Goal: Task Accomplishment & Management: Use online tool/utility

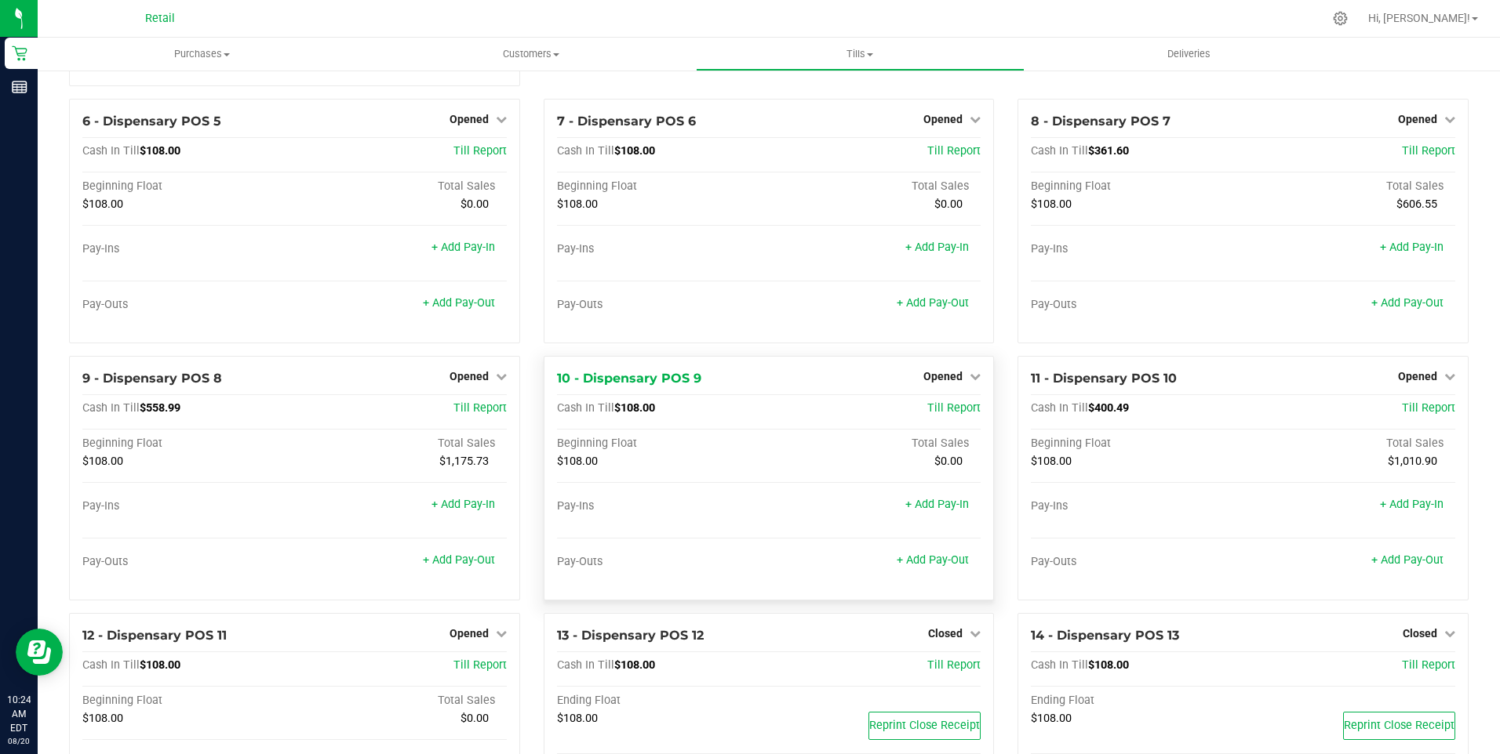
scroll to position [392, 0]
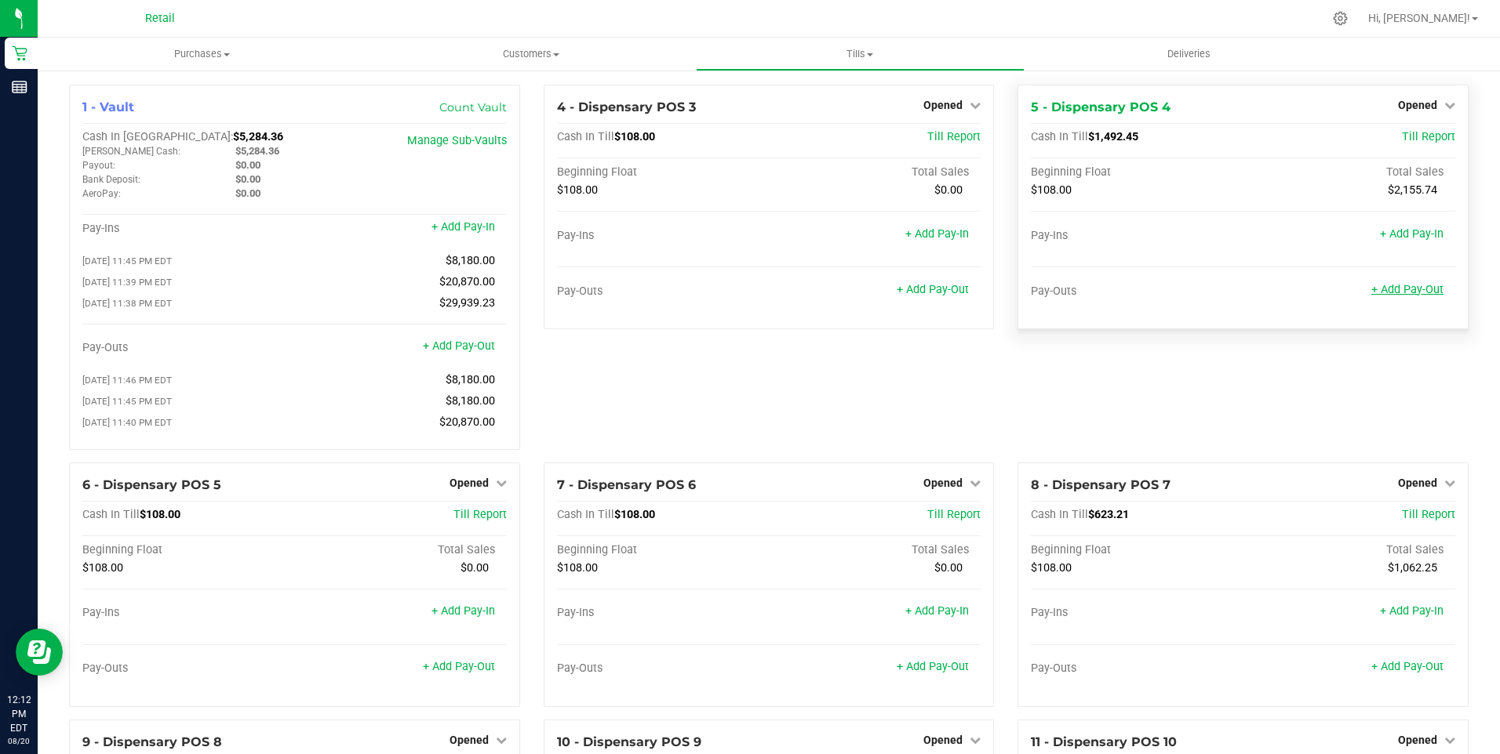
click at [1394, 286] on link "+ Add Pay-Out" at bounding box center [1407, 289] width 72 height 13
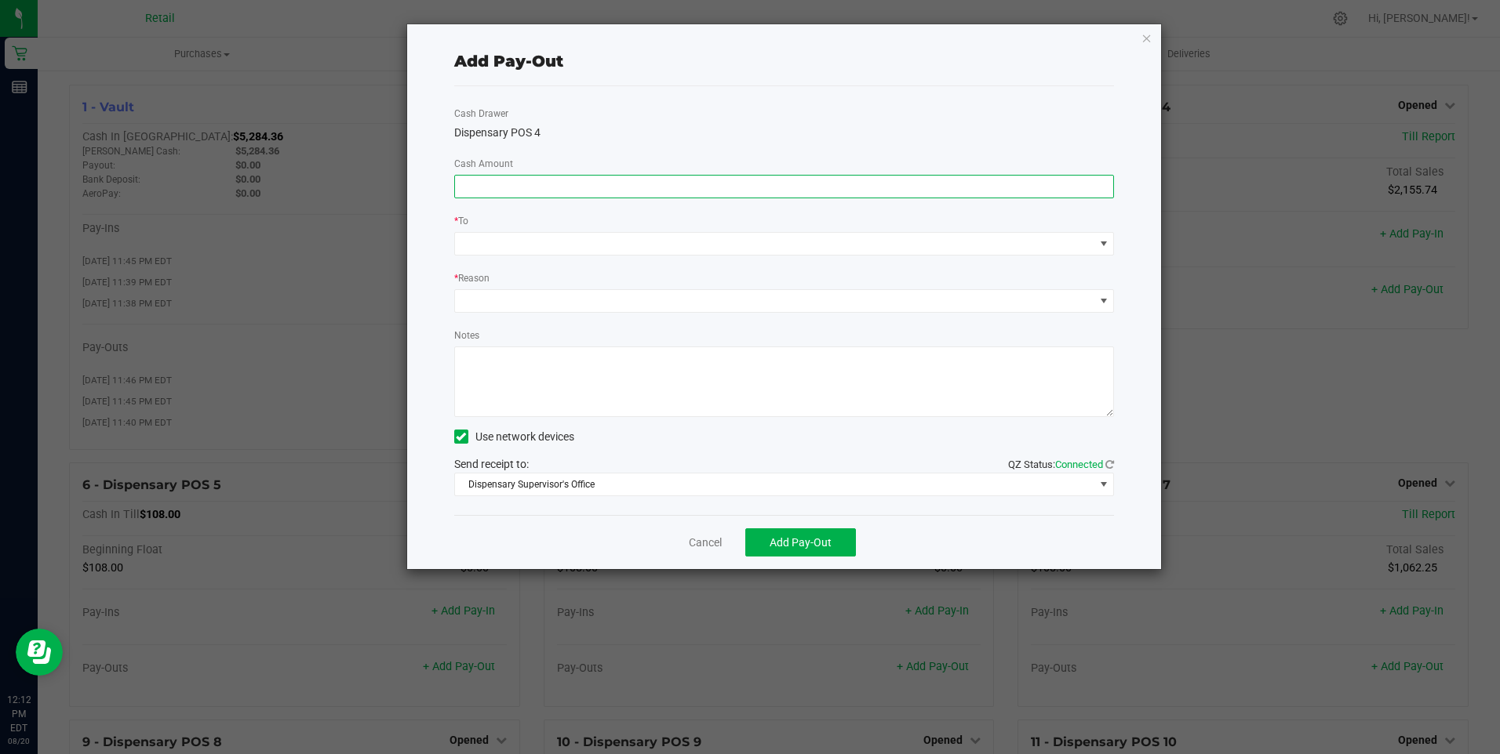
click at [468, 183] on input at bounding box center [784, 187] width 659 height 22
type input "$1,540.00"
click at [471, 235] on div at bounding box center [466, 244] width 10 height 28
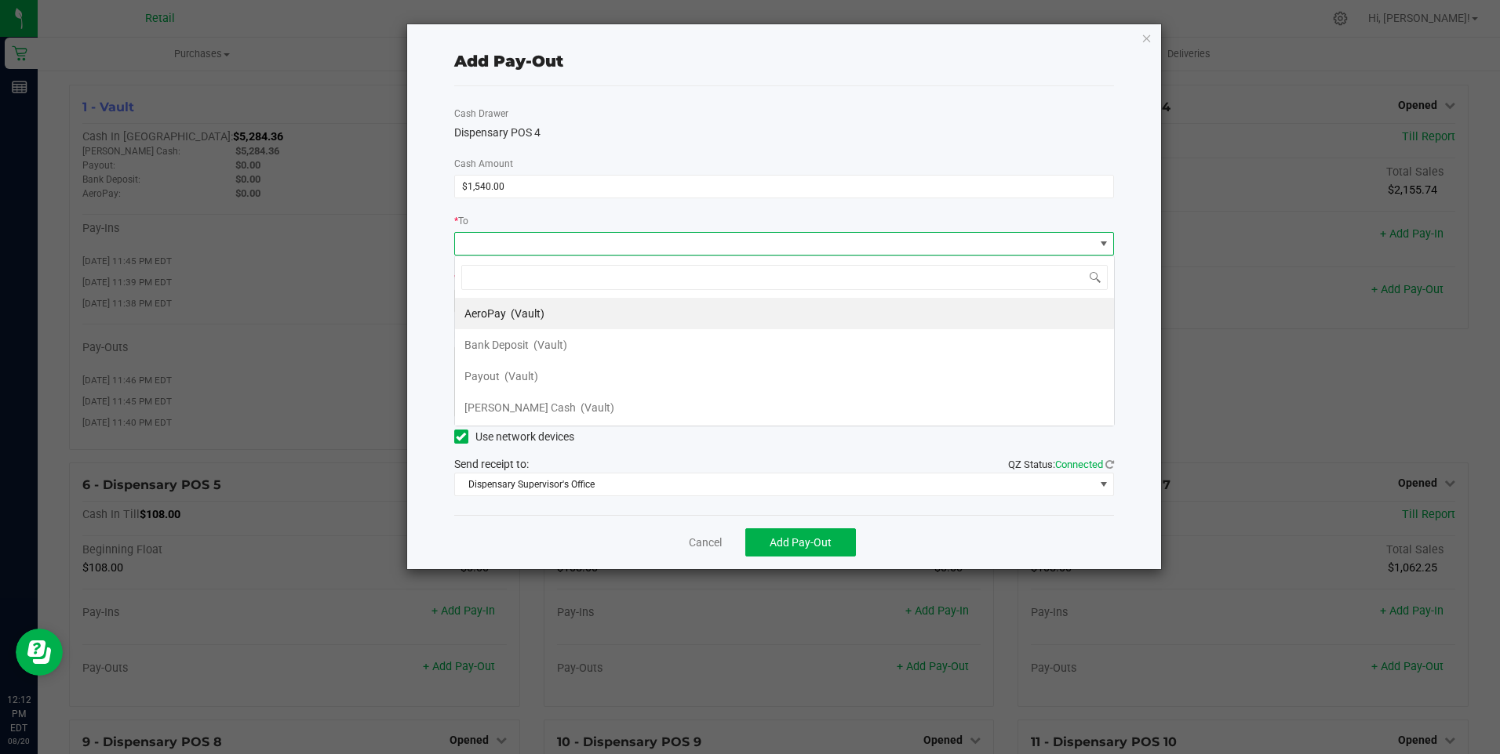
scroll to position [24, 660]
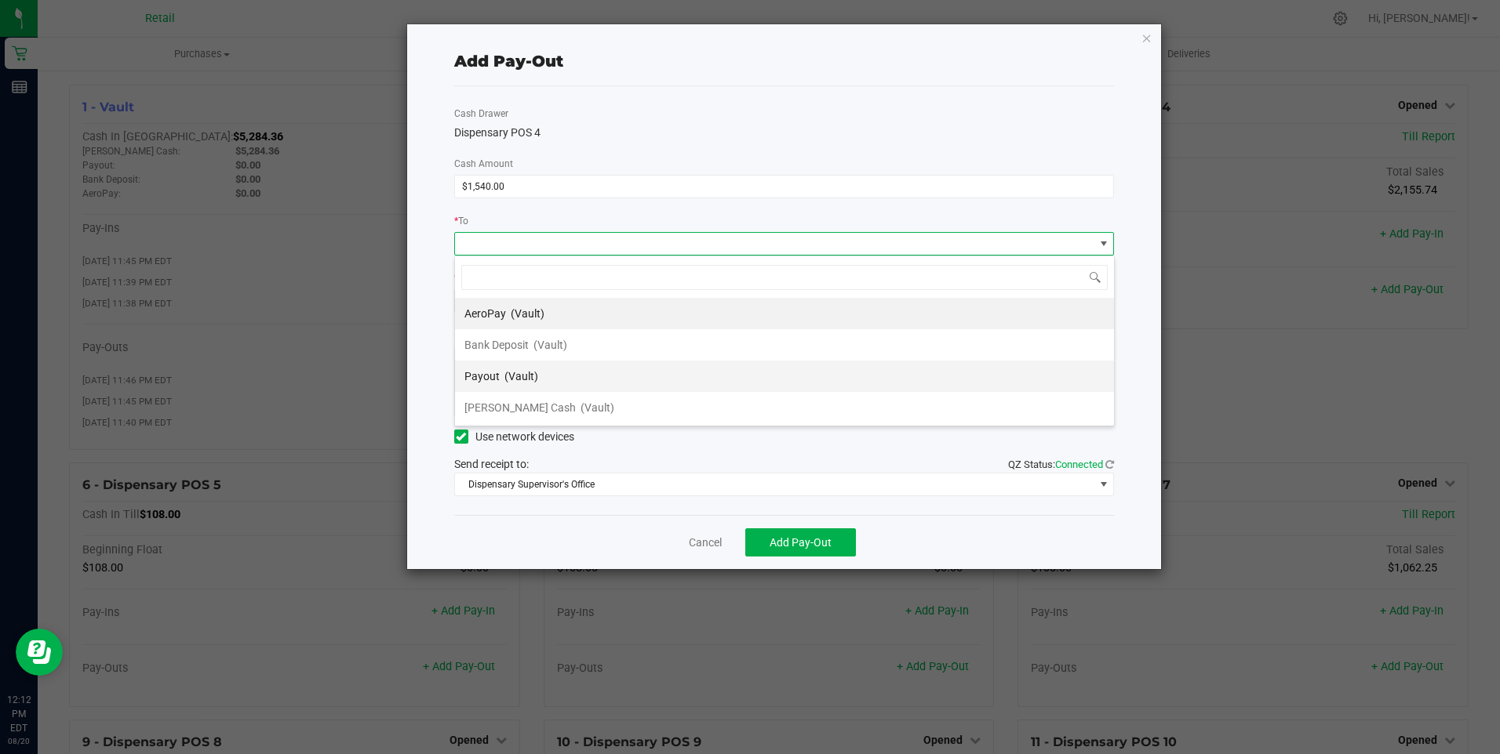
click at [505, 373] on span "(Vault)" at bounding box center [521, 376] width 34 height 13
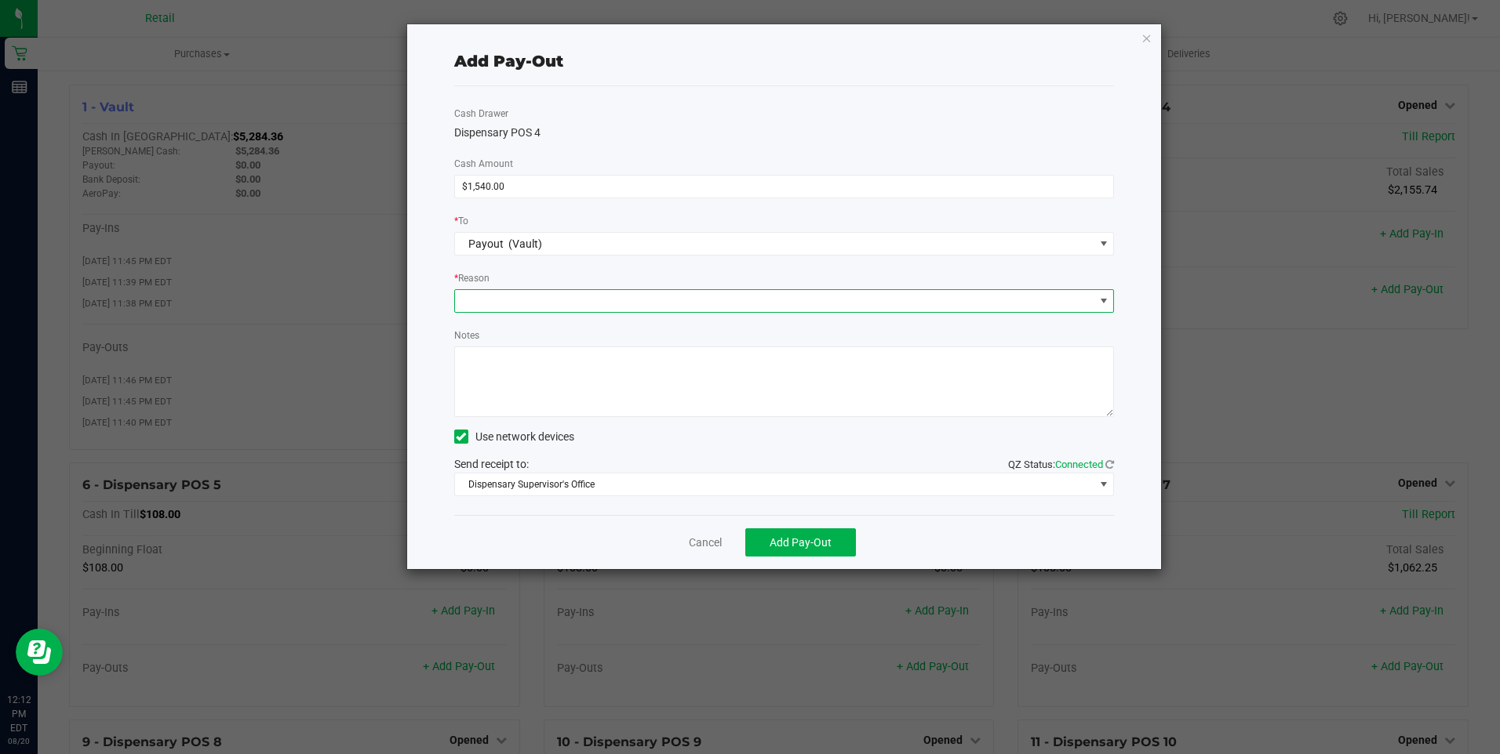
click at [467, 303] on span at bounding box center [774, 301] width 639 height 22
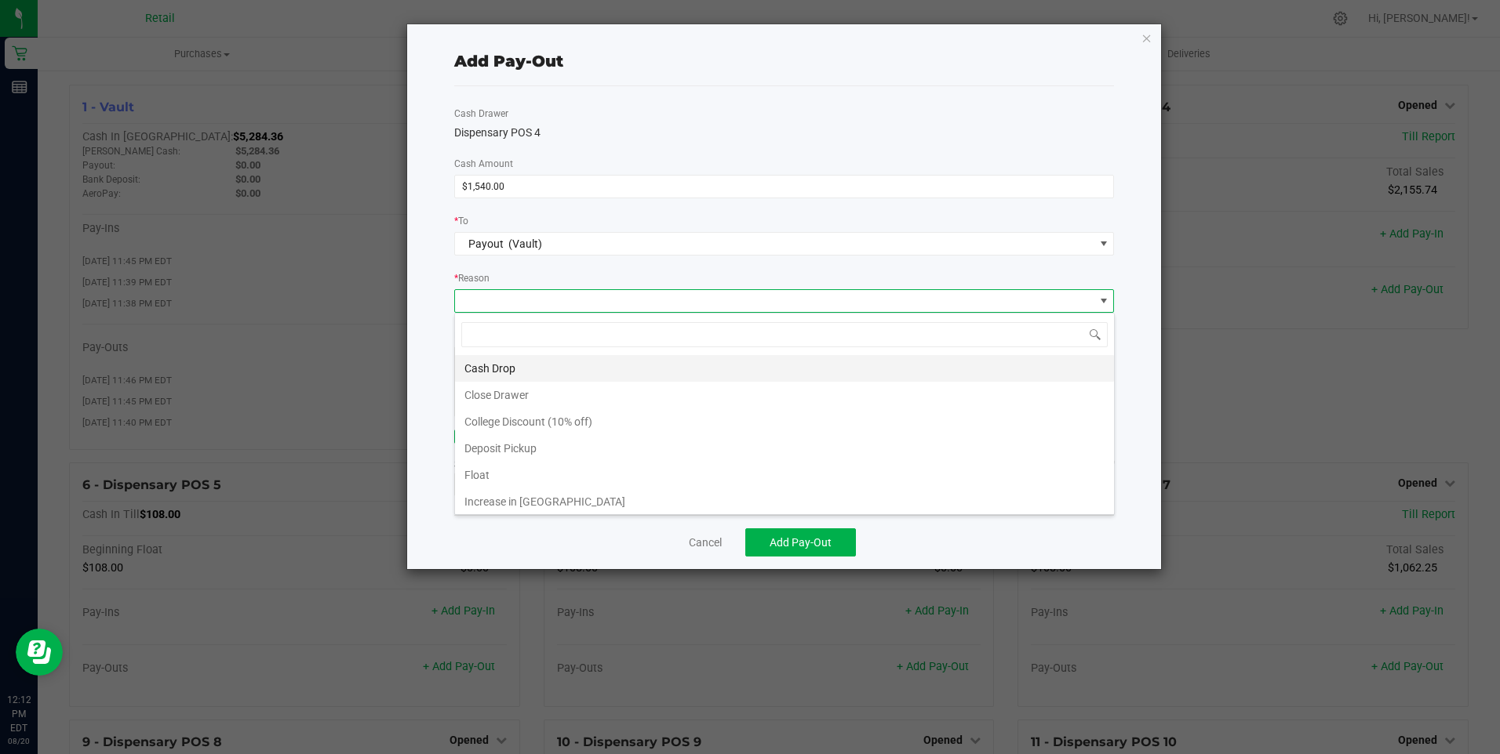
click at [493, 363] on li "Cash Drop" at bounding box center [784, 368] width 659 height 27
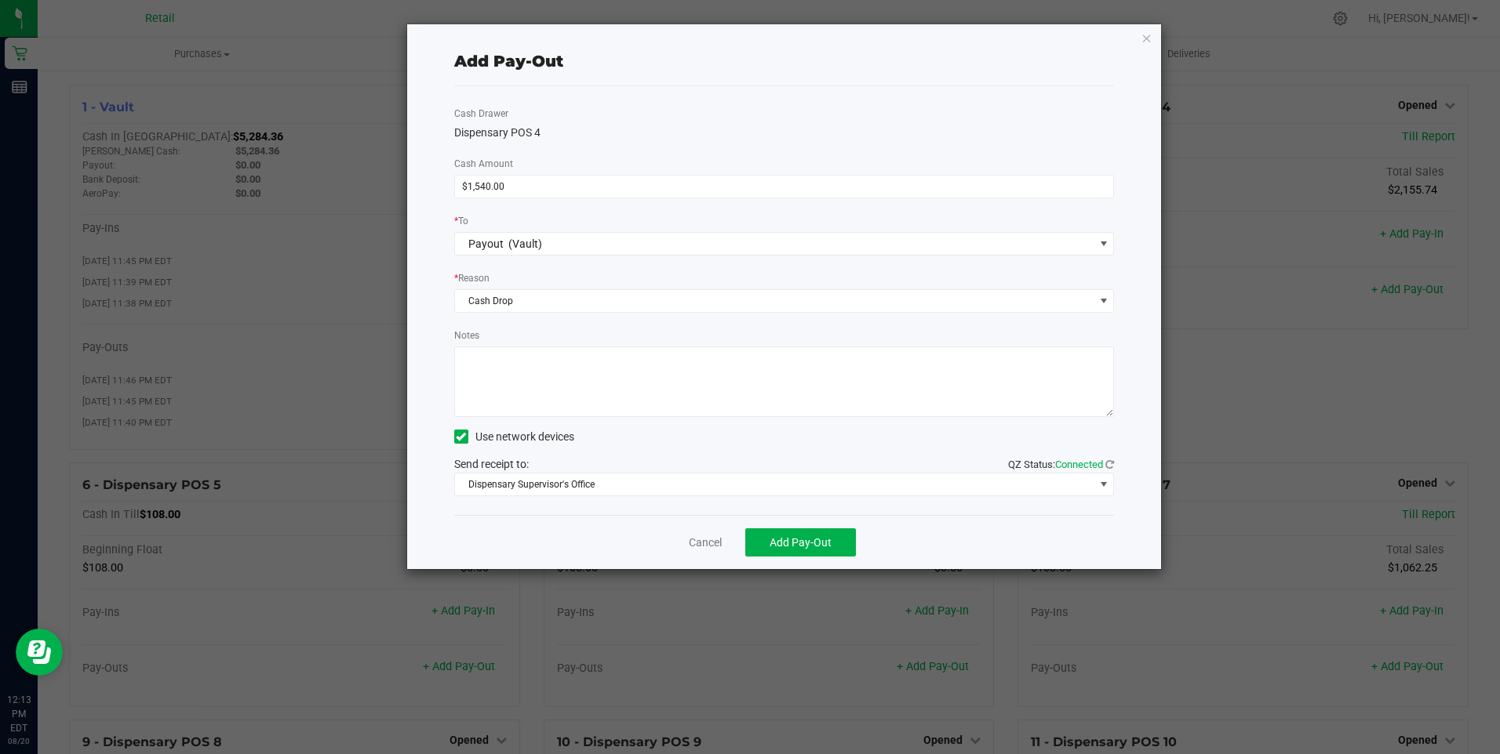
click at [480, 382] on textarea "Notes" at bounding box center [784, 382] width 660 height 71
type textarea "mg"
click at [462, 437] on icon at bounding box center [461, 437] width 10 height 0
click at [0, 0] on input "Use network devices" at bounding box center [0, 0] width 0 height 0
click at [562, 482] on span "[object Object]" at bounding box center [774, 485] width 639 height 22
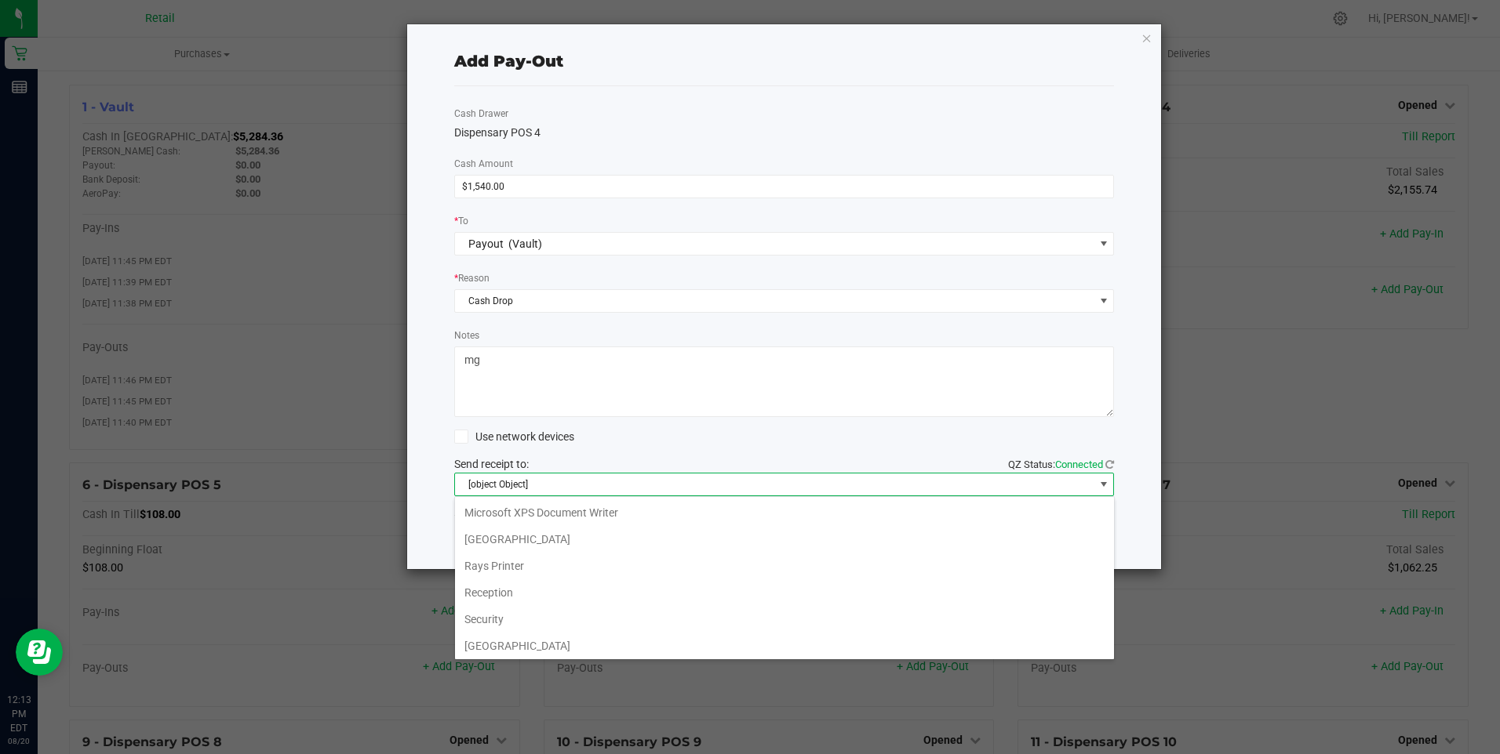
scroll to position [243, 0]
click at [576, 644] on Cutter "Star TSP143IIILAN Cutter" at bounding box center [784, 643] width 659 height 27
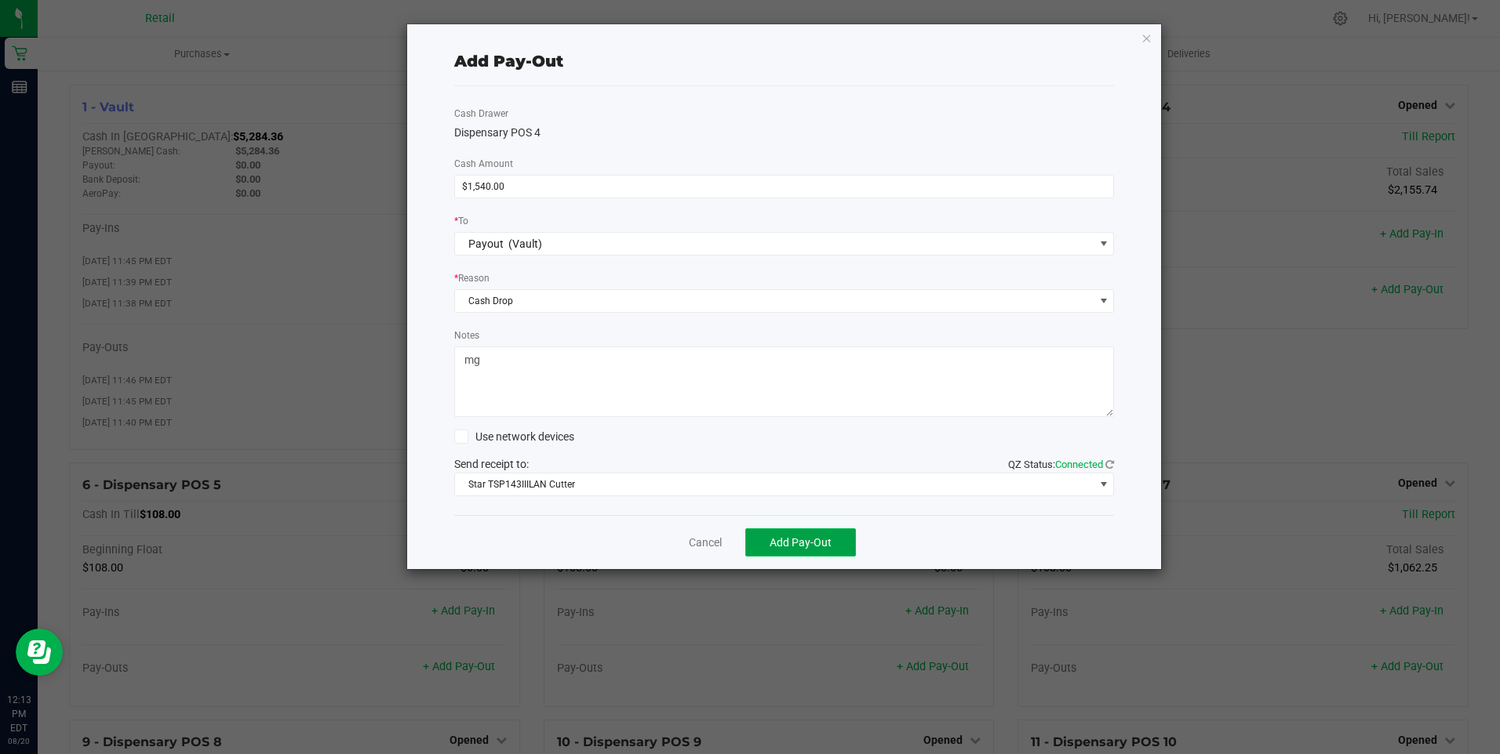
click at [792, 541] on span "Add Pay-Out" at bounding box center [800, 542] width 62 height 13
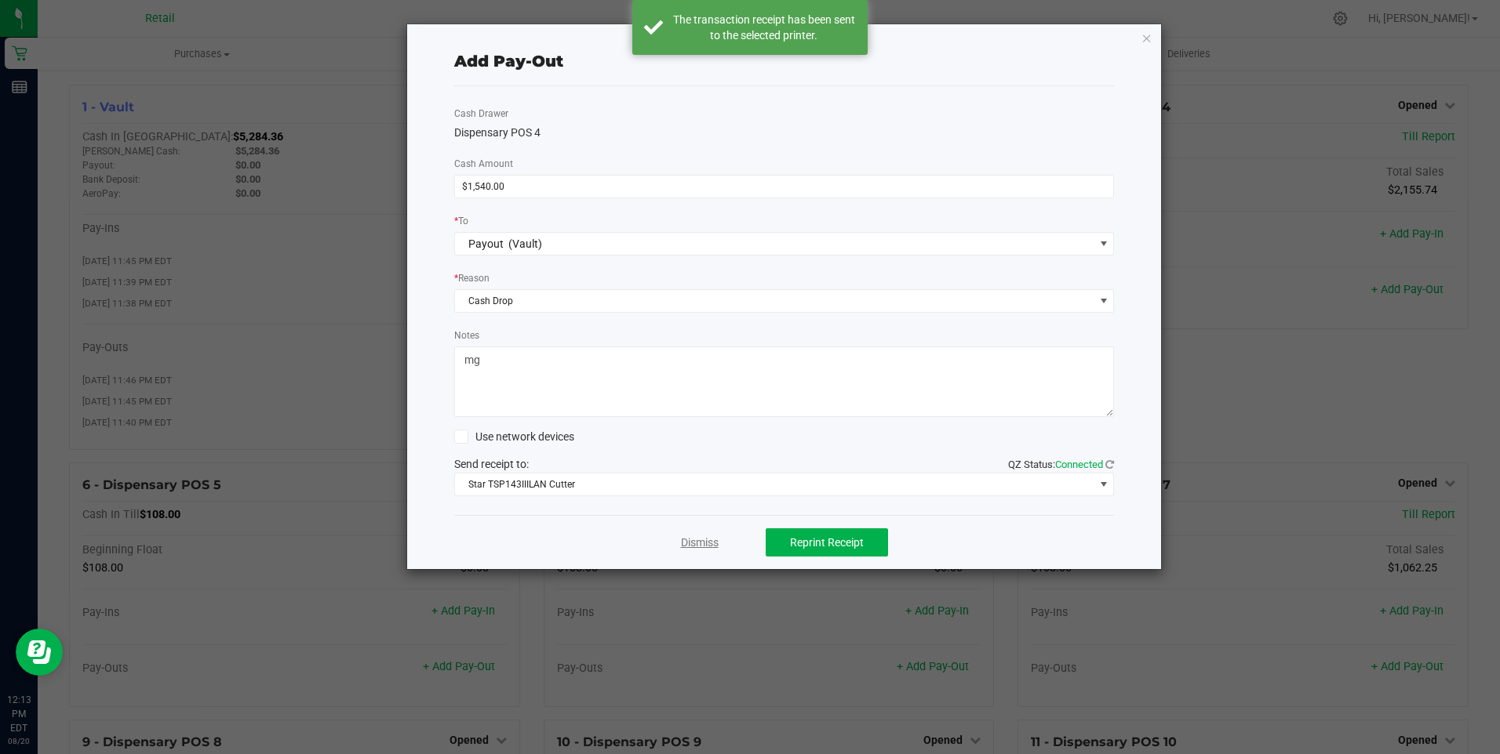
click at [712, 541] on link "Dismiss" at bounding box center [700, 543] width 38 height 16
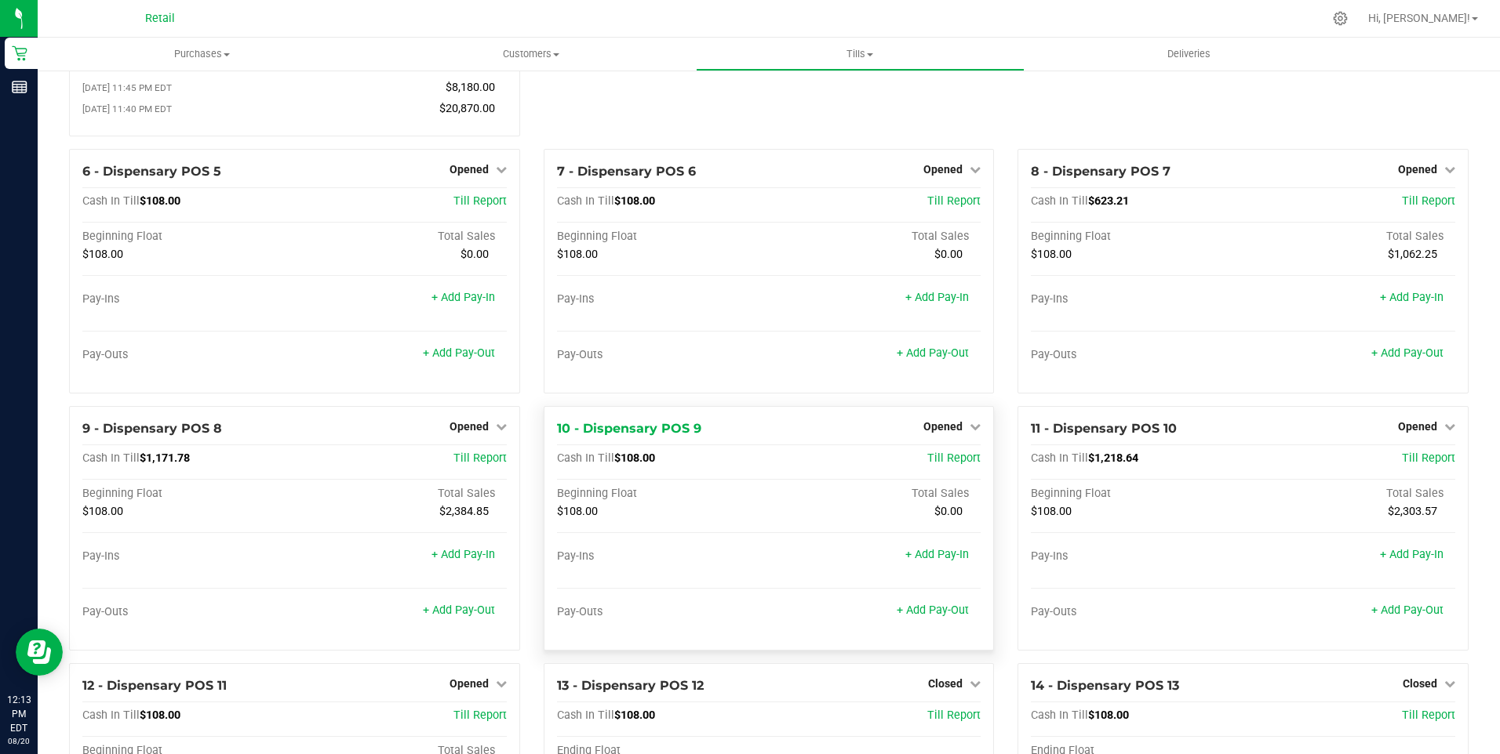
scroll to position [392, 0]
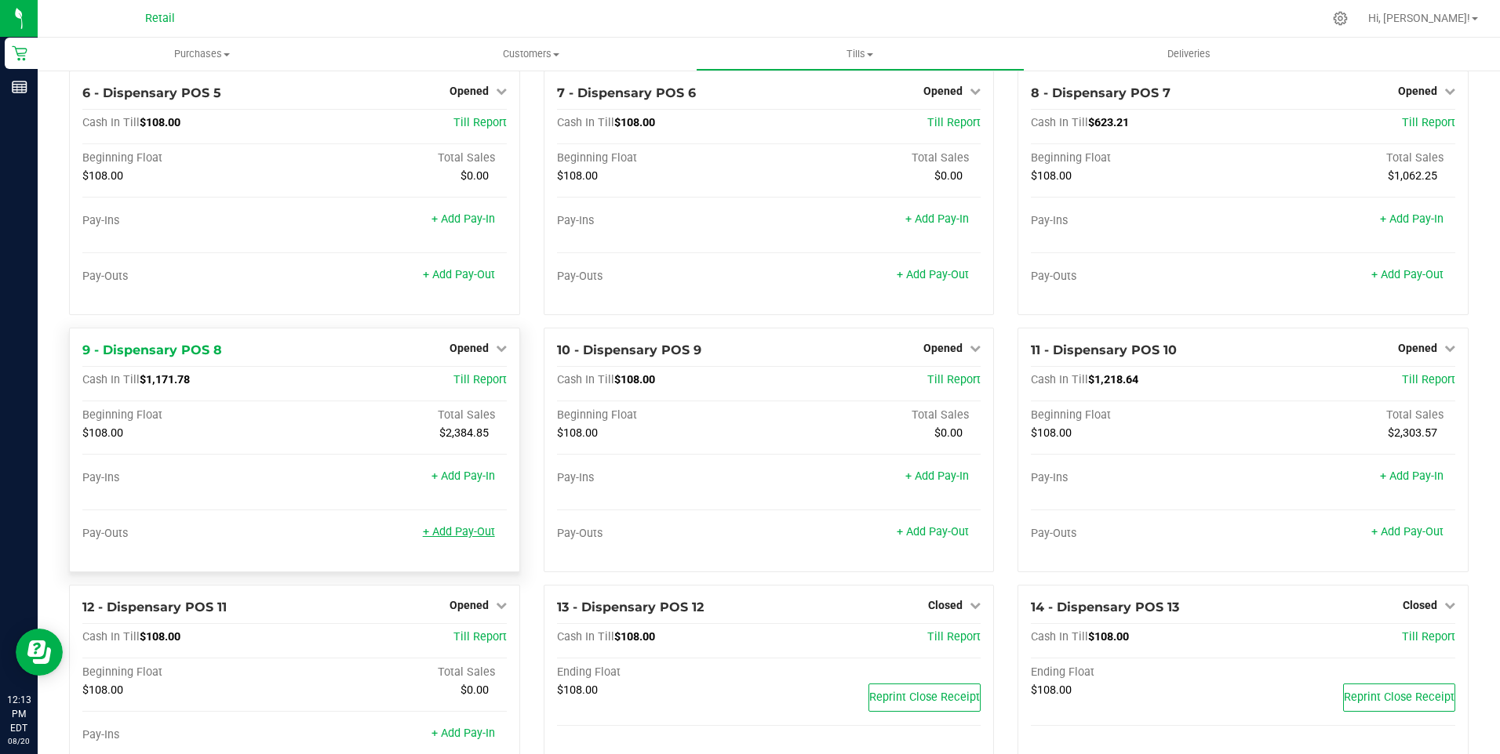
click at [458, 536] on link "+ Add Pay-Out" at bounding box center [459, 531] width 72 height 13
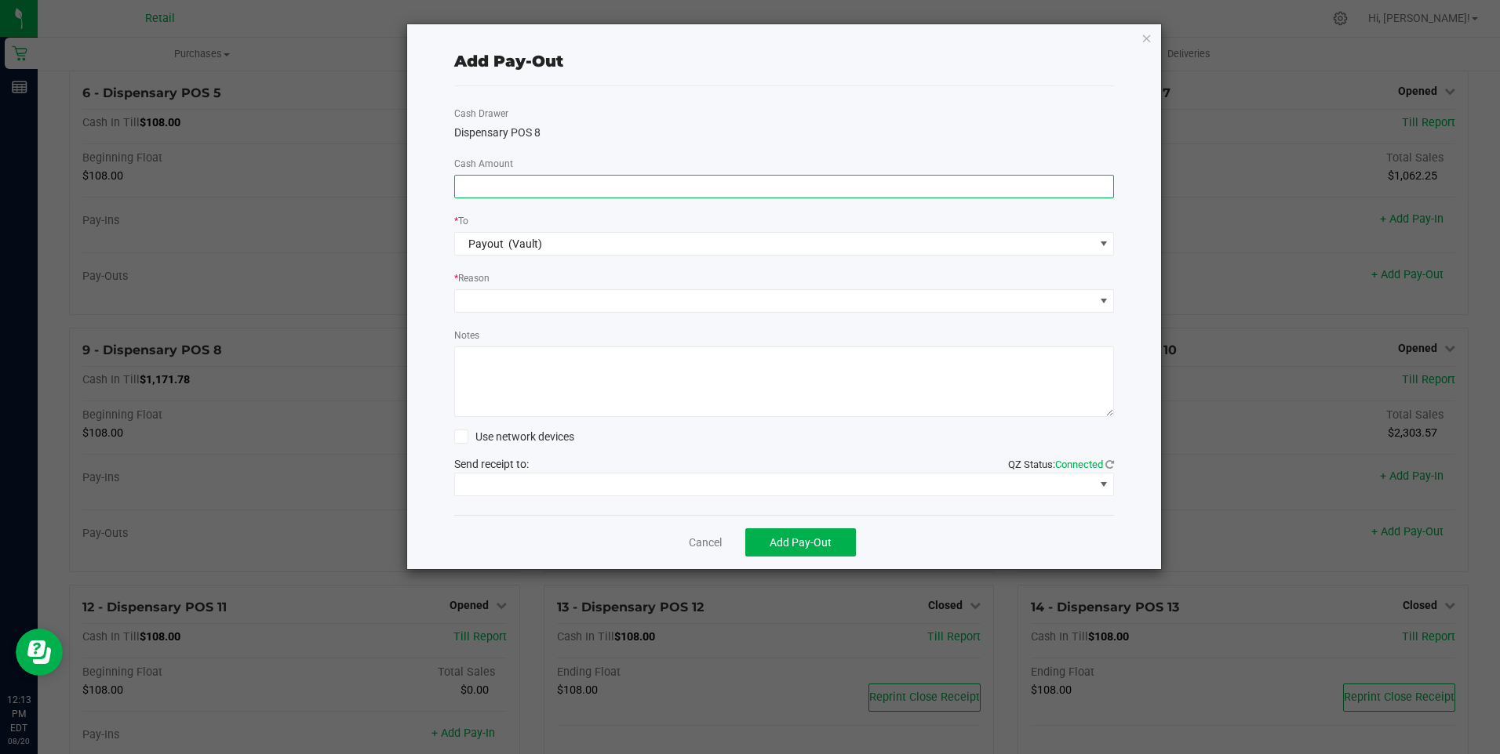
click at [469, 184] on input at bounding box center [784, 187] width 659 height 22
type input "$1,230.00"
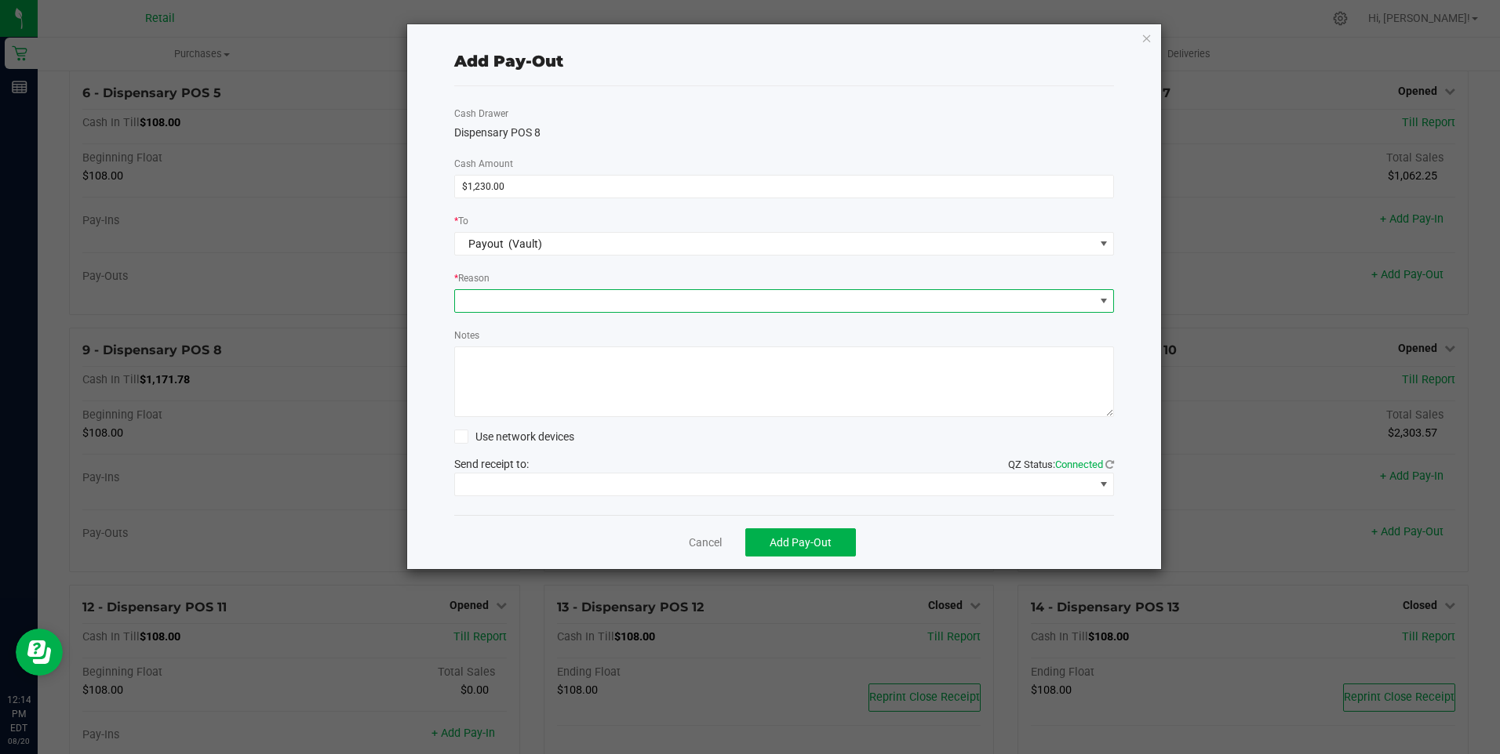
click at [479, 296] on span at bounding box center [774, 301] width 639 height 22
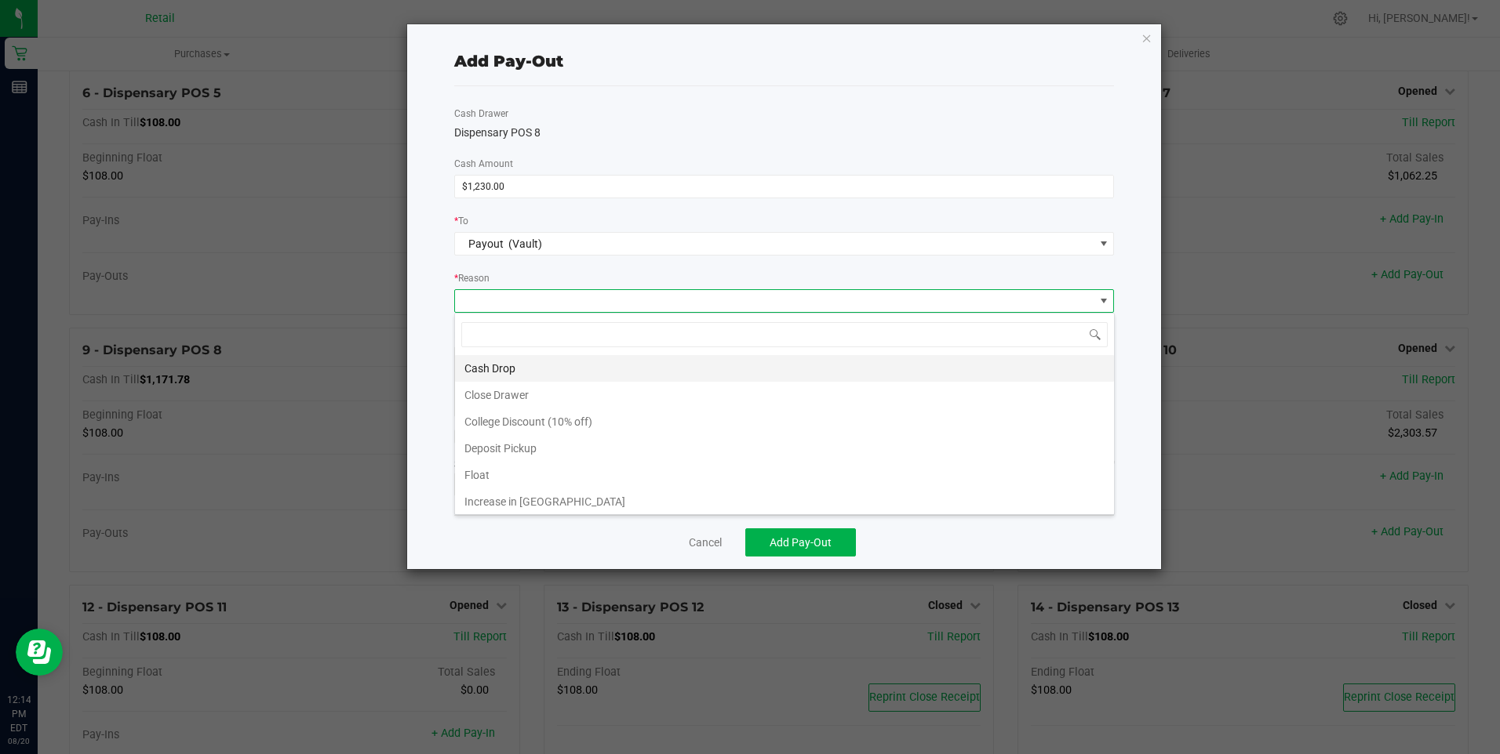
scroll to position [24, 660]
click at [487, 365] on li "Cash Drop" at bounding box center [784, 368] width 659 height 27
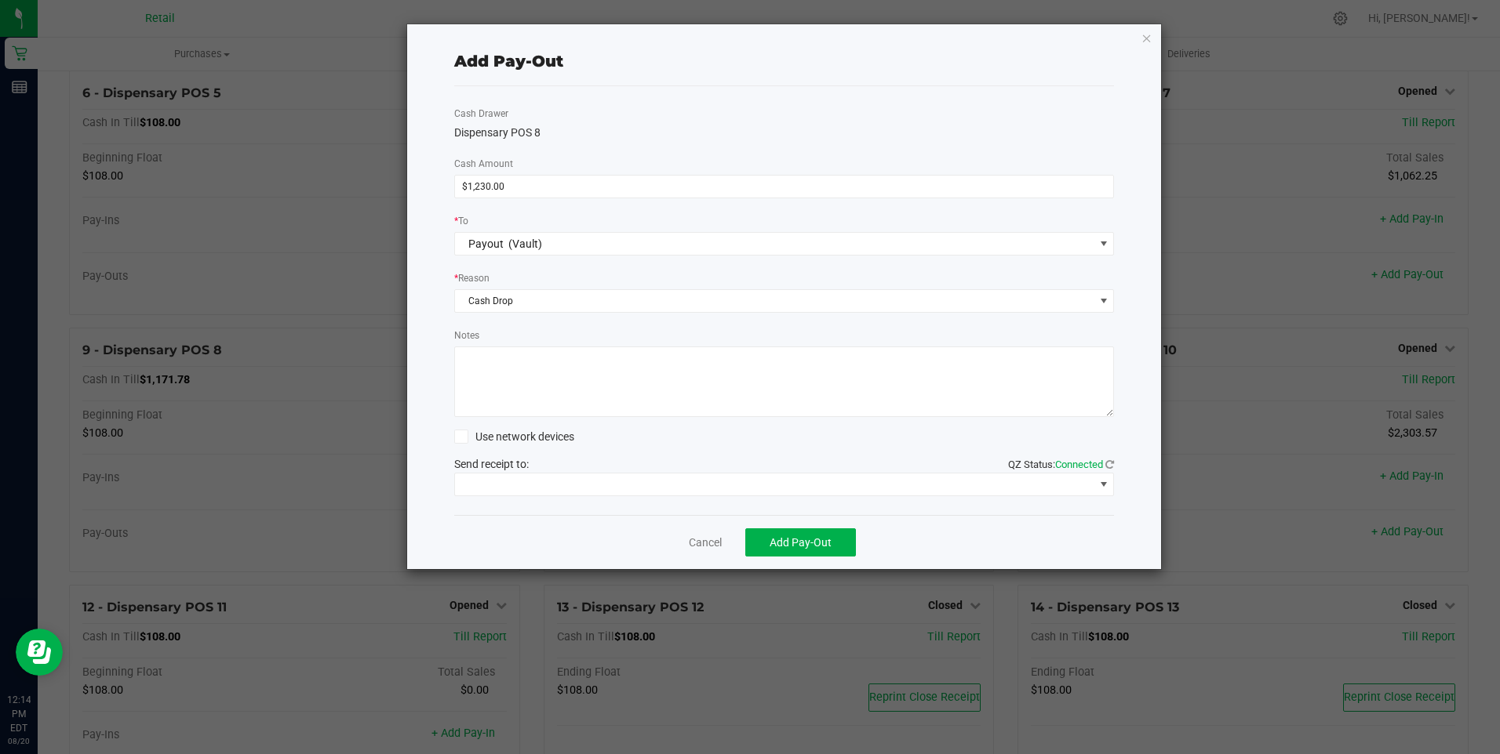
drag, startPoint x: 496, startPoint y: 384, endPoint x: 440, endPoint y: 394, distance: 57.4
click at [495, 384] on textarea "Notes" at bounding box center [784, 382] width 660 height 71
type textarea "mg"
click at [611, 484] on span at bounding box center [774, 485] width 639 height 22
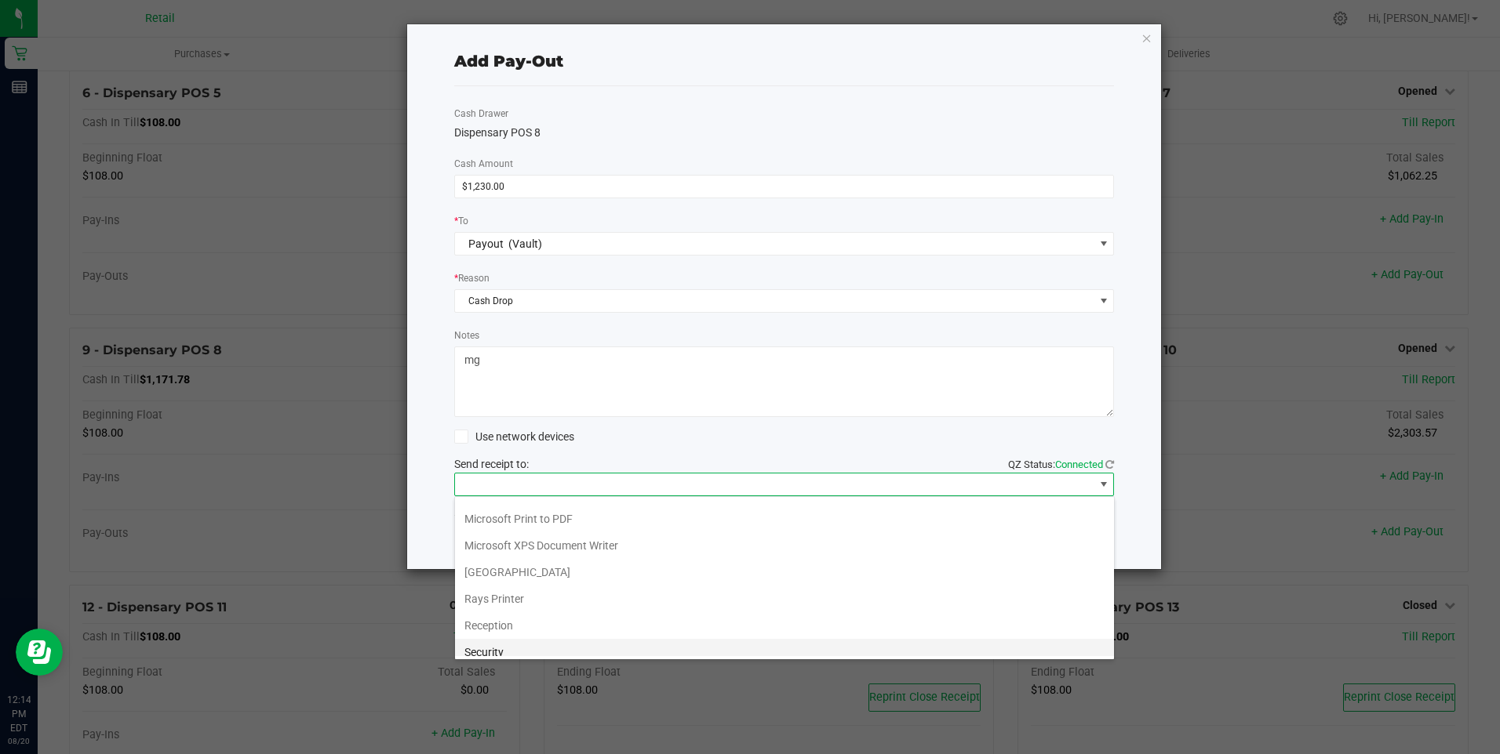
scroll to position [243, 0]
click at [562, 641] on Cutter "Star TSP143IIILAN Cutter" at bounding box center [784, 643] width 659 height 27
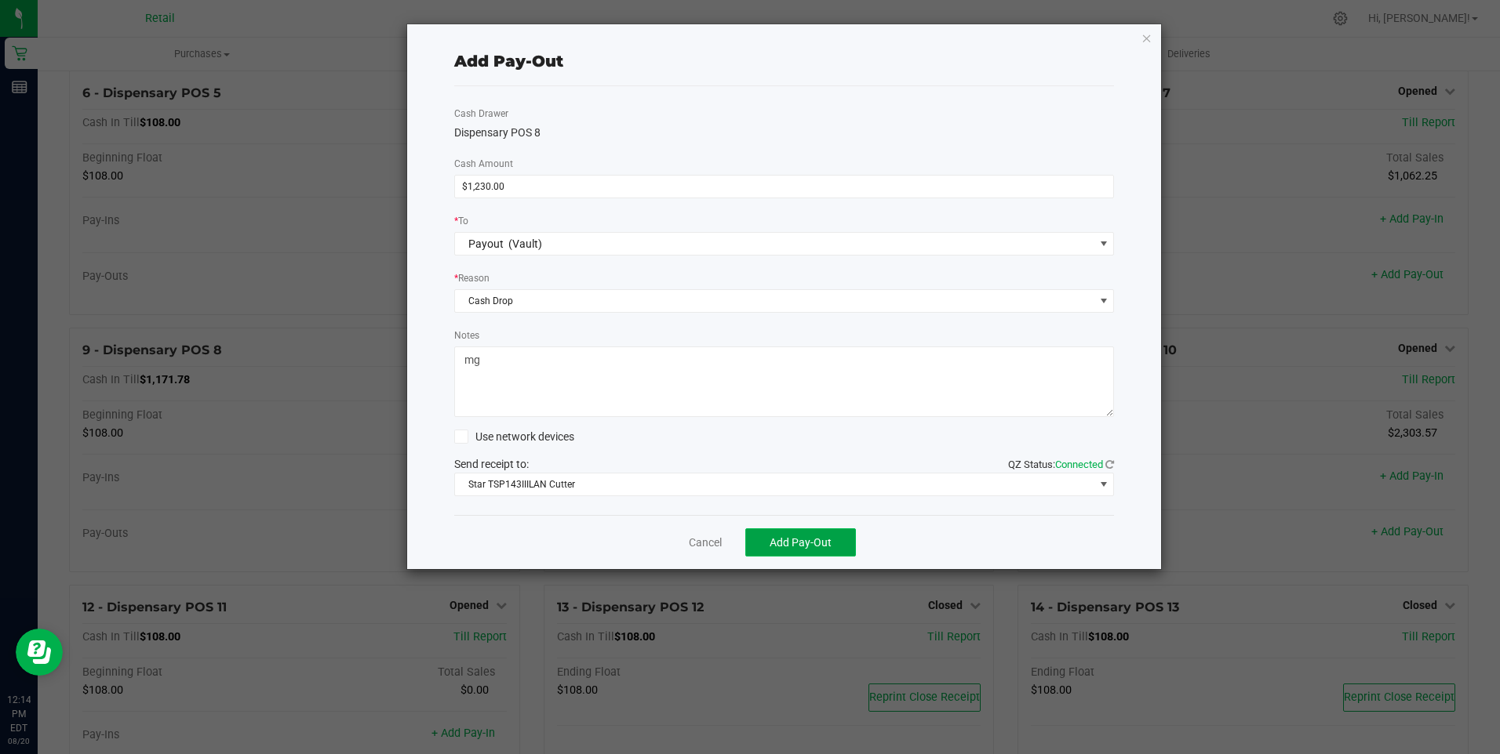
click at [812, 547] on span "Add Pay-Out" at bounding box center [800, 542] width 62 height 13
click at [700, 537] on link "Dismiss" at bounding box center [700, 543] width 38 height 16
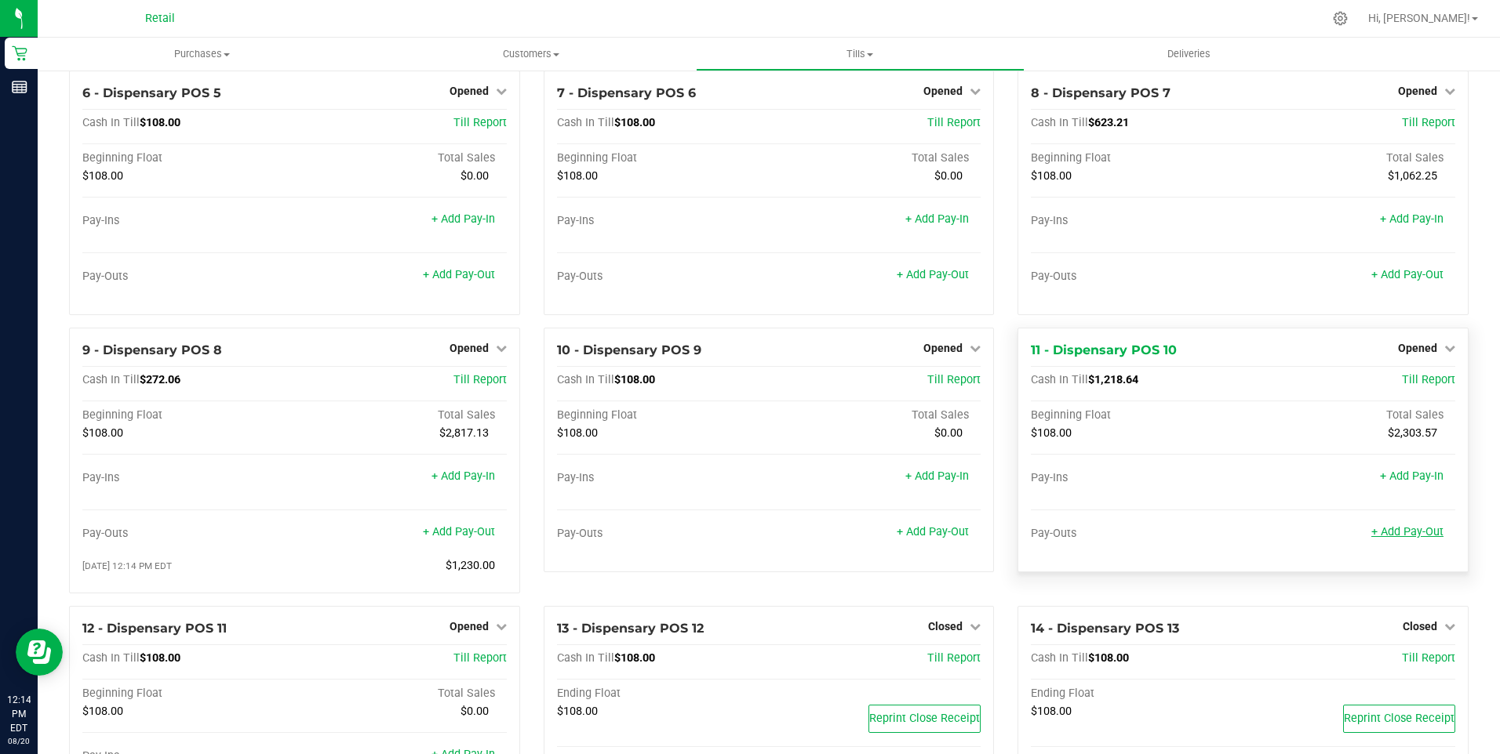
click at [1394, 538] on link "+ Add Pay-Out" at bounding box center [1407, 531] width 72 height 13
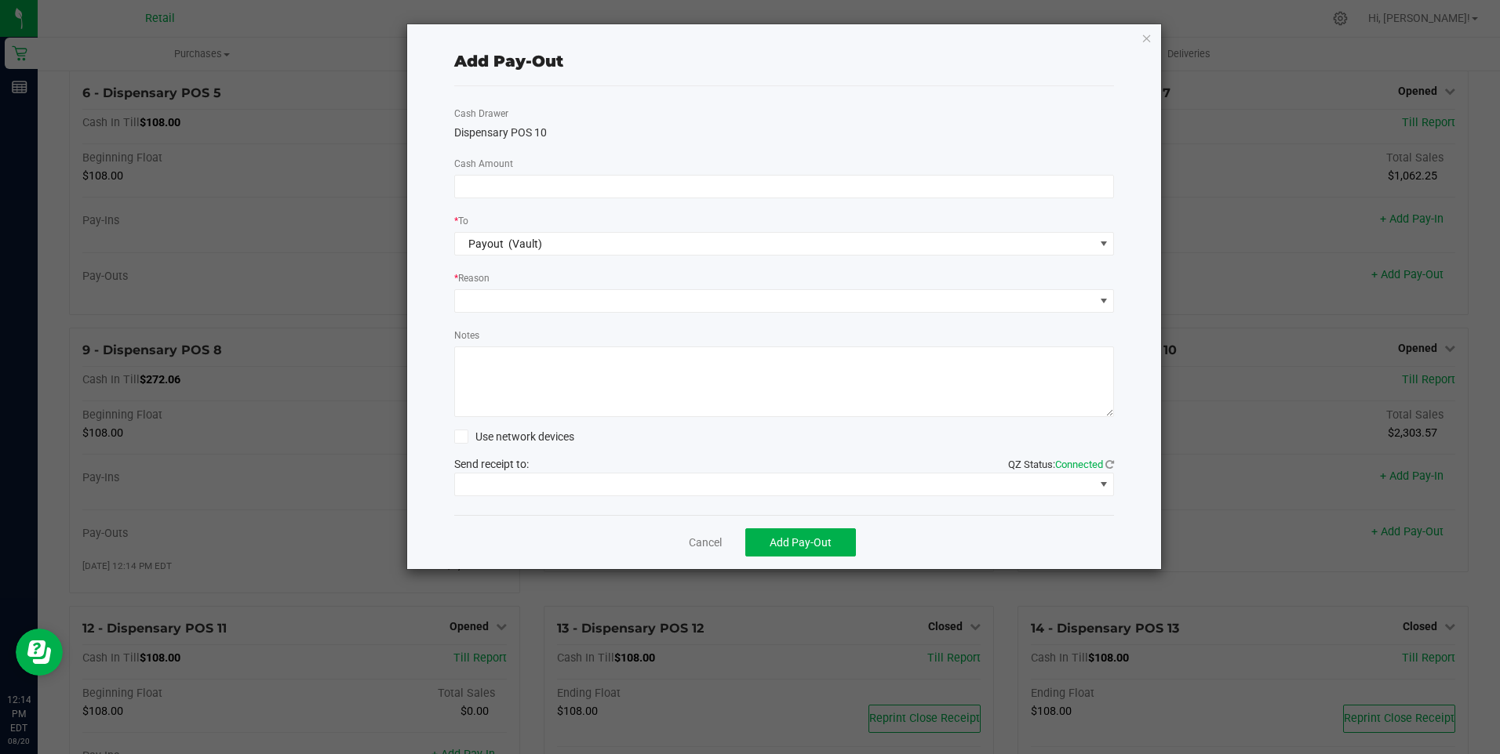
click at [452, 181] on div at bounding box center [784, 187] width 684 height 24
click at [477, 190] on input at bounding box center [784, 187] width 659 height 22
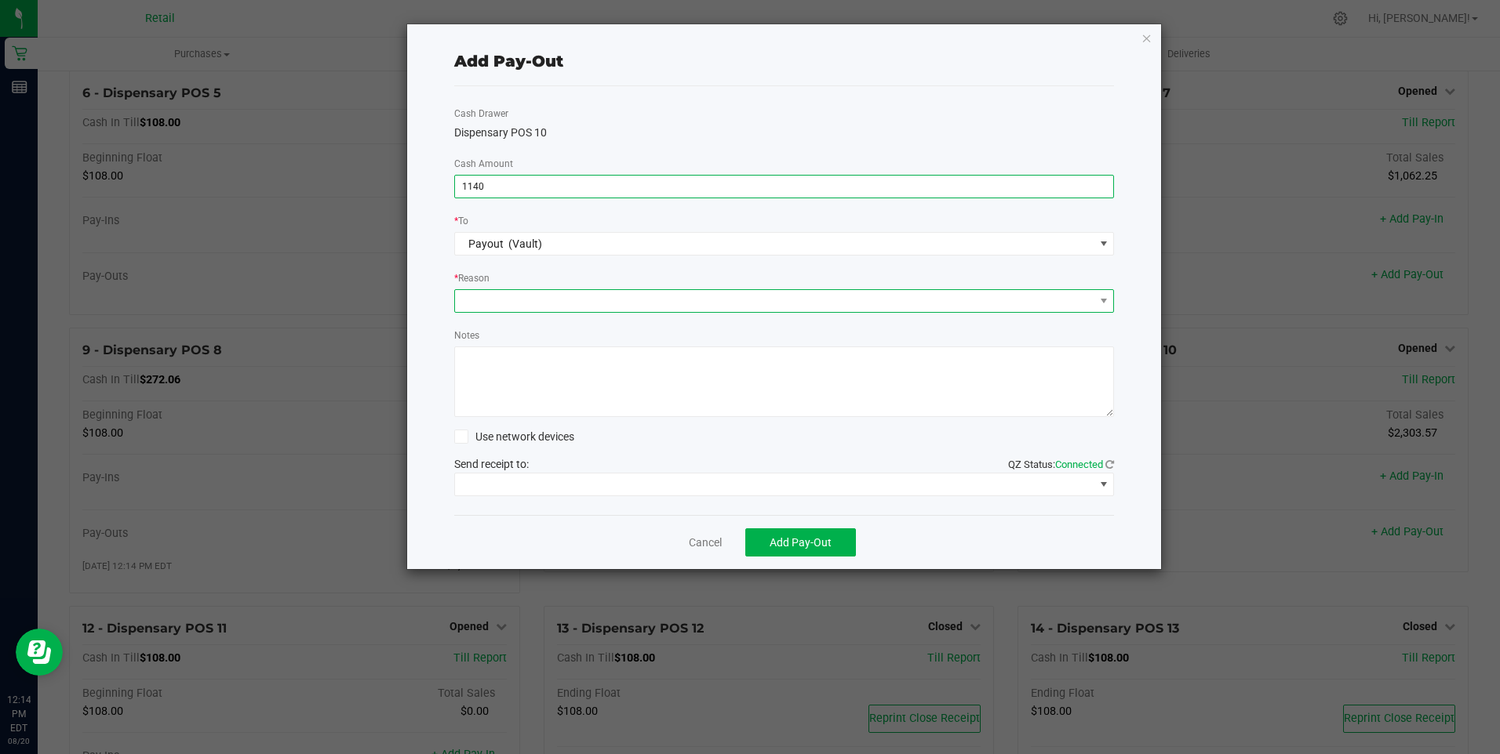
type input "$1,140.00"
click at [483, 292] on span at bounding box center [774, 301] width 639 height 22
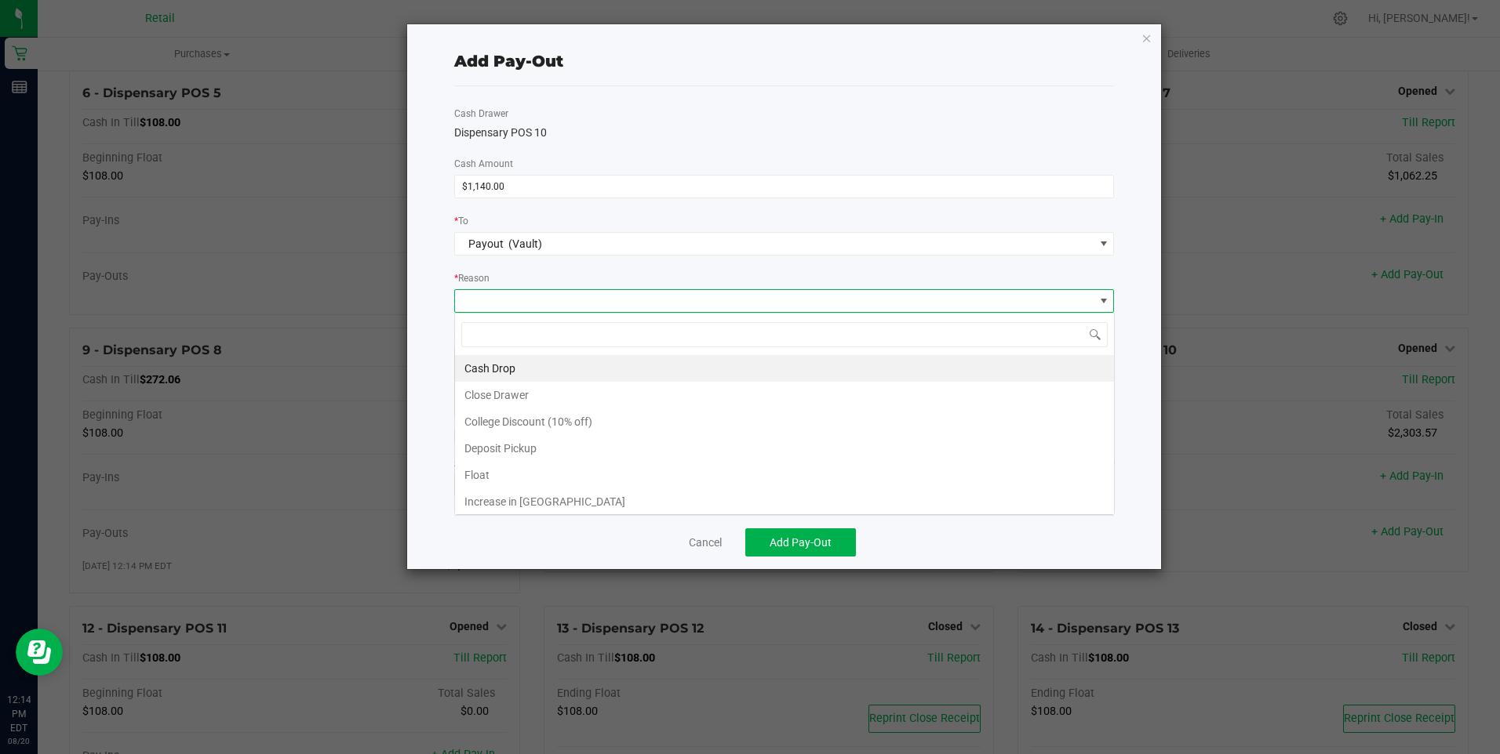
scroll to position [24, 660]
click at [492, 365] on li "Cash Drop" at bounding box center [784, 368] width 659 height 27
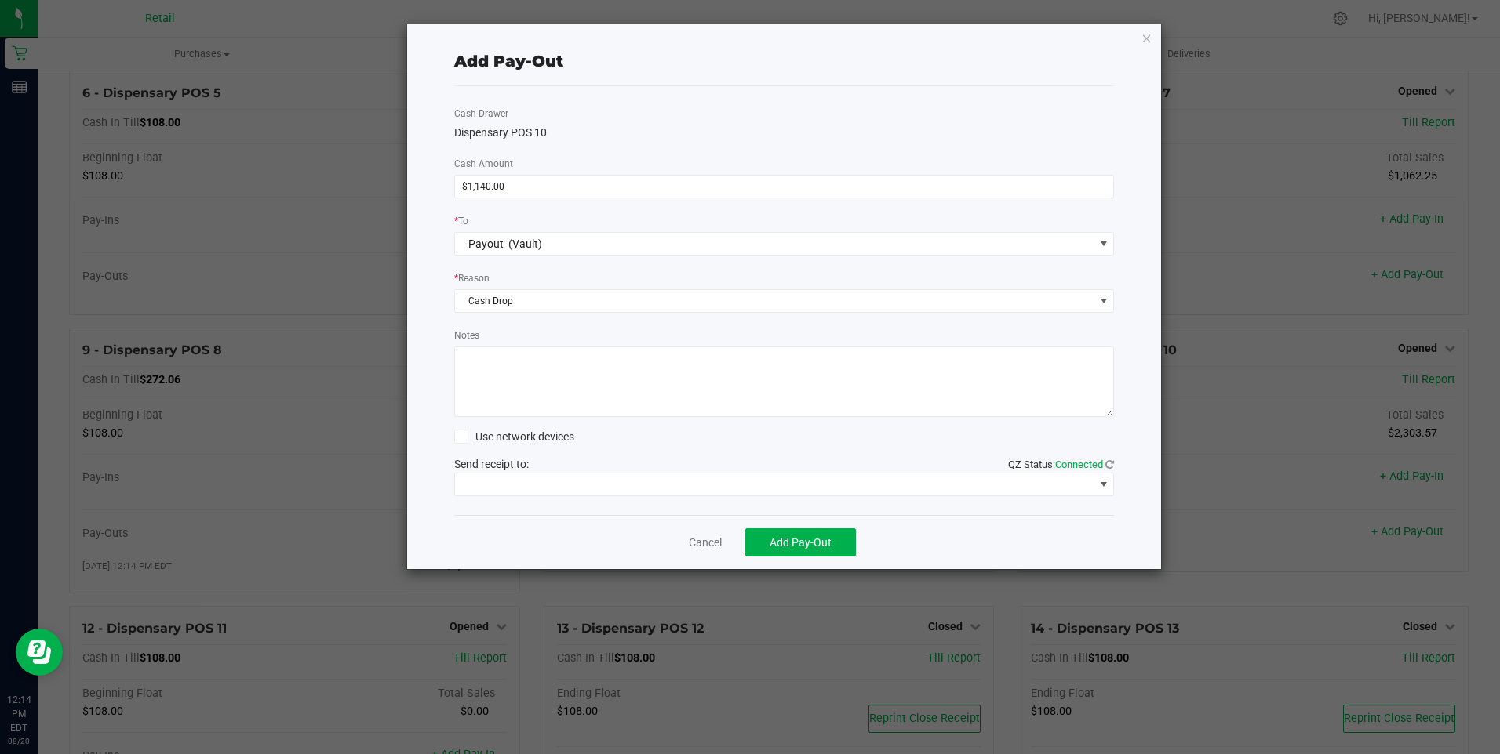
click at [480, 376] on textarea "Notes" at bounding box center [784, 382] width 660 height 71
type textarea "mg"
click at [603, 477] on span at bounding box center [774, 485] width 639 height 22
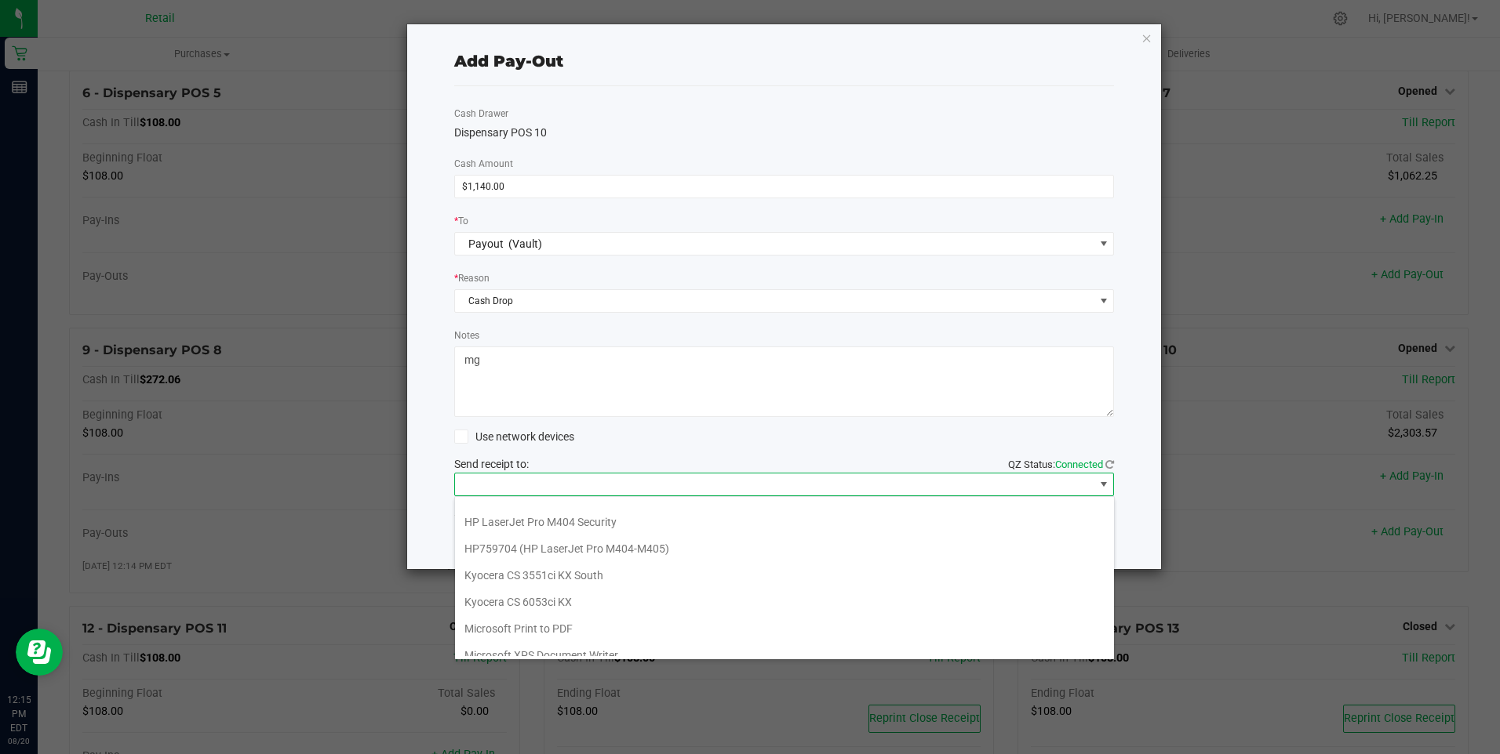
scroll to position [243, 0]
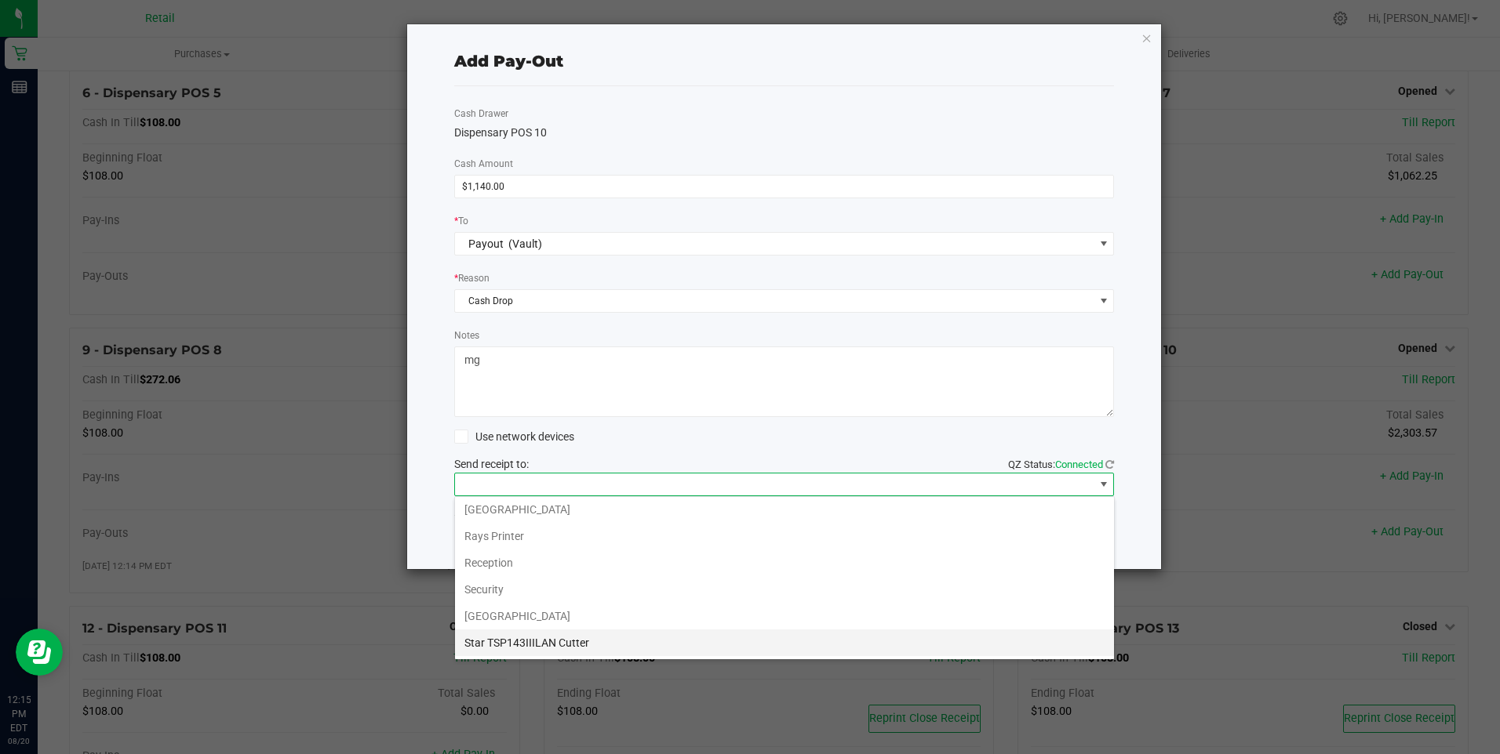
click at [573, 641] on Cutter "Star TSP143IIILAN Cutter" at bounding box center [784, 643] width 659 height 27
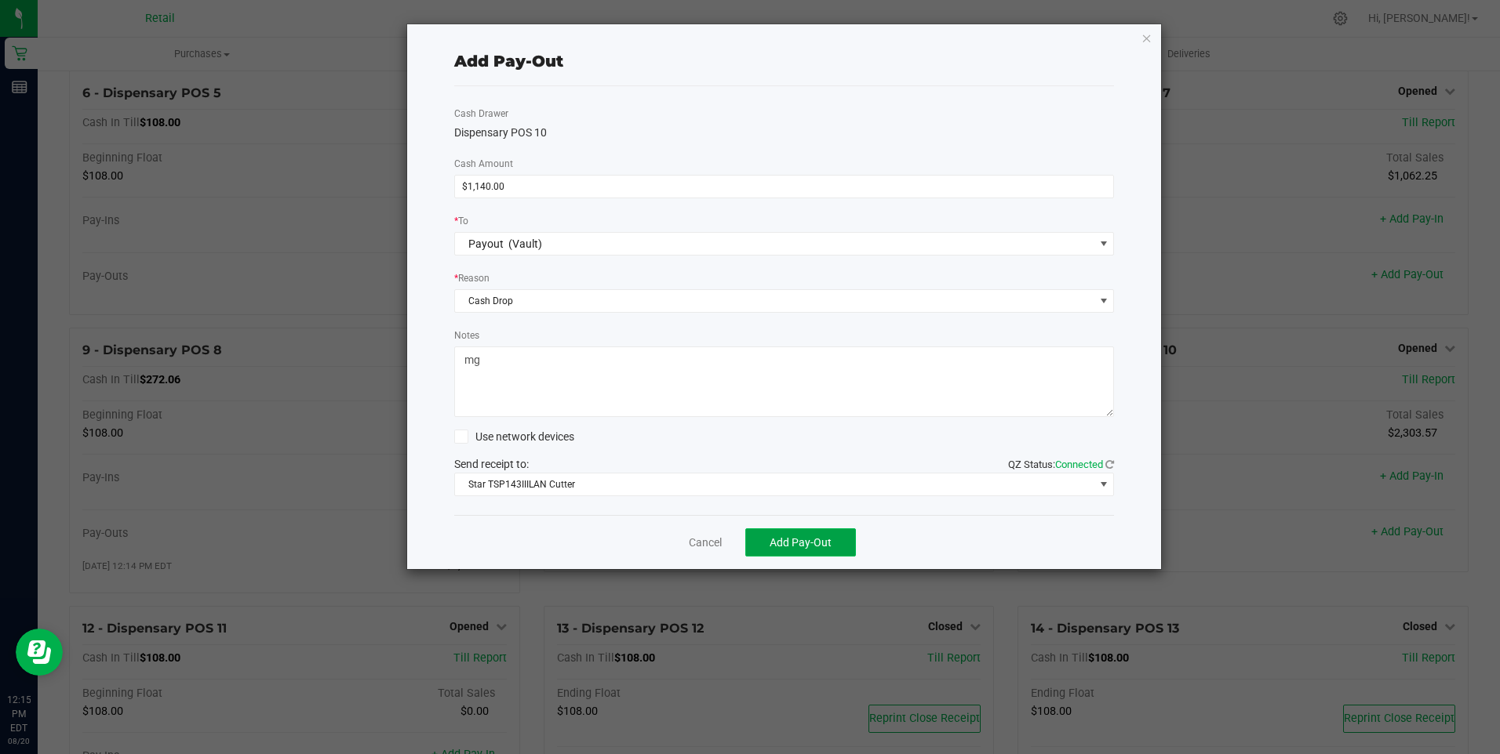
click at [805, 540] on span "Add Pay-Out" at bounding box center [800, 542] width 62 height 13
click at [692, 535] on link "Dismiss" at bounding box center [700, 543] width 38 height 16
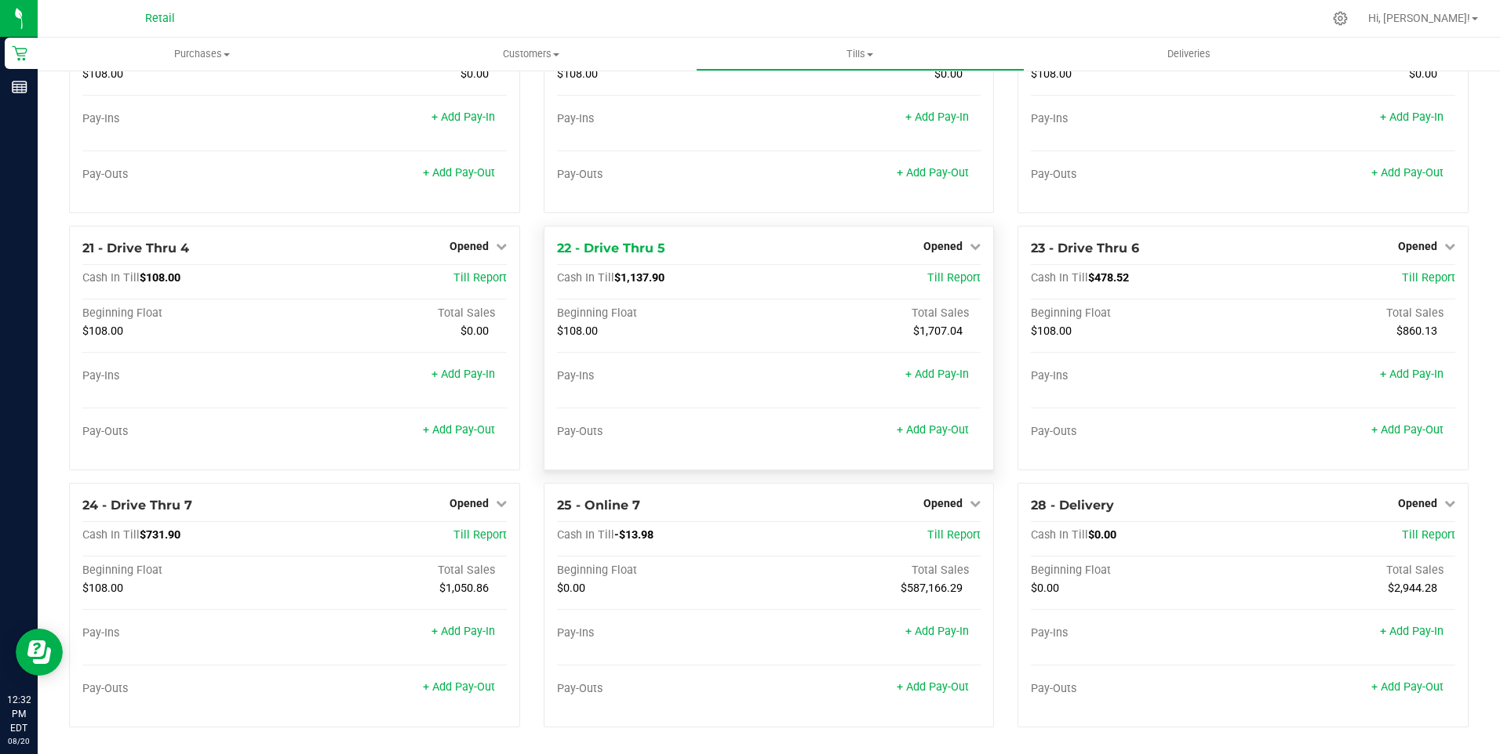
scroll to position [1554, 0]
click at [932, 427] on link "+ Add Pay-Out" at bounding box center [932, 428] width 72 height 13
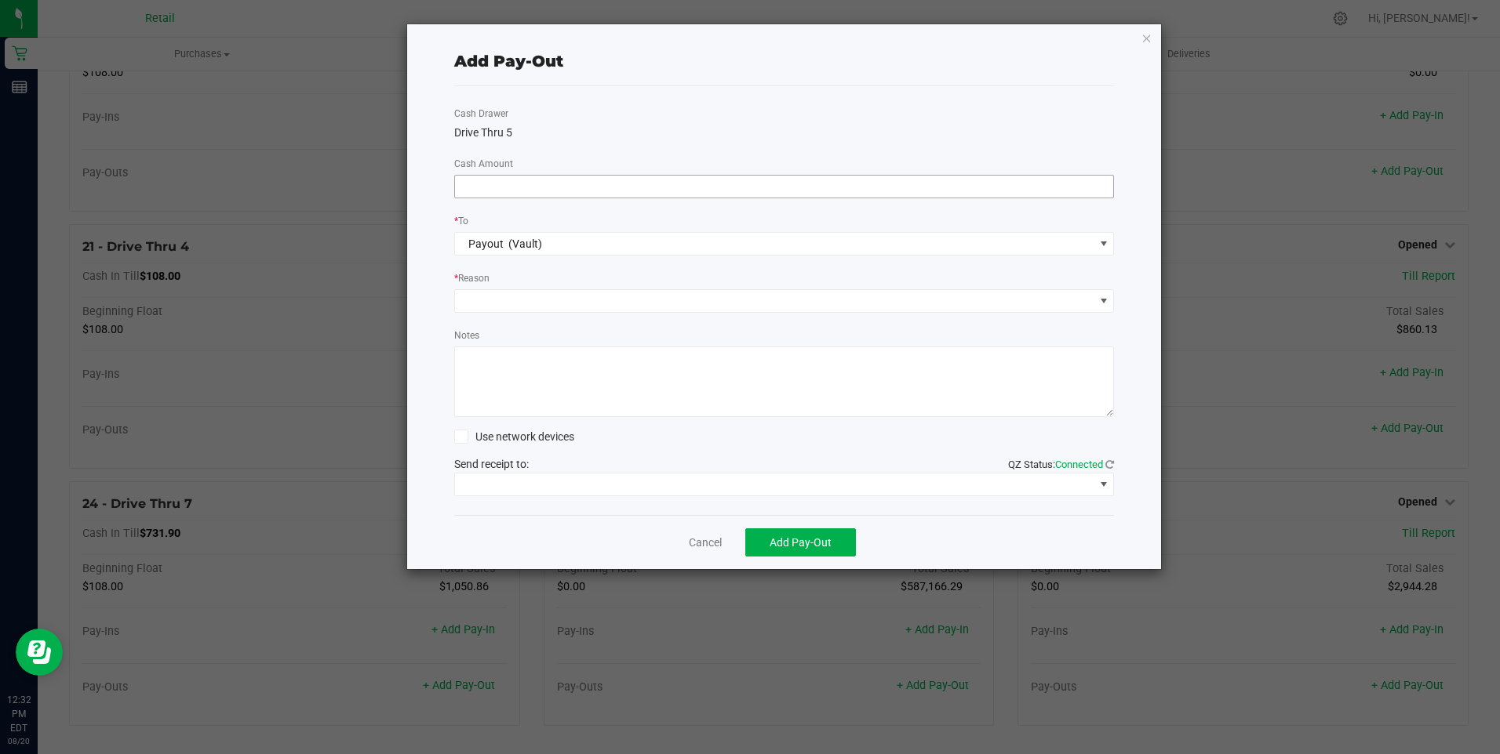
click at [473, 176] on span at bounding box center [784, 187] width 660 height 24
click at [473, 187] on input at bounding box center [784, 187] width 659 height 22
type input "$950.00"
click at [496, 300] on span at bounding box center [774, 301] width 639 height 22
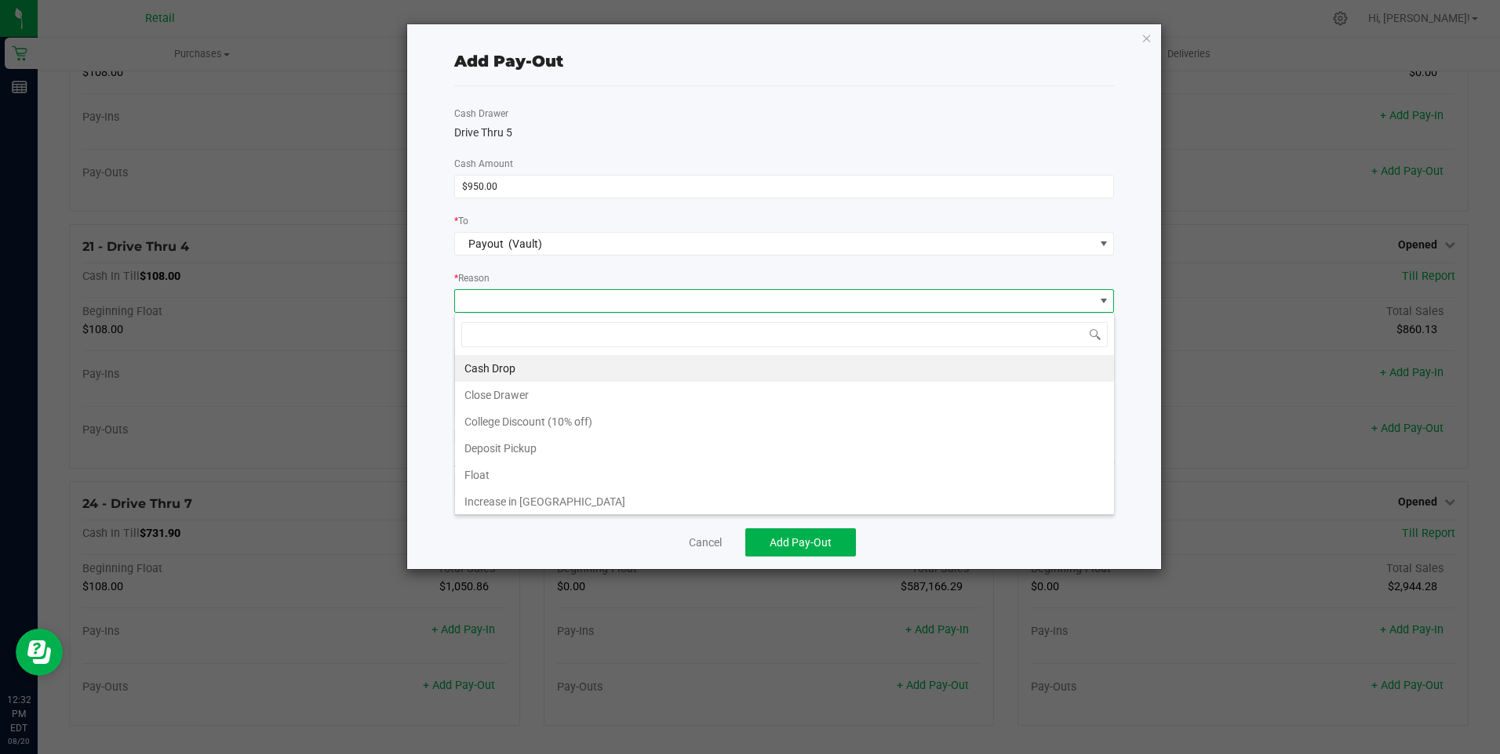
scroll to position [24, 660]
click at [491, 370] on li "Cash Drop" at bounding box center [784, 368] width 659 height 27
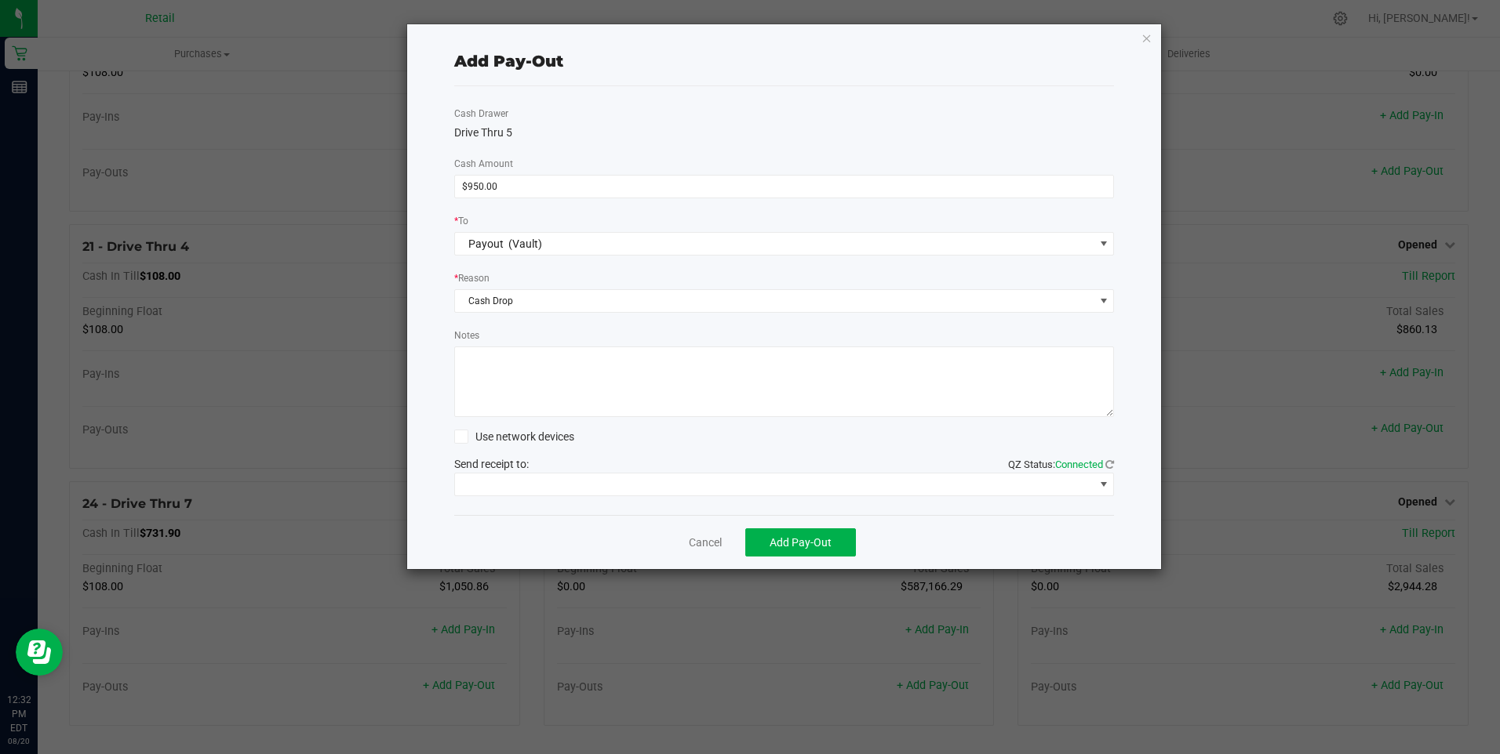
click at [481, 377] on textarea "Notes" at bounding box center [784, 382] width 660 height 71
type textarea "mg"
click at [566, 478] on span at bounding box center [774, 485] width 639 height 22
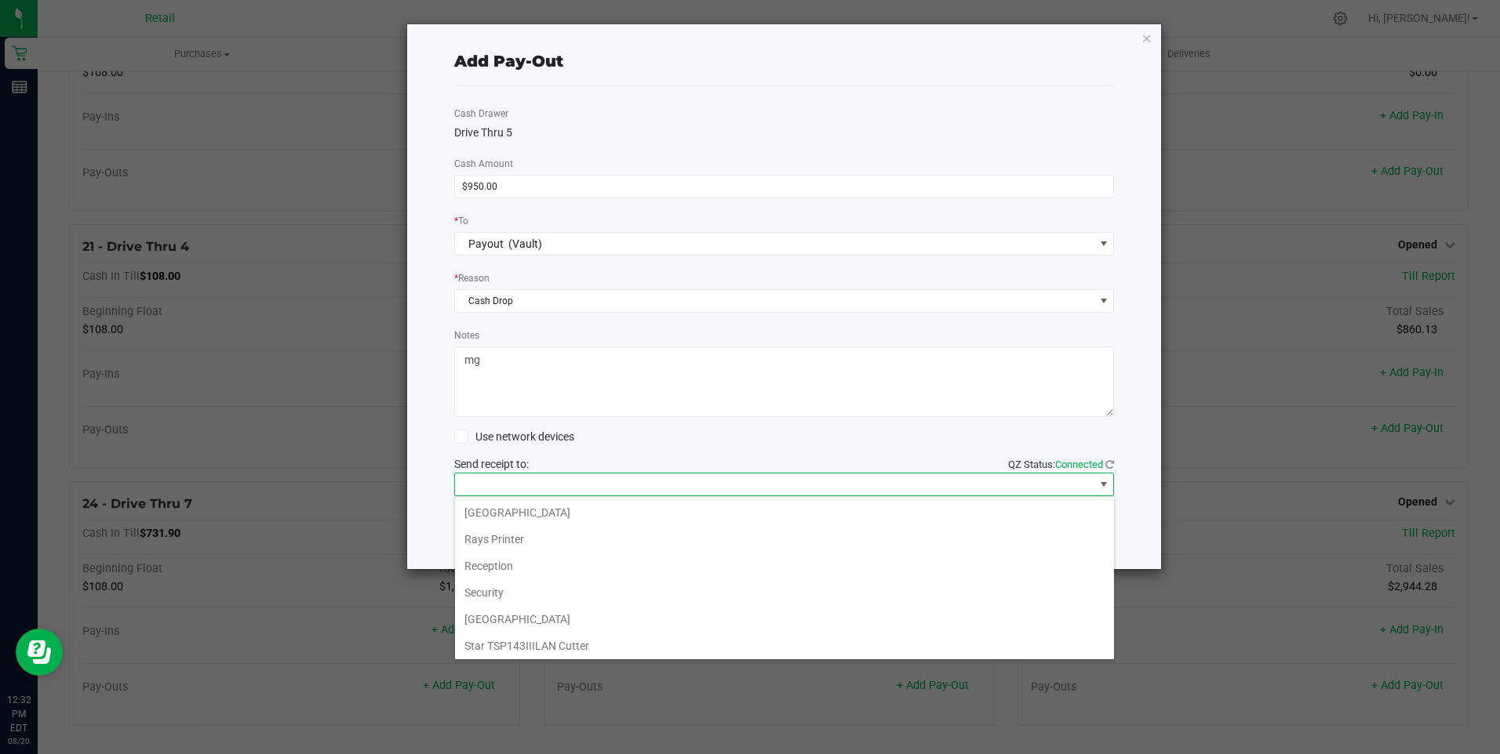
scroll to position [243, 0]
click at [569, 641] on Cutter "Star TSP143IIILAN Cutter" at bounding box center [784, 643] width 659 height 27
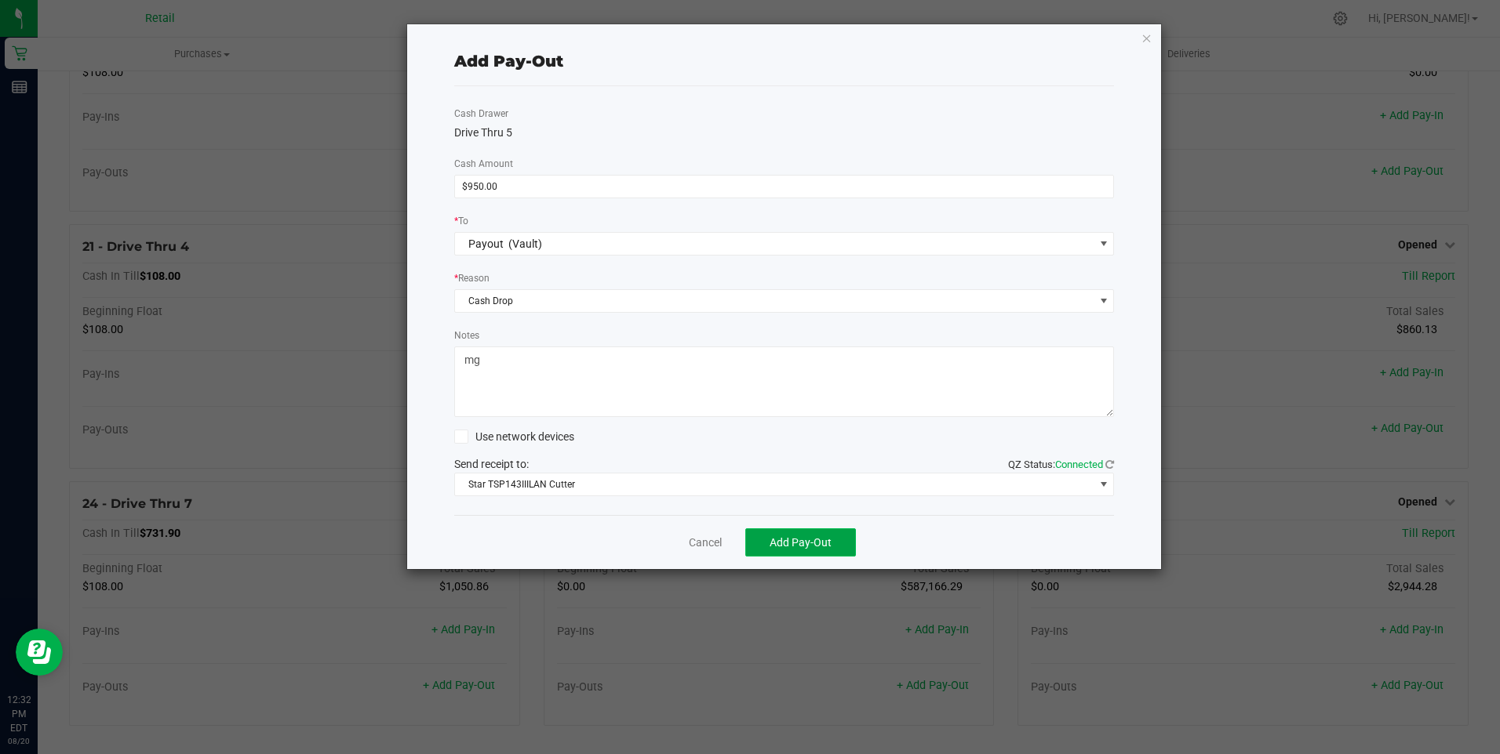
click at [798, 541] on span "Add Pay-Out" at bounding box center [800, 542] width 62 height 13
click at [706, 540] on link "Dismiss" at bounding box center [700, 543] width 38 height 16
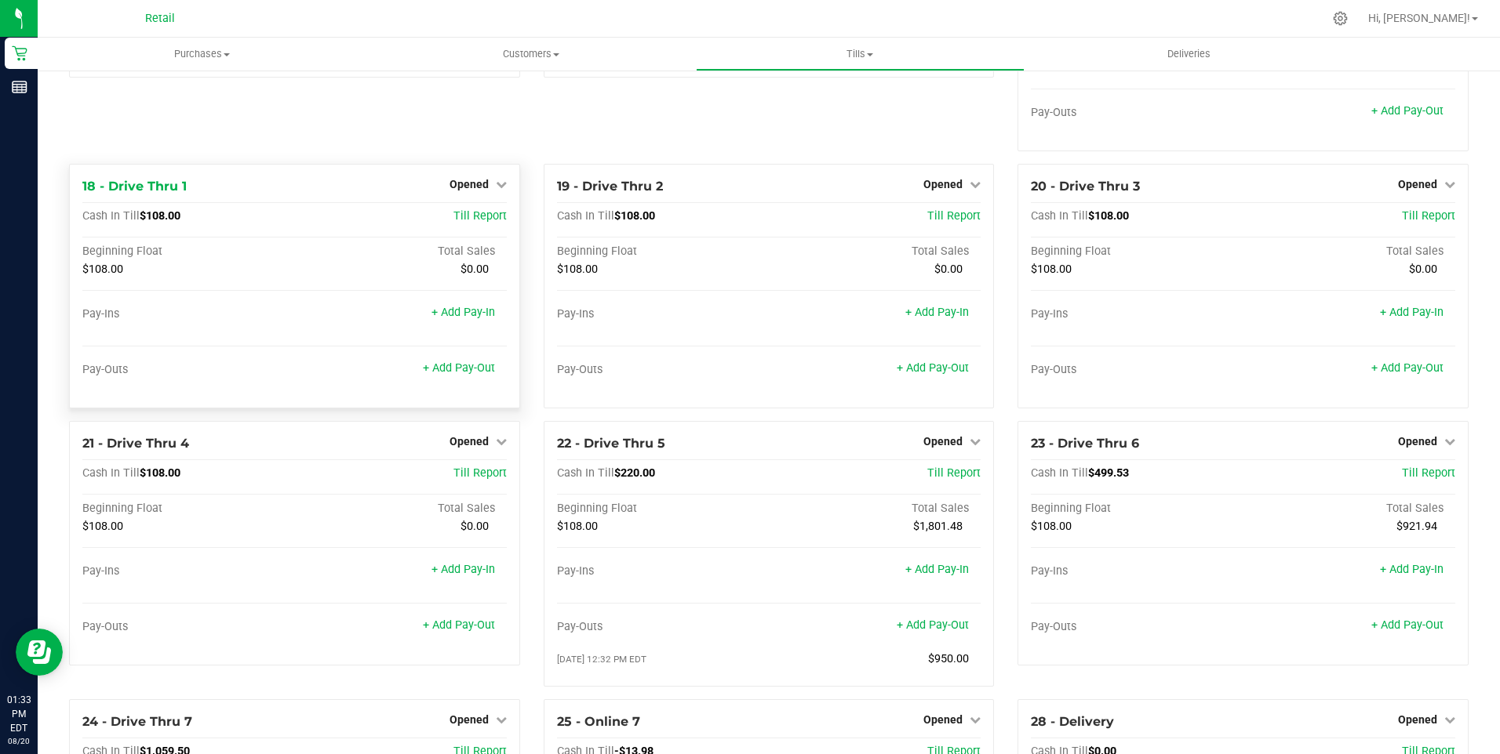
scroll to position [1576, 0]
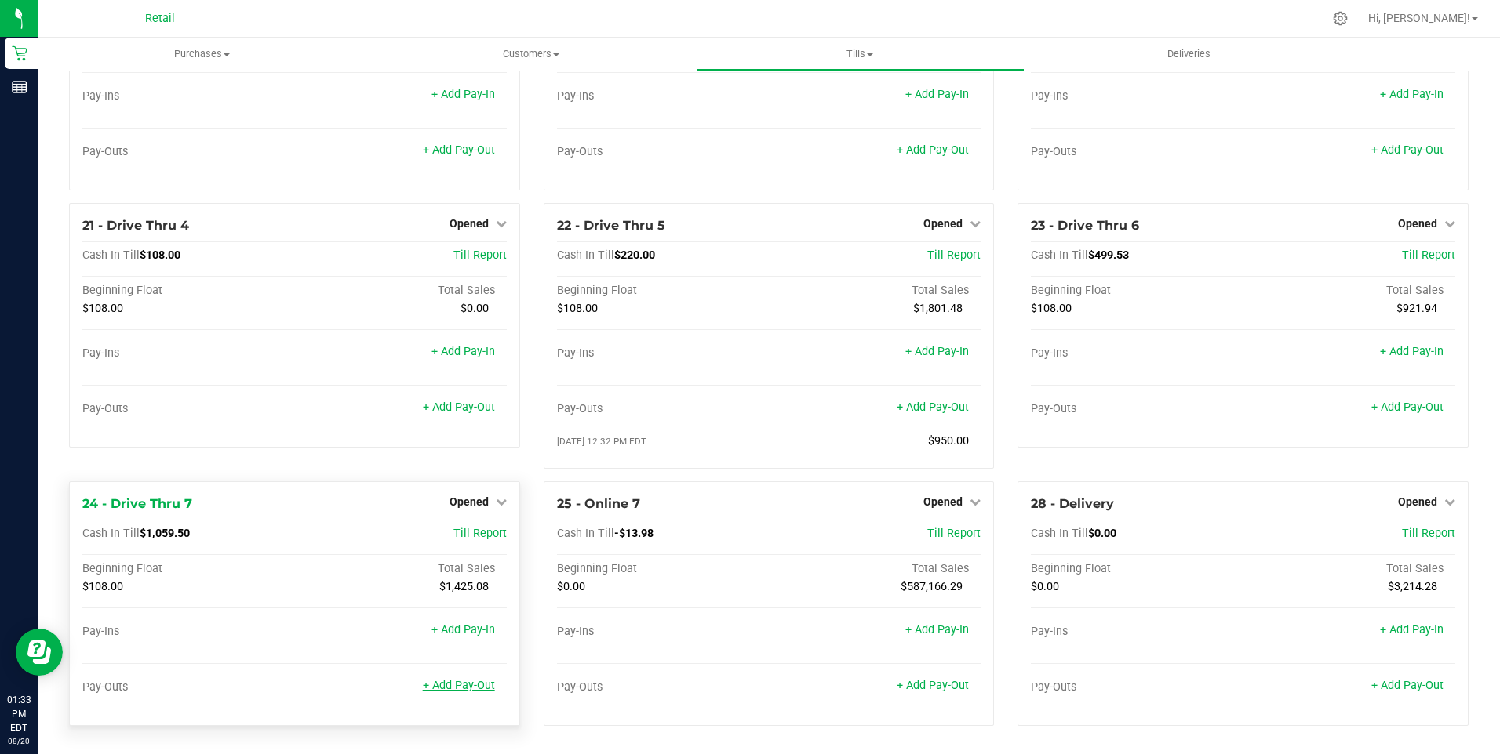
click at [453, 684] on link "+ Add Pay-Out" at bounding box center [459, 685] width 72 height 13
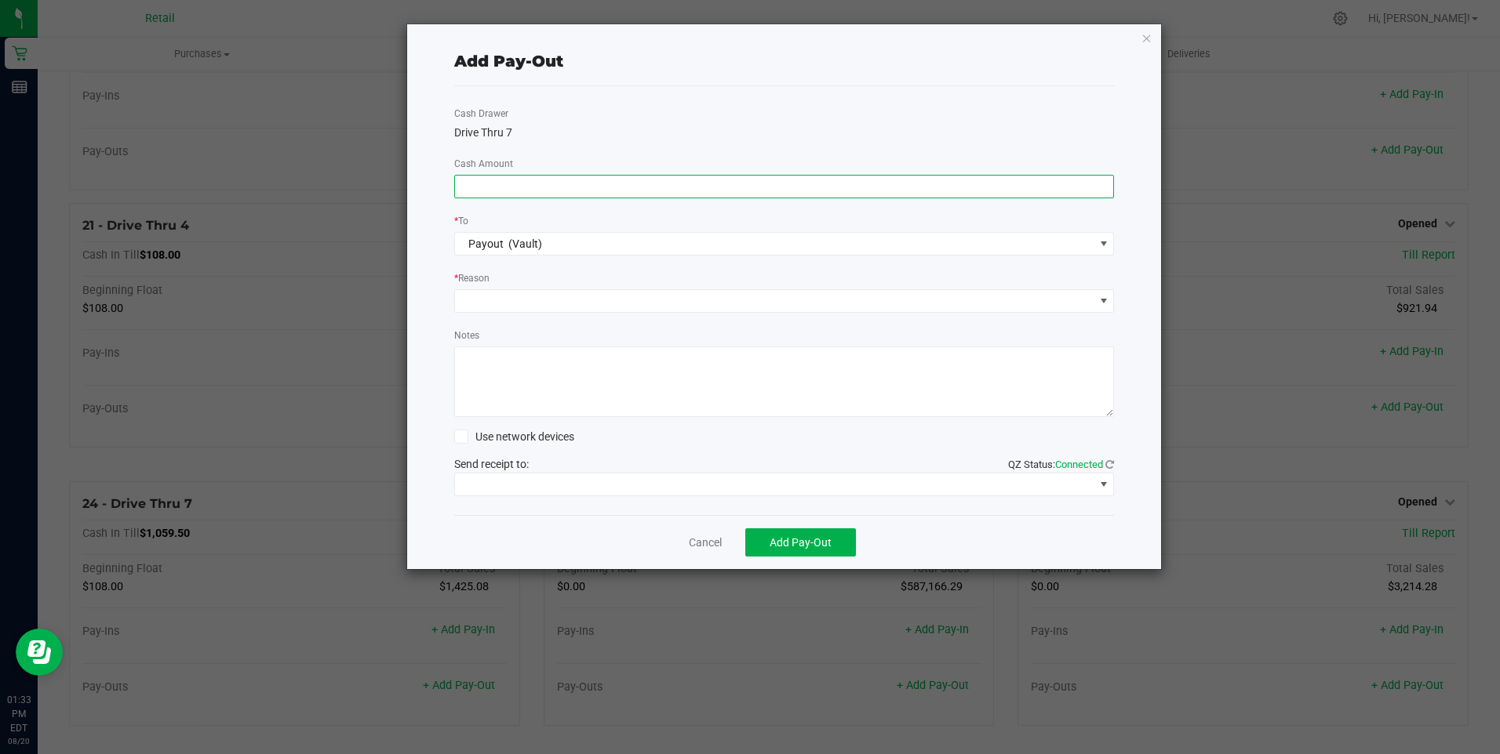
drag, startPoint x: 460, startPoint y: 187, endPoint x: 447, endPoint y: 194, distance: 15.1
click at [462, 187] on input at bounding box center [784, 187] width 659 height 22
type input "$820.00"
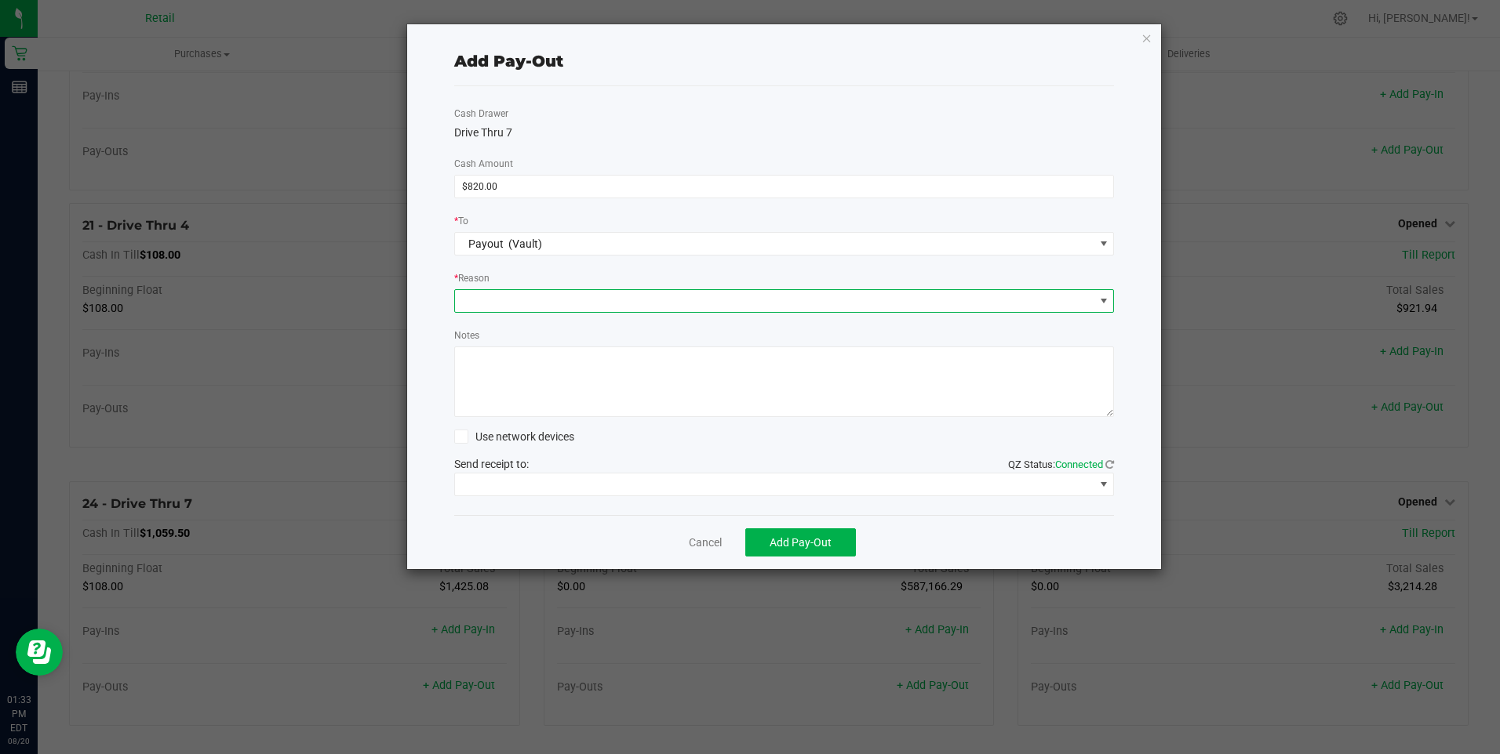
click at [482, 297] on span at bounding box center [774, 301] width 639 height 22
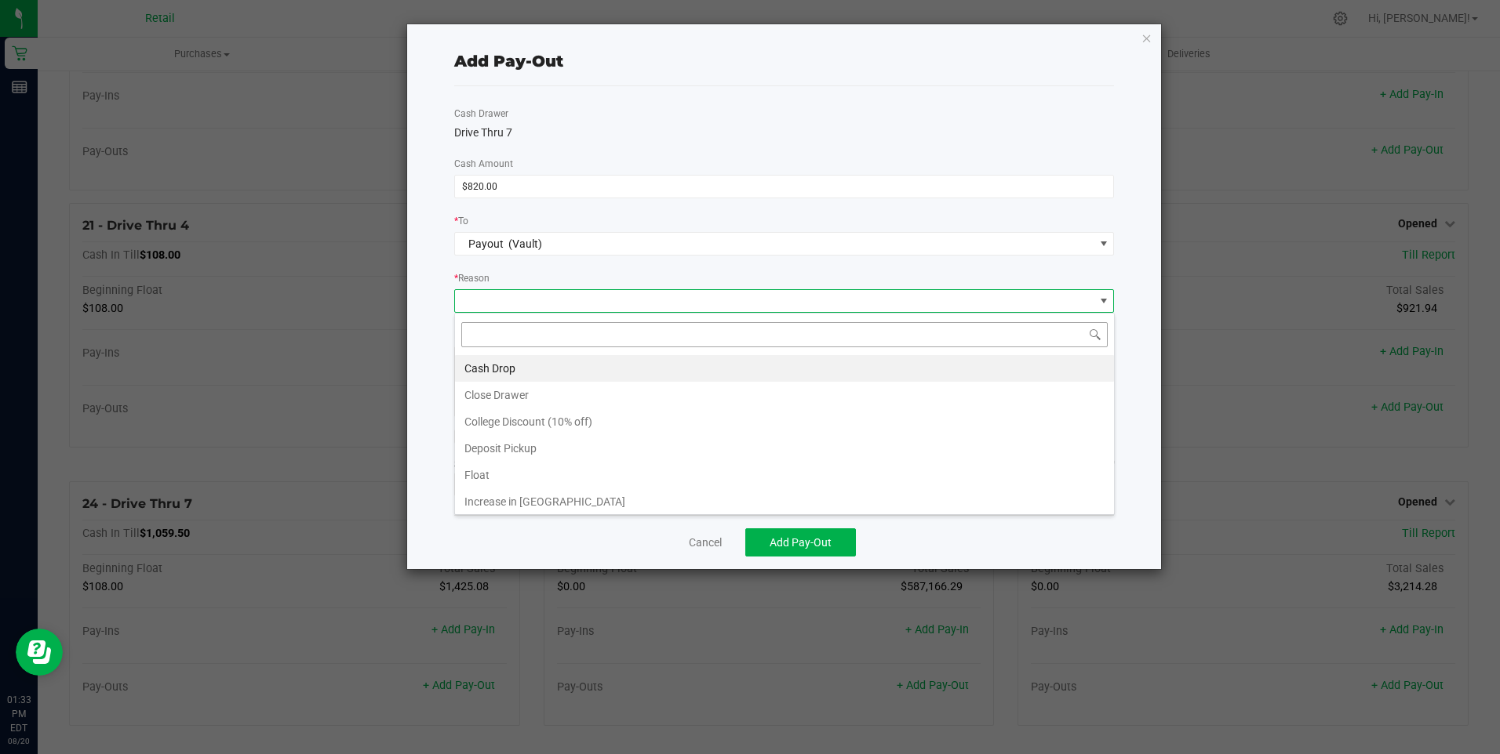
scroll to position [24, 660]
click at [483, 360] on li "Cash Drop" at bounding box center [784, 368] width 659 height 27
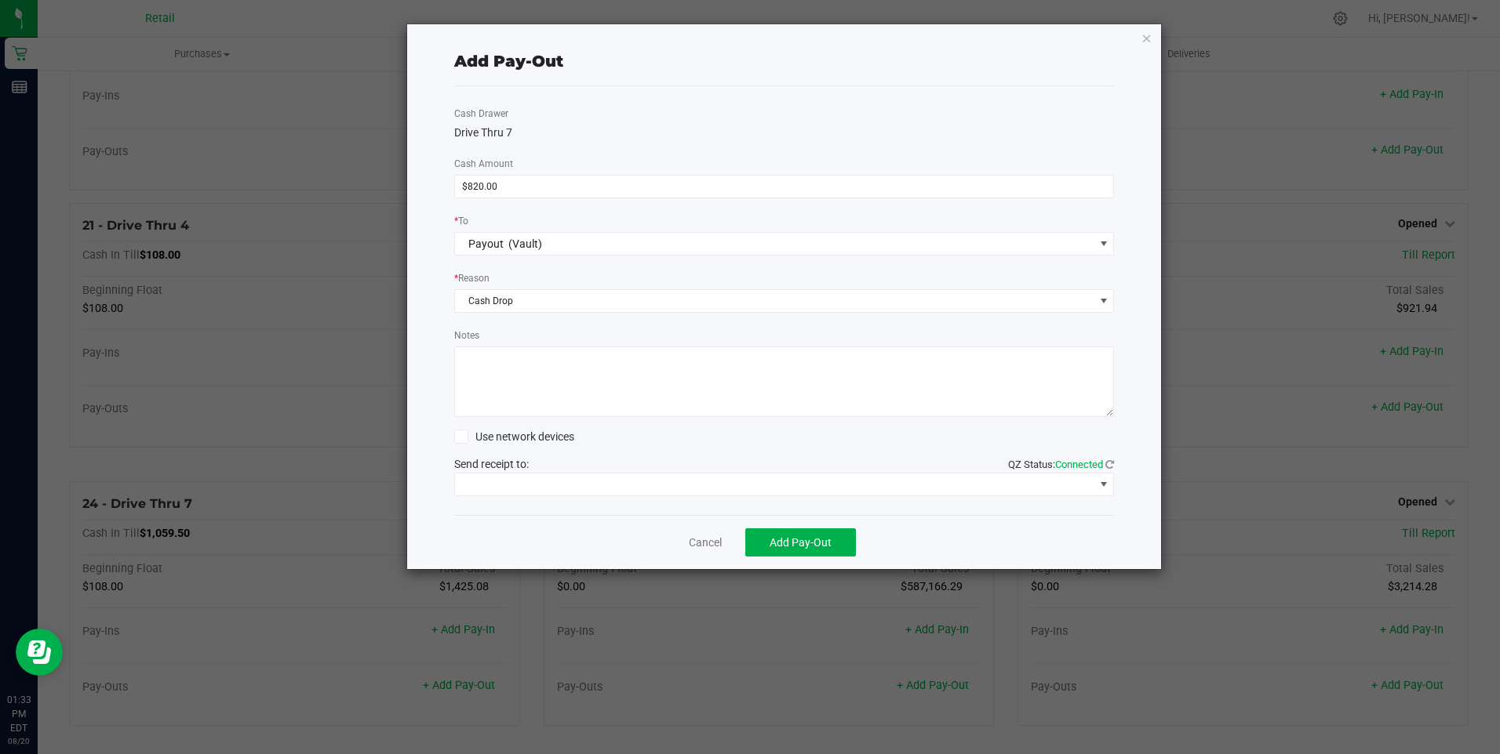
click at [478, 377] on textarea "Notes" at bounding box center [784, 382] width 660 height 71
type textarea "mg"
click at [554, 477] on span at bounding box center [774, 485] width 639 height 22
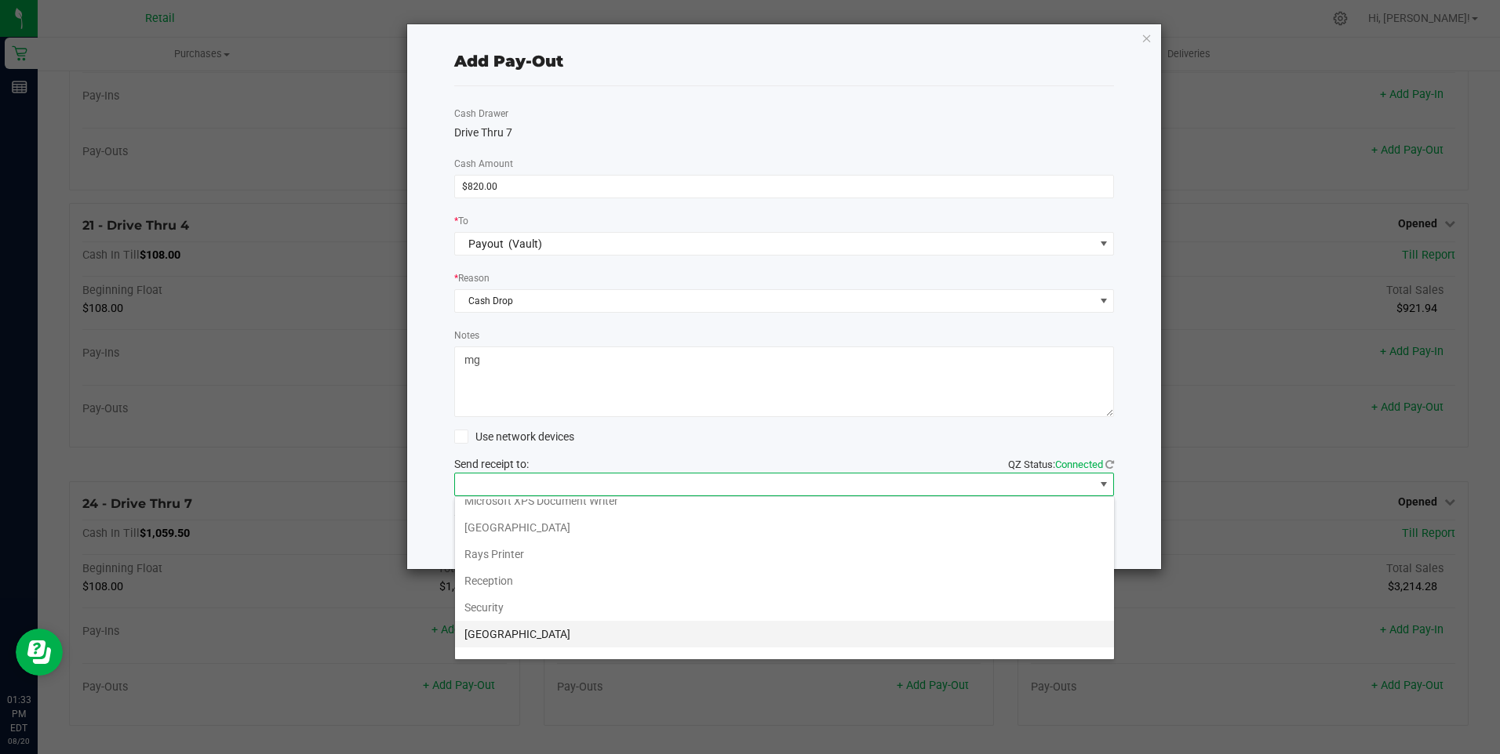
scroll to position [243, 0]
click at [569, 642] on Cutter "Star TSP143IIILAN Cutter" at bounding box center [784, 643] width 659 height 27
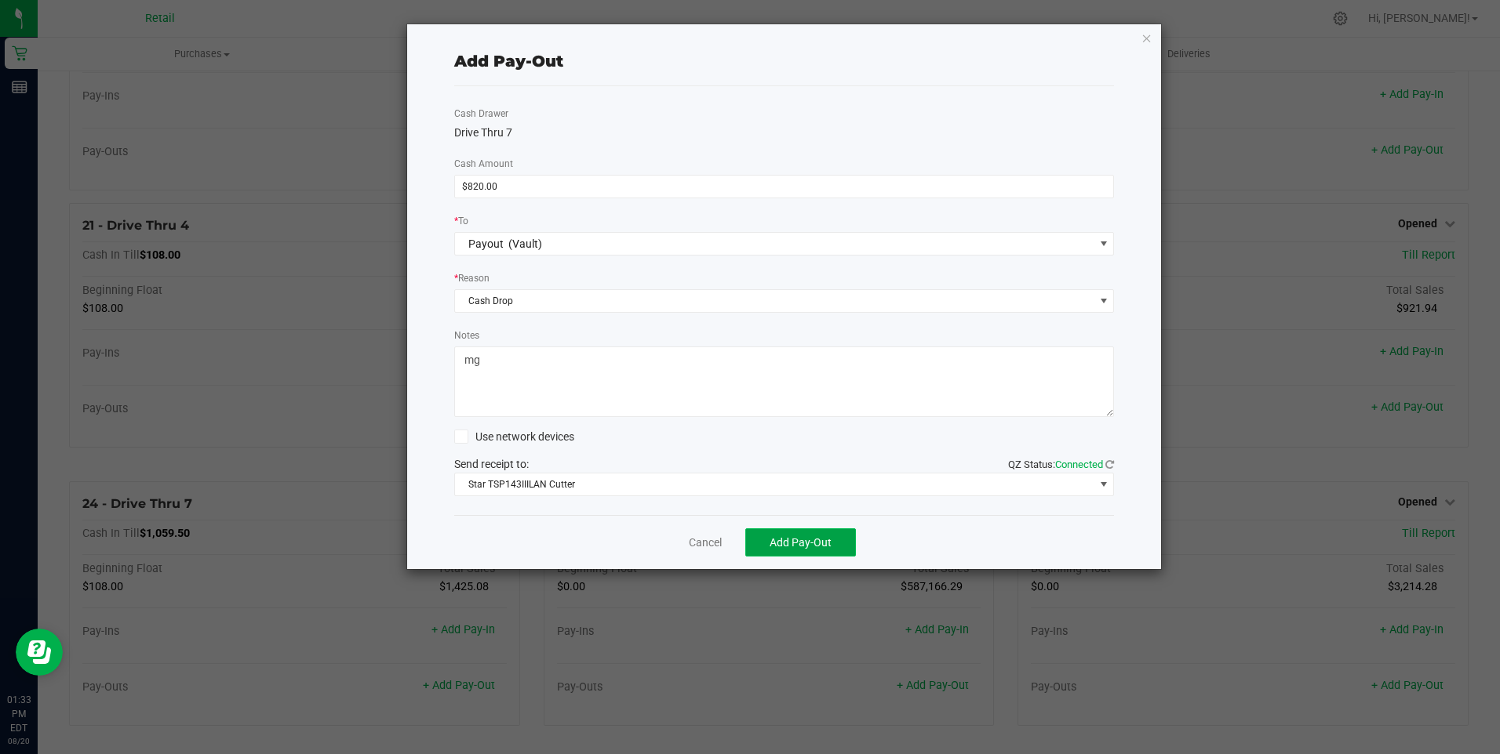
click at [801, 538] on span "Add Pay-Out" at bounding box center [800, 542] width 62 height 13
click at [699, 535] on div "Dismiss Reprint Receipt" at bounding box center [784, 542] width 660 height 54
click at [698, 546] on link "Dismiss" at bounding box center [700, 543] width 38 height 16
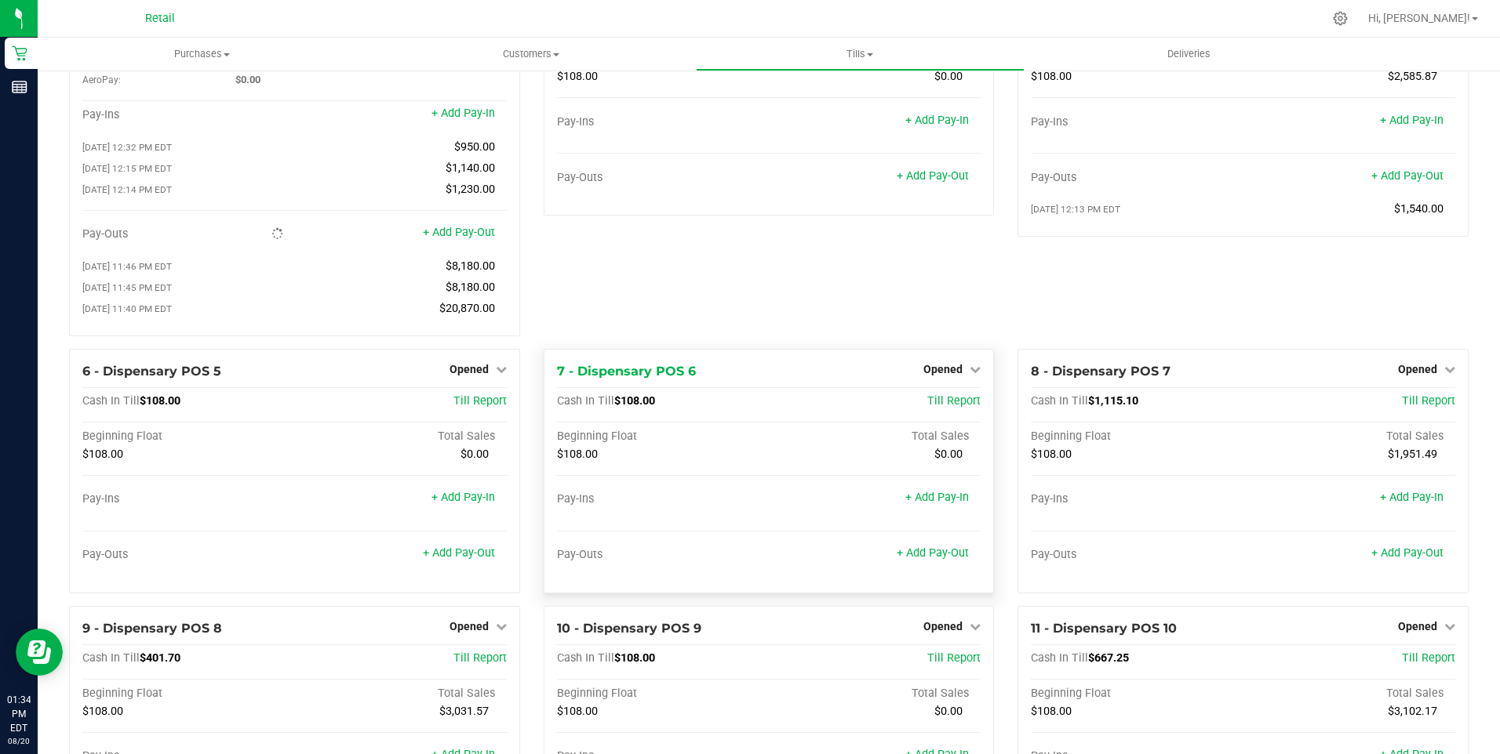
scroll to position [86, 0]
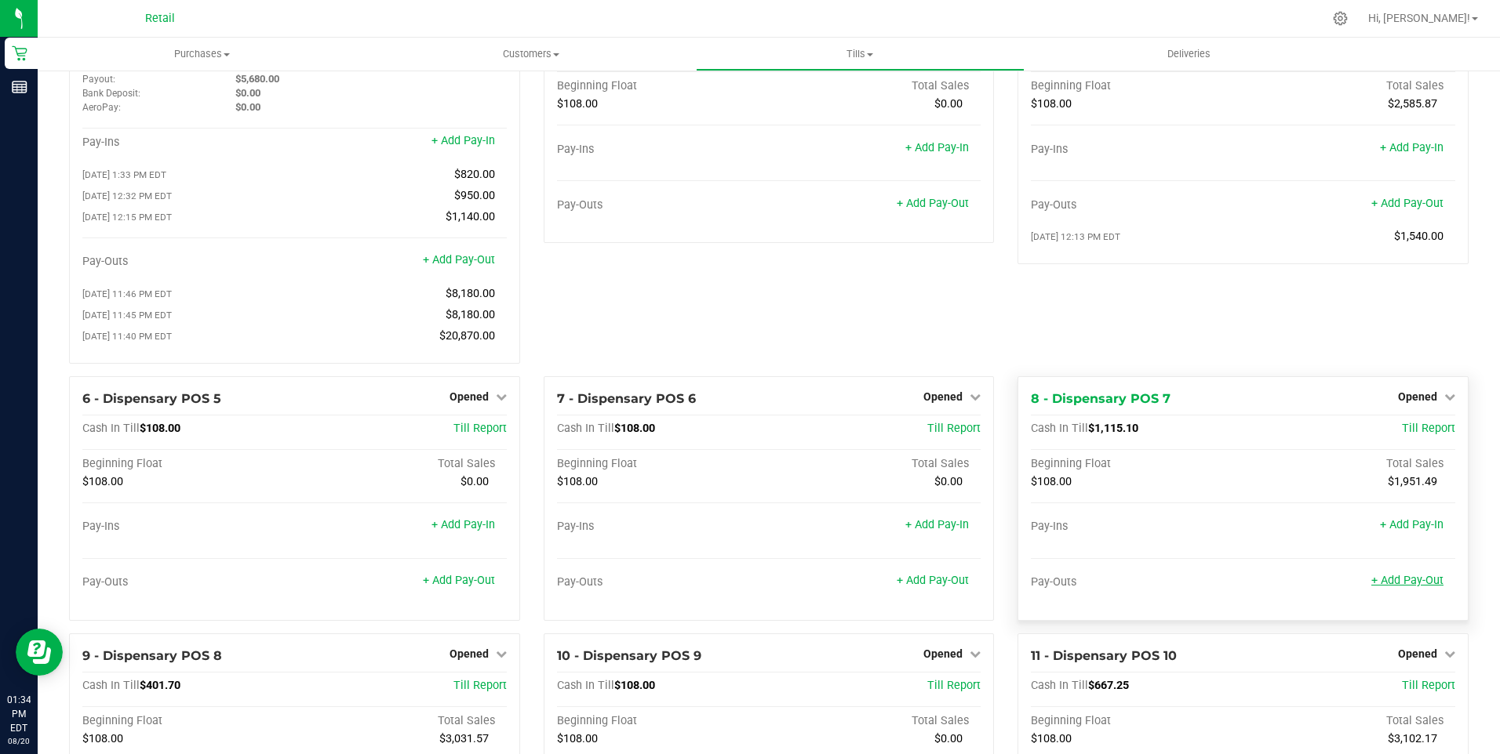
click at [1391, 587] on link "+ Add Pay-Out" at bounding box center [1407, 580] width 72 height 13
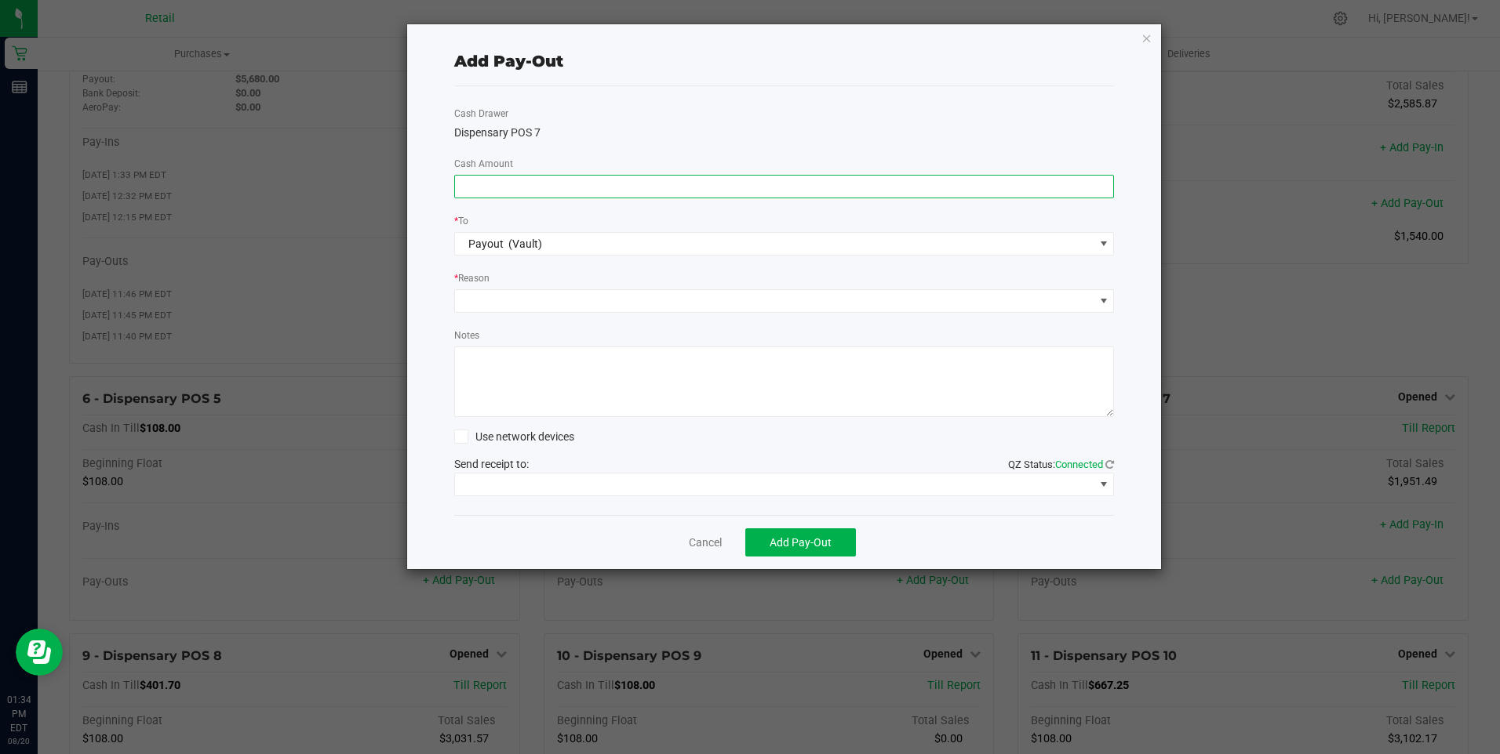
click at [473, 189] on input at bounding box center [784, 187] width 659 height 22
type input "$1,460.00"
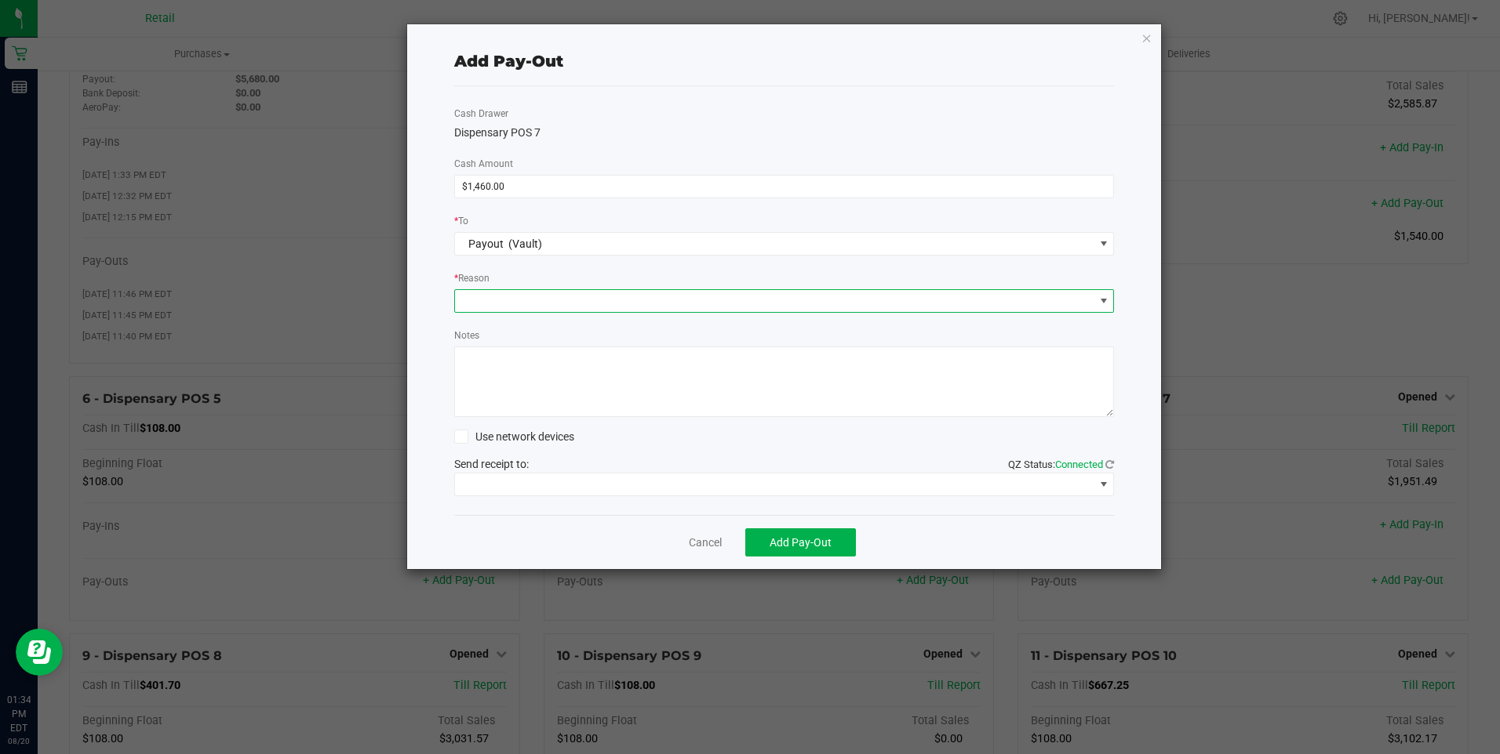
click at [471, 299] on span at bounding box center [774, 301] width 639 height 22
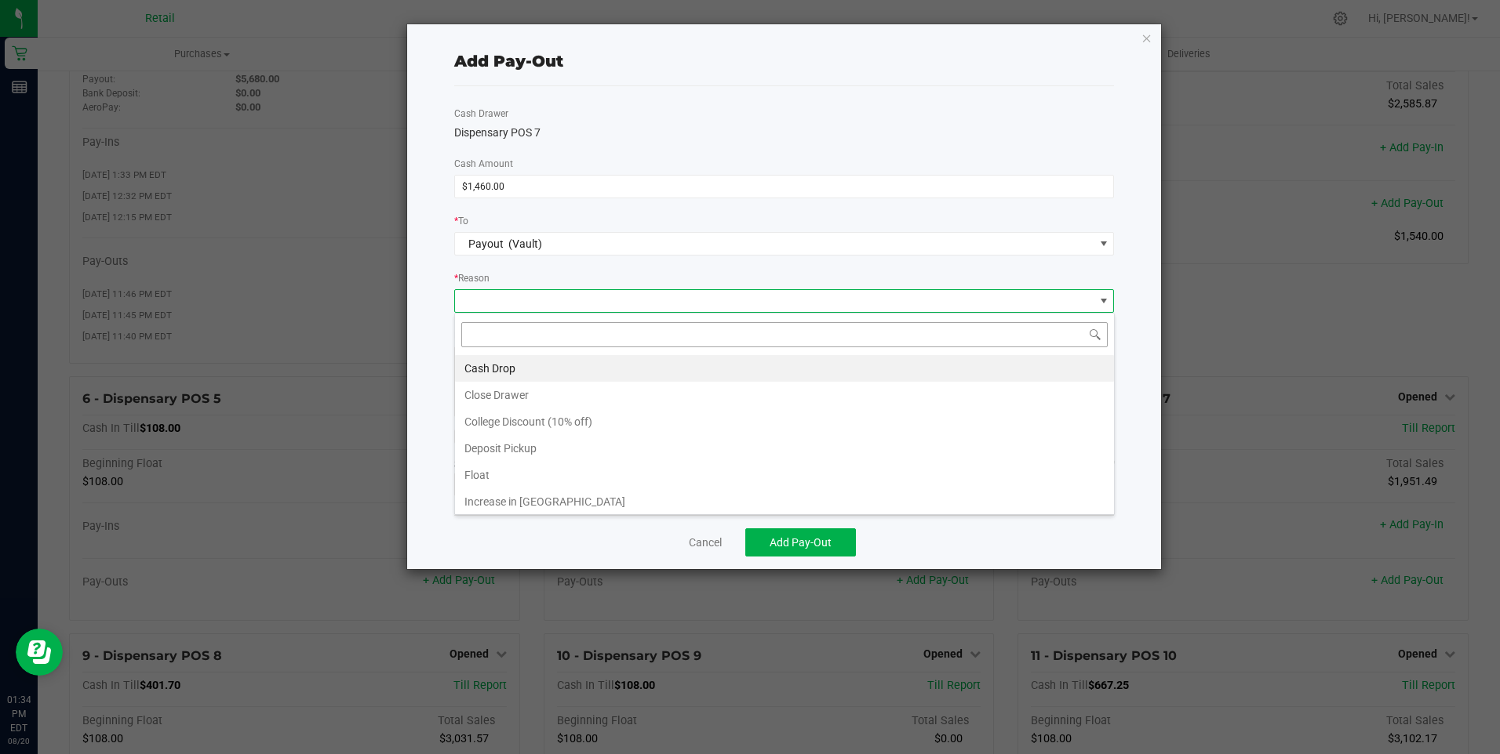
scroll to position [24, 660]
click at [482, 364] on li "Cash Drop" at bounding box center [784, 368] width 659 height 27
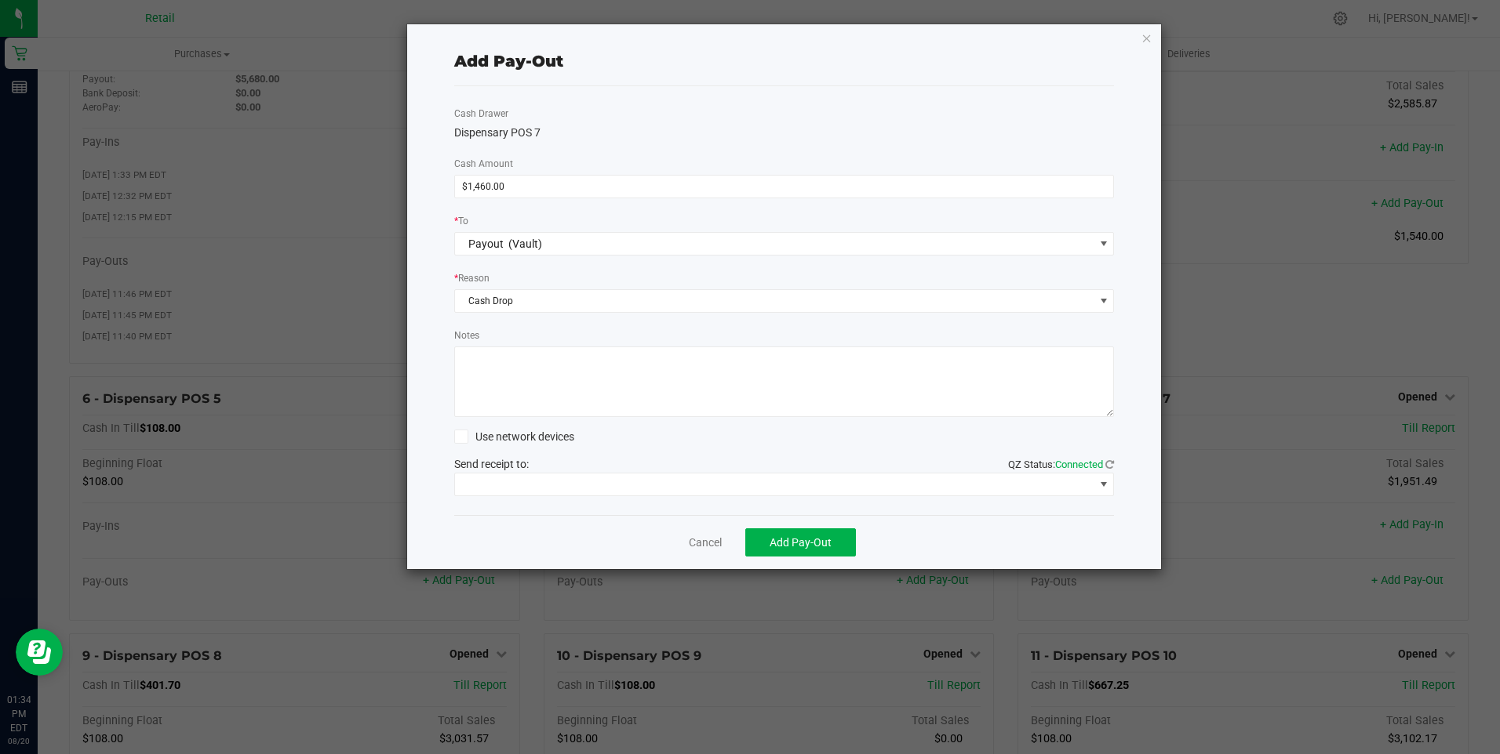
click at [484, 373] on textarea "Notes" at bounding box center [784, 382] width 660 height 71
type textarea "mg"
click at [606, 478] on span at bounding box center [774, 485] width 639 height 22
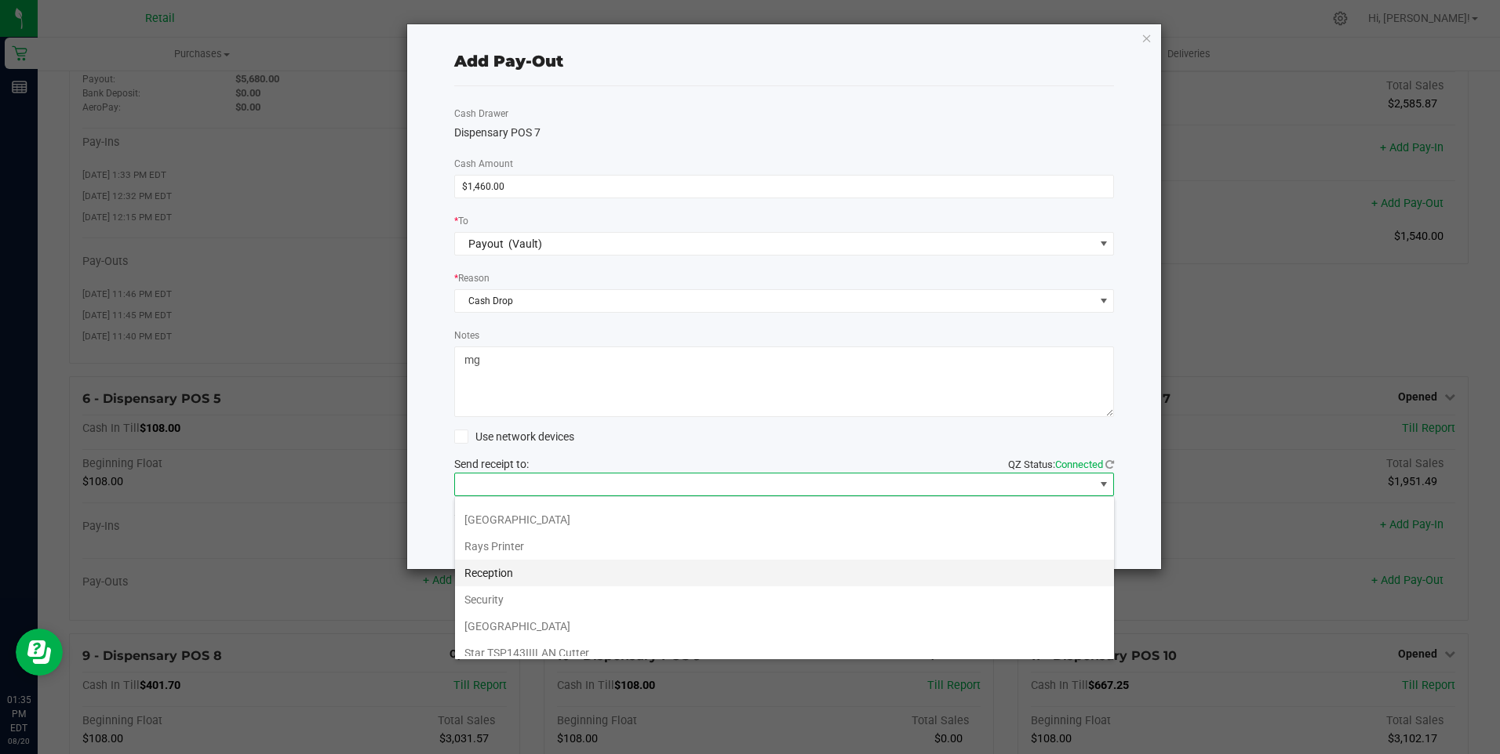
scroll to position [243, 0]
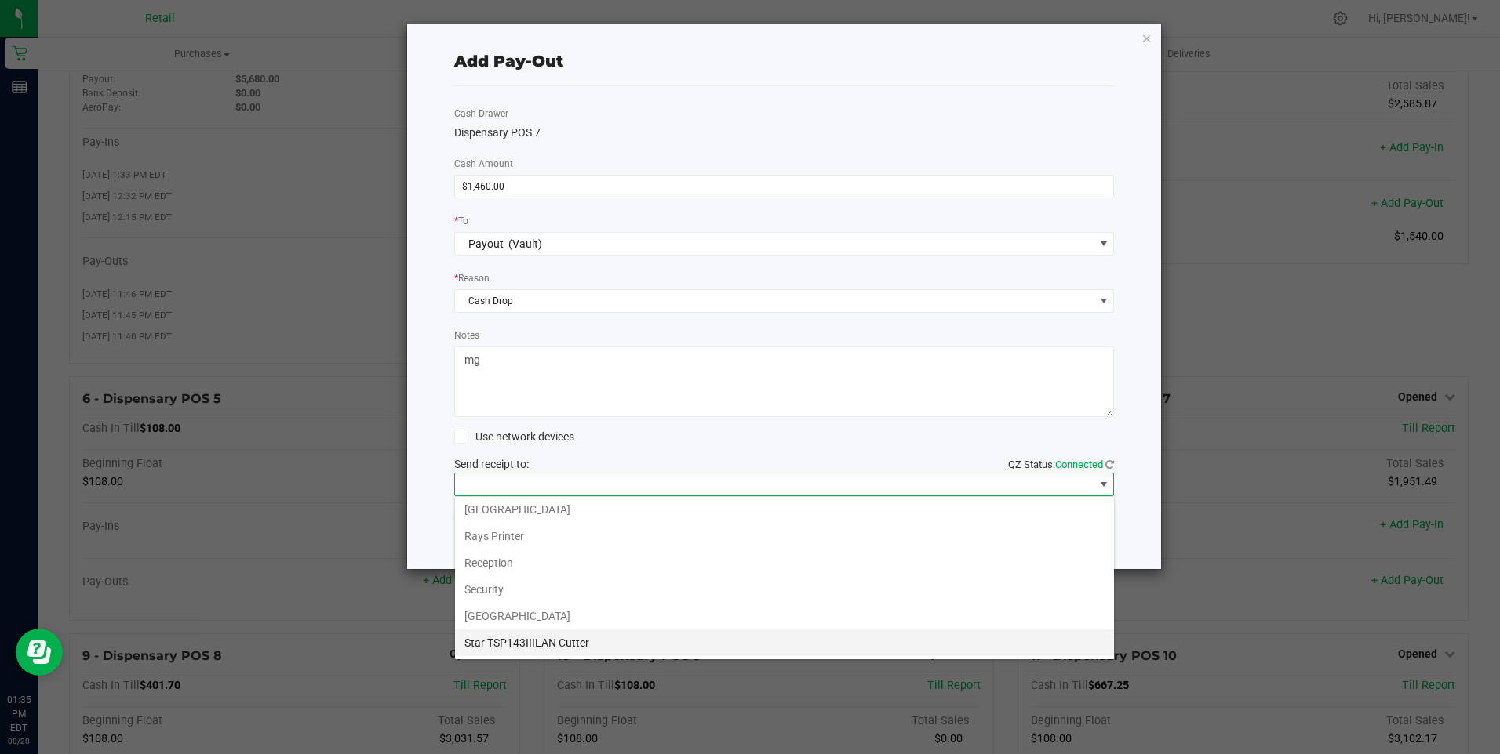
click at [561, 640] on Cutter "Star TSP143IIILAN Cutter" at bounding box center [784, 643] width 659 height 27
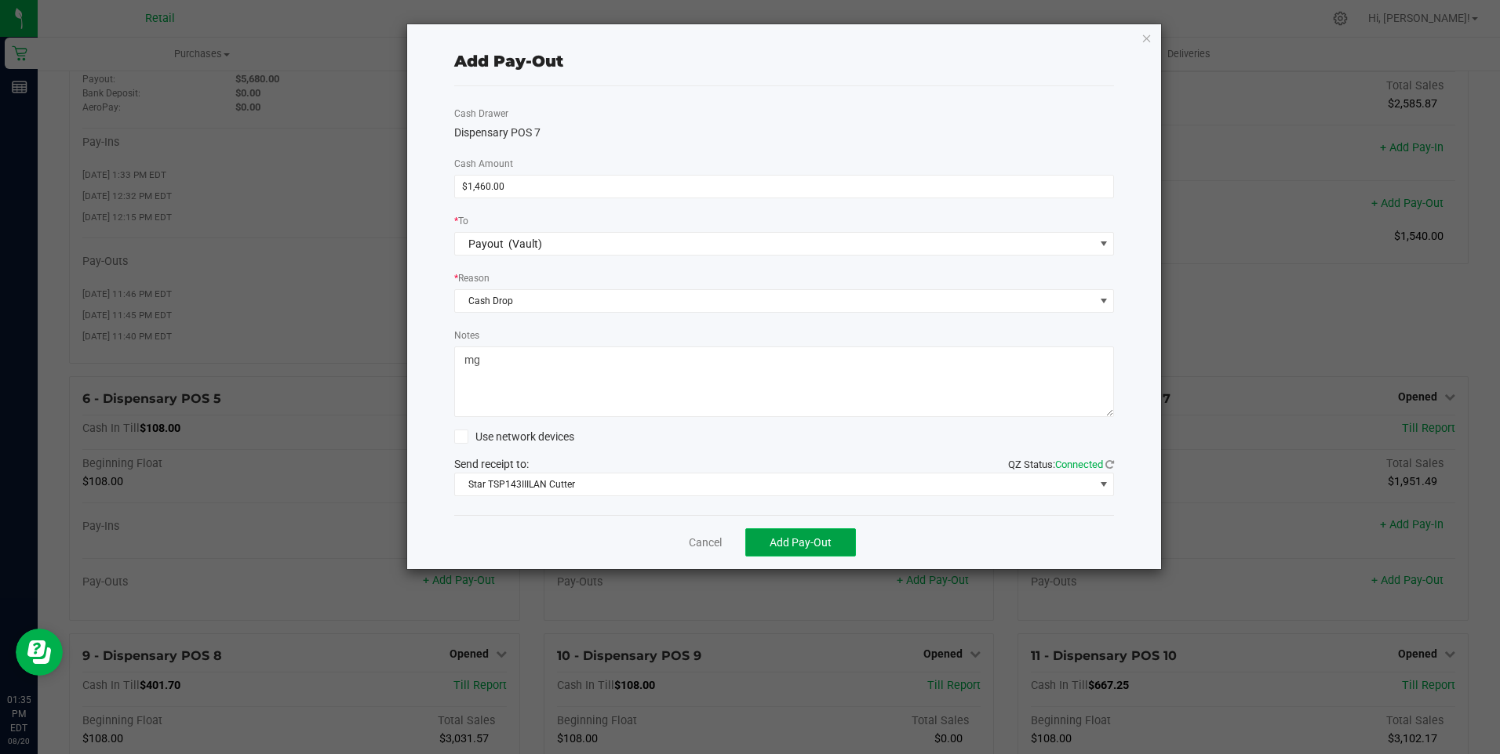
click at [798, 538] on span "Add Pay-Out" at bounding box center [800, 542] width 62 height 13
click at [693, 541] on link "Dismiss" at bounding box center [700, 543] width 38 height 16
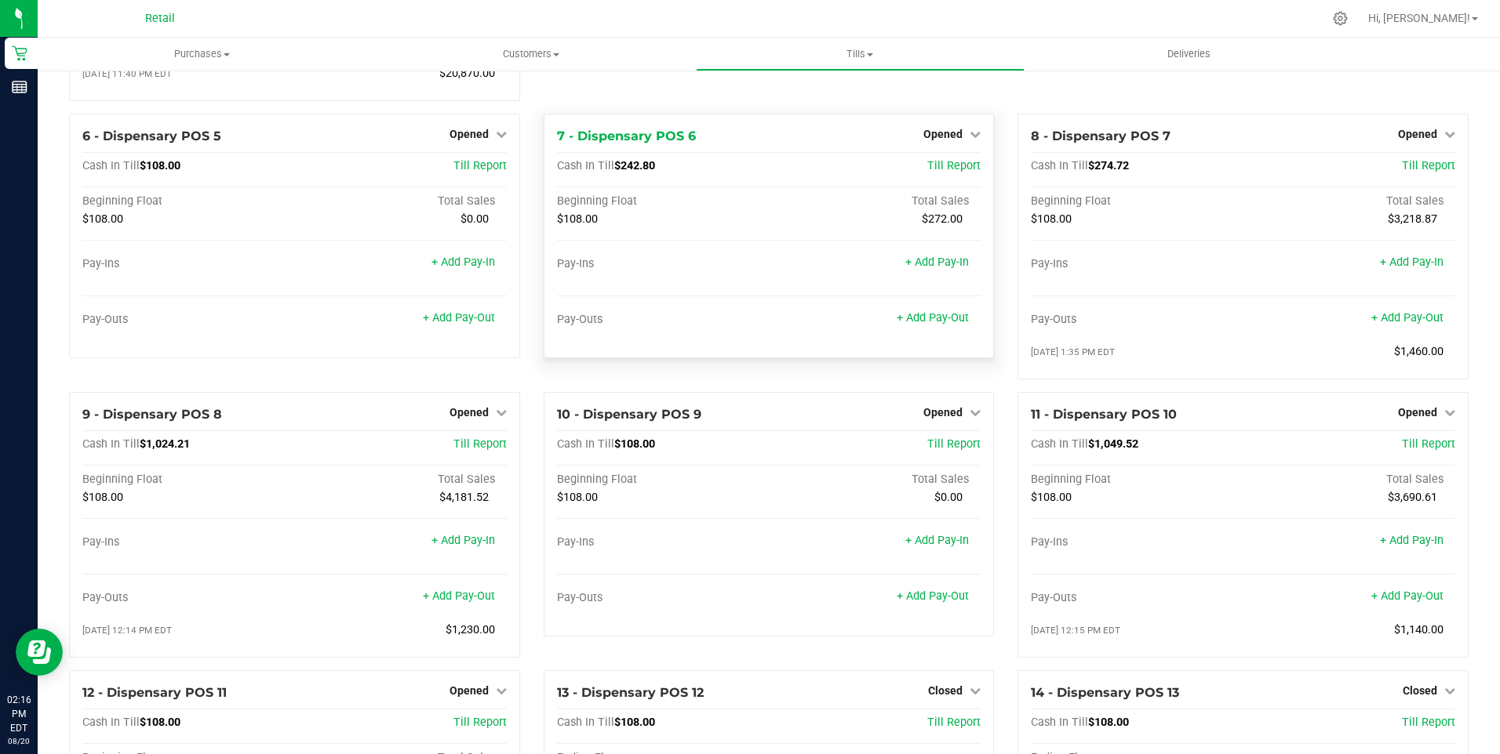
scroll to position [392, 0]
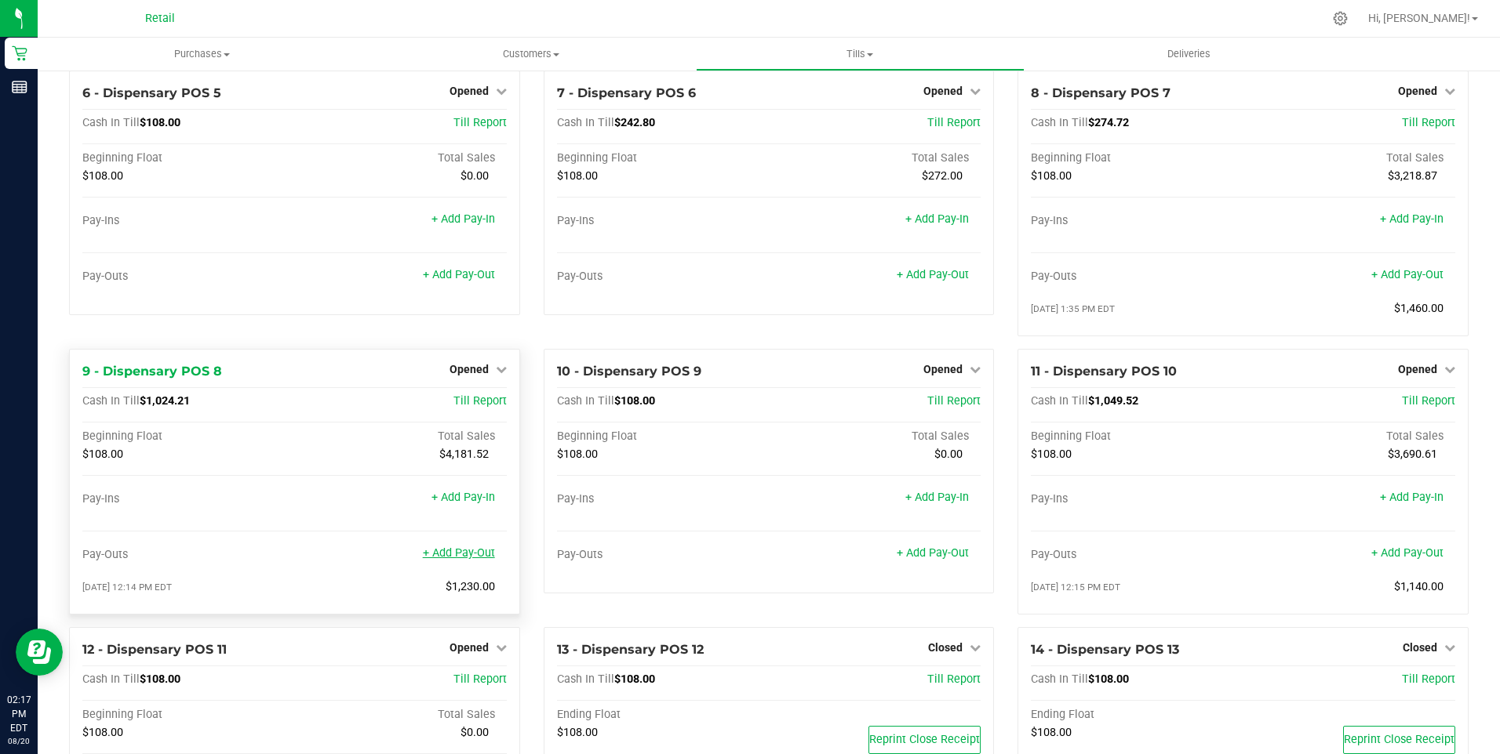
click at [460, 560] on link "+ Add Pay-Out" at bounding box center [459, 553] width 72 height 13
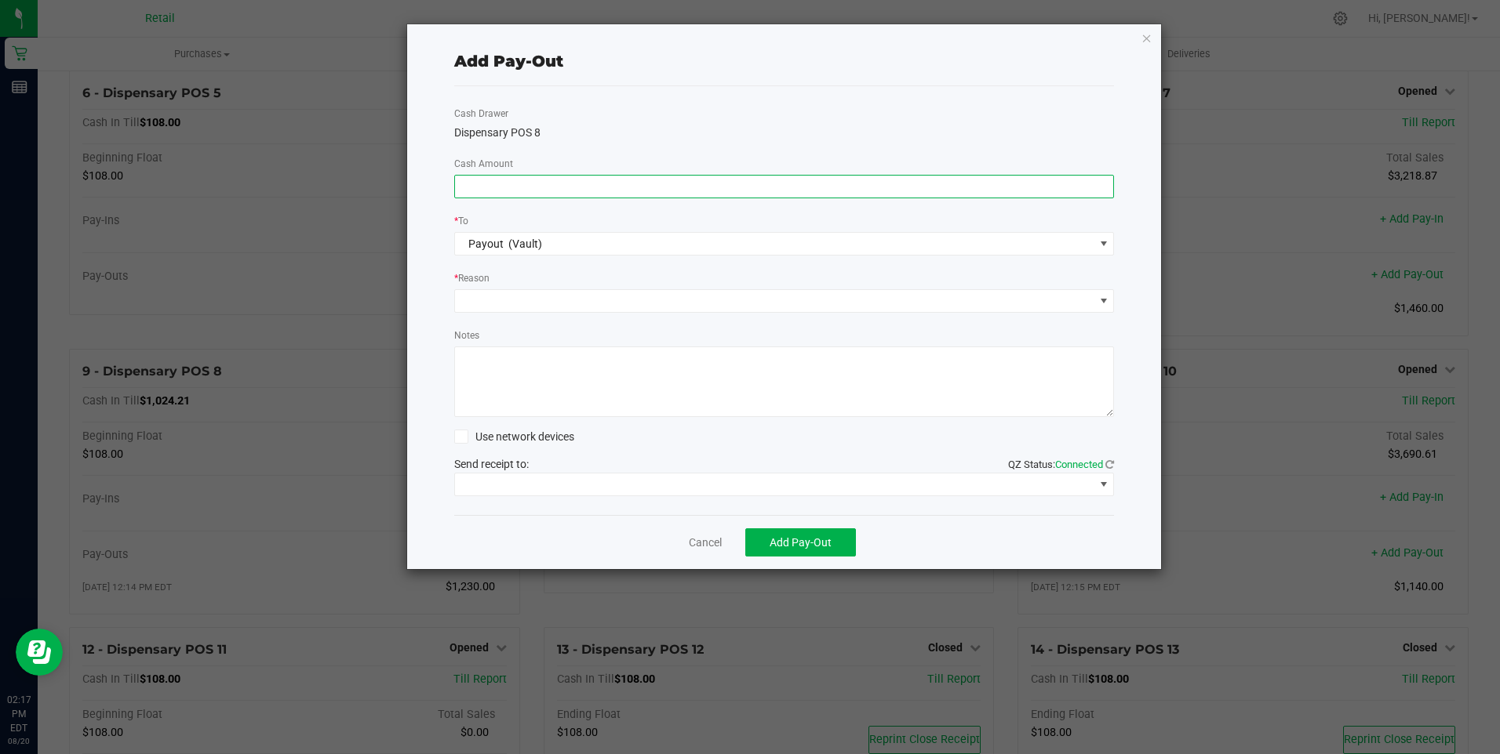
click at [460, 181] on input at bounding box center [784, 187] width 659 height 22
type input "$1,220.00"
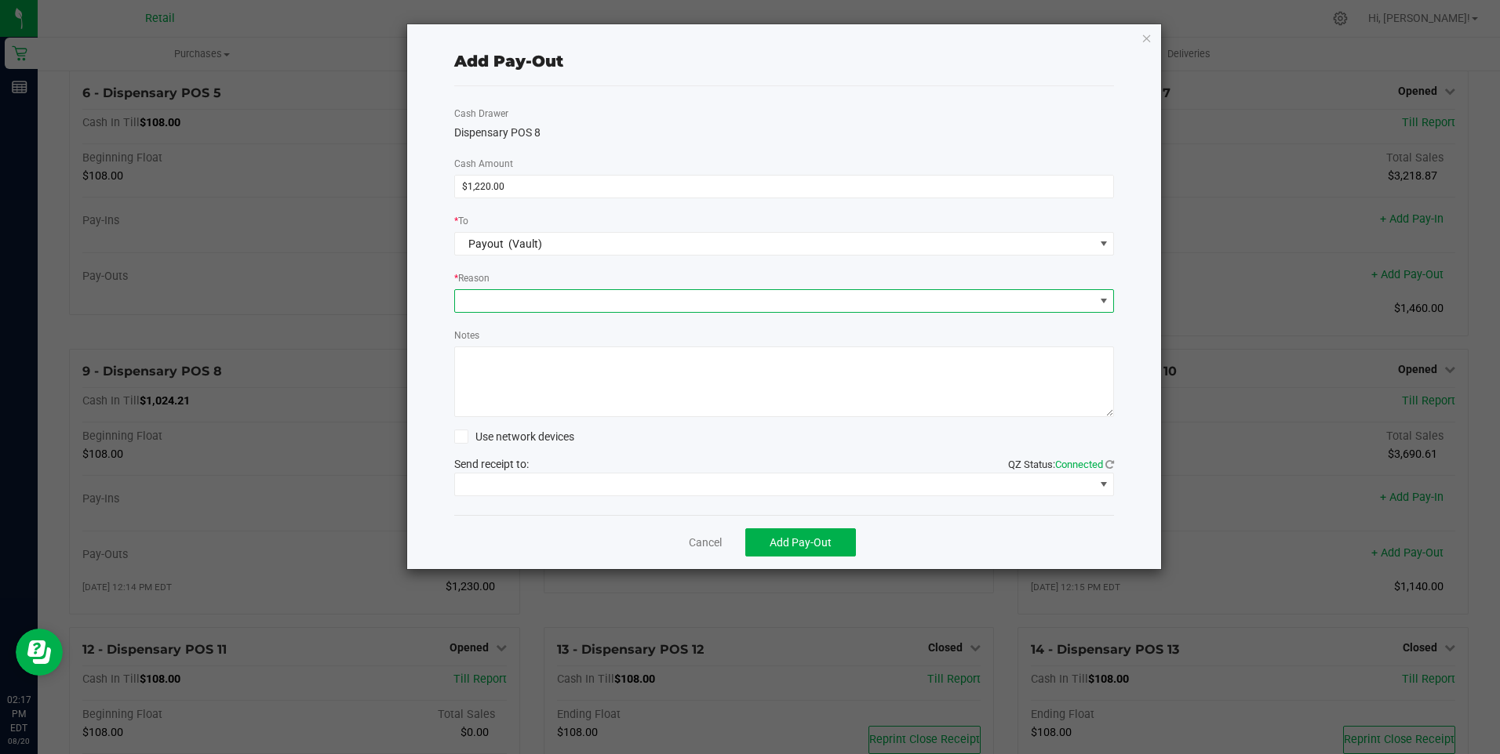
click at [489, 296] on span at bounding box center [774, 301] width 639 height 22
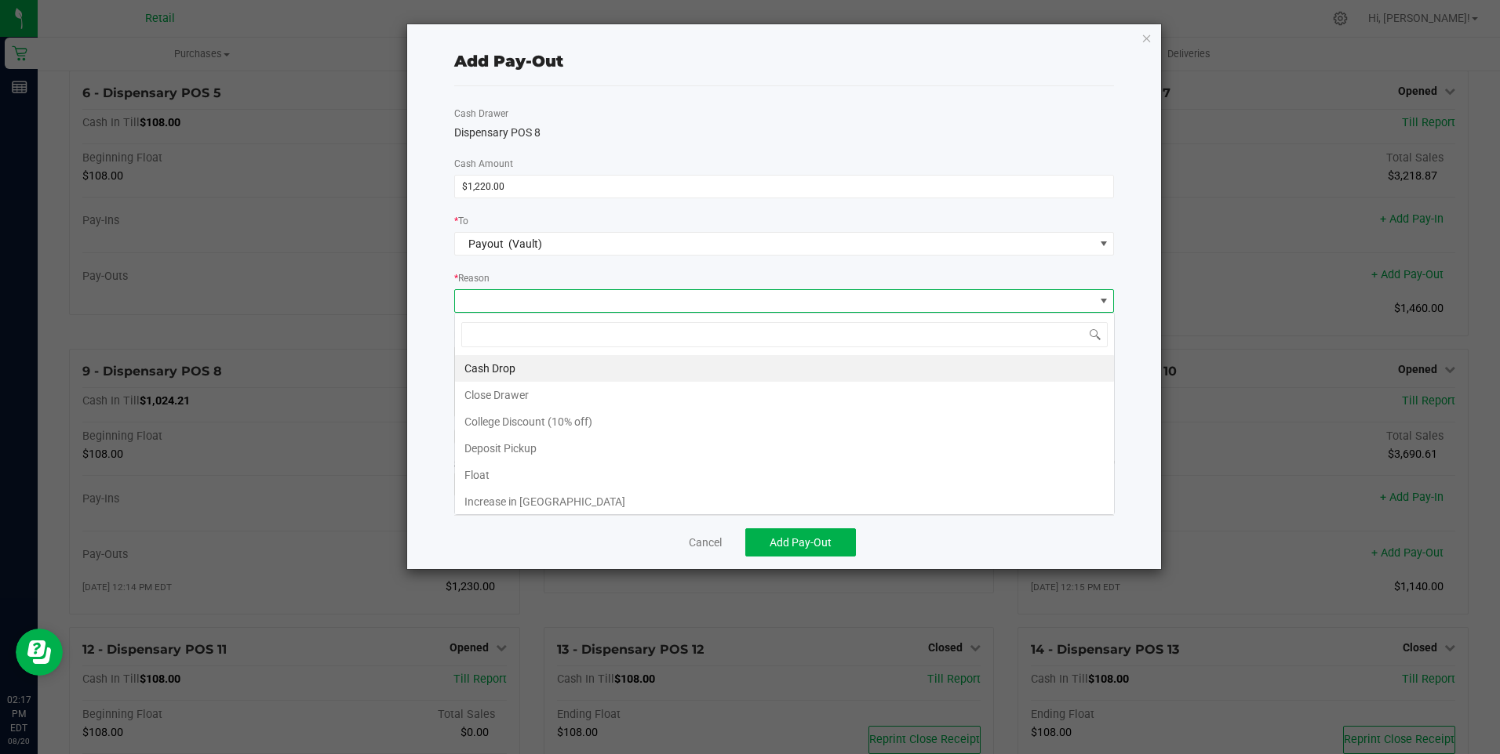
scroll to position [24, 660]
click at [506, 364] on li "Cash Drop" at bounding box center [784, 368] width 659 height 27
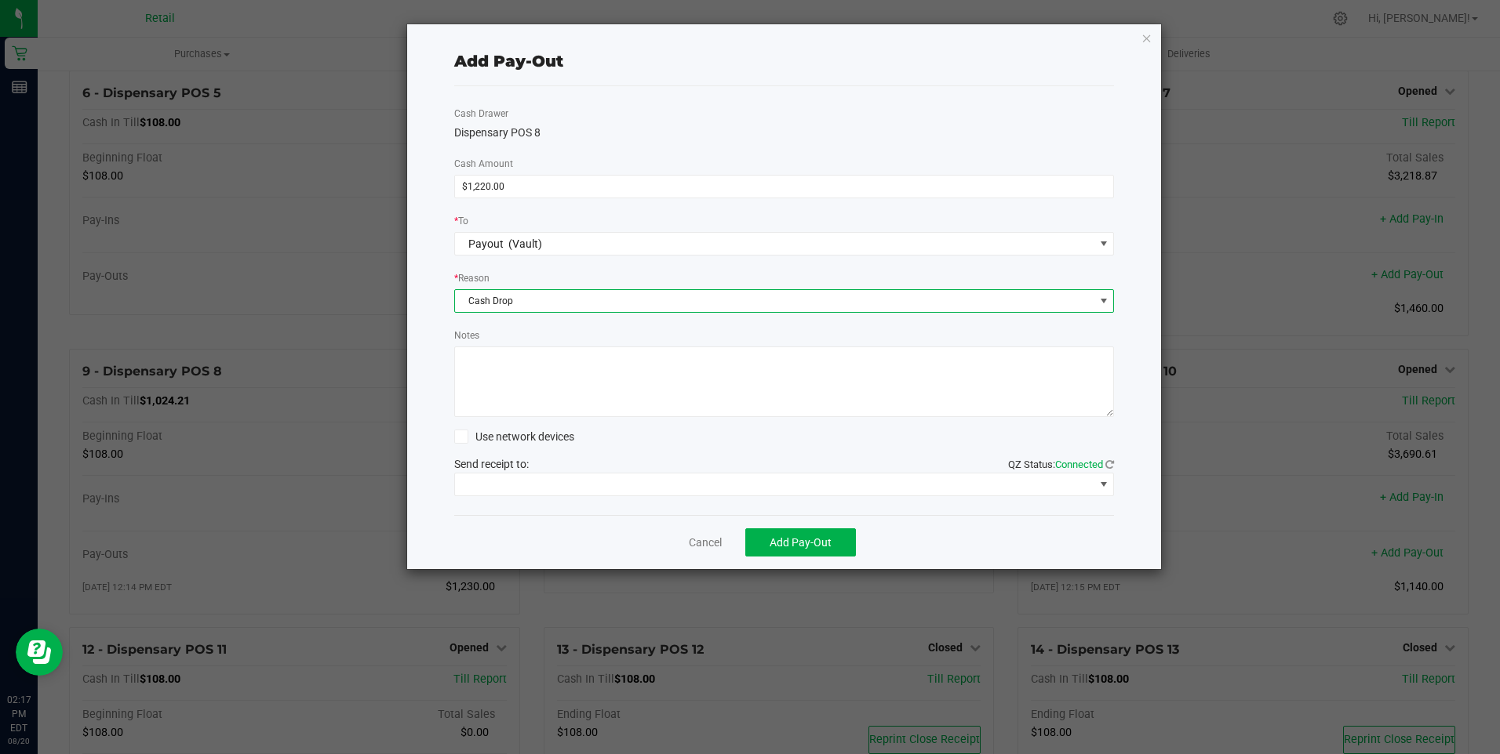
click at [523, 387] on textarea "Notes" at bounding box center [784, 382] width 660 height 71
type textarea "mg"
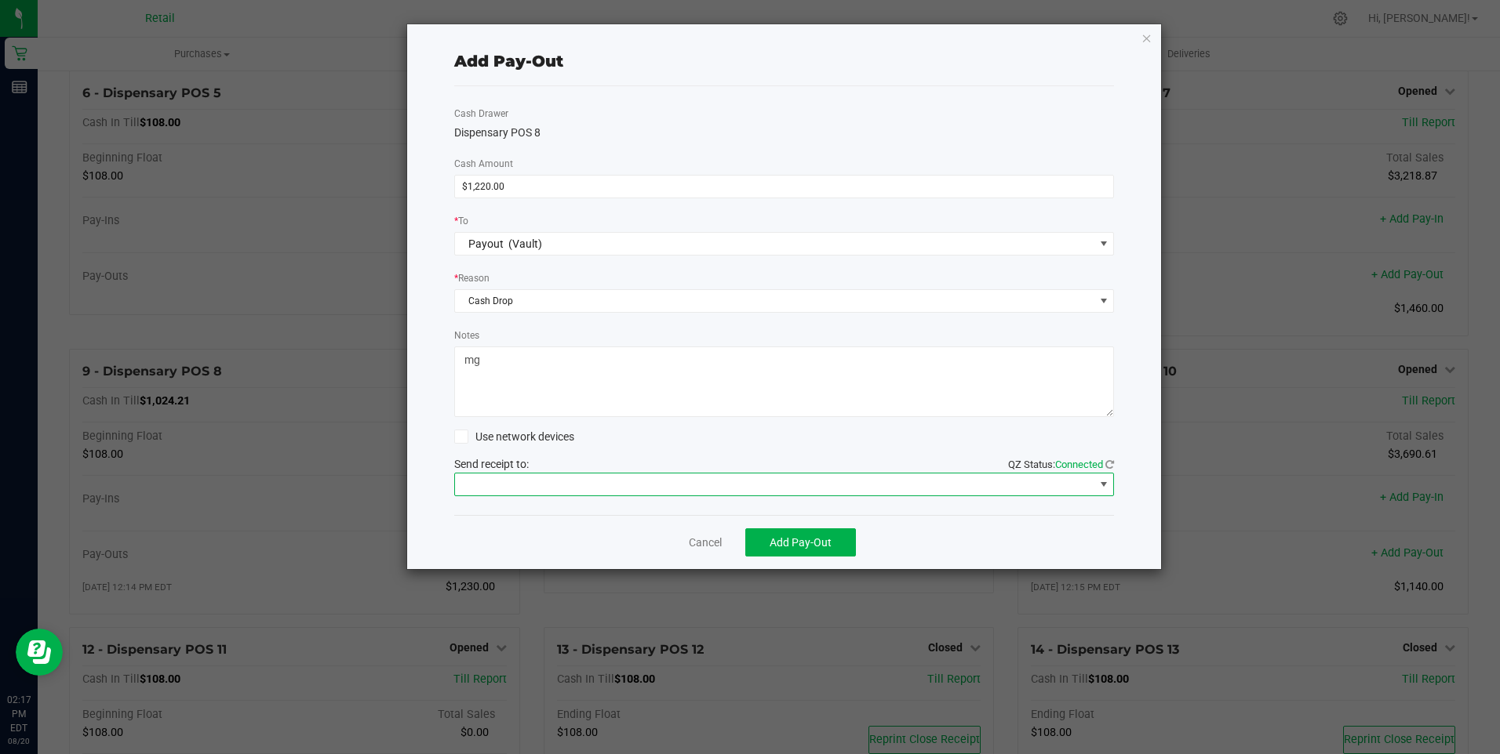
click at [554, 481] on span at bounding box center [774, 485] width 639 height 22
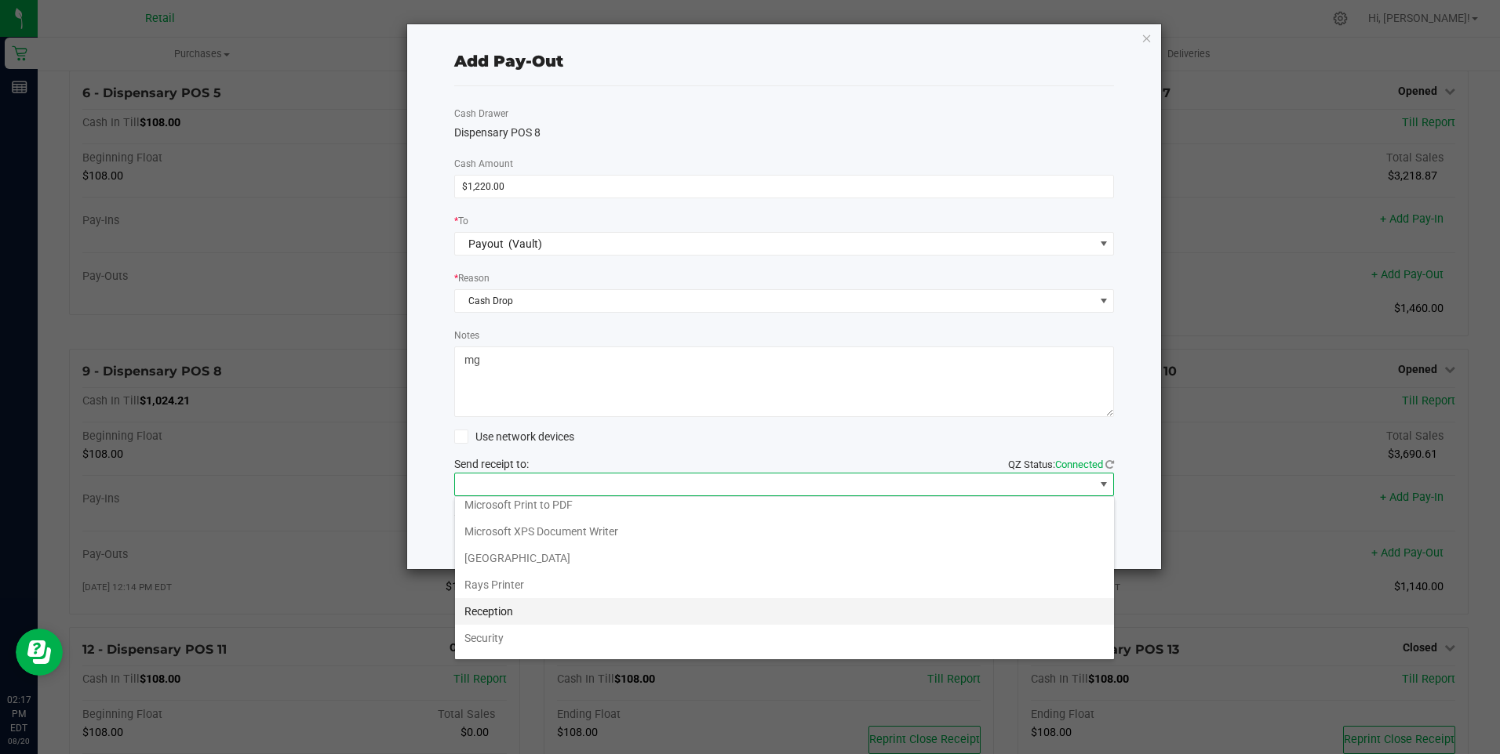
scroll to position [243, 0]
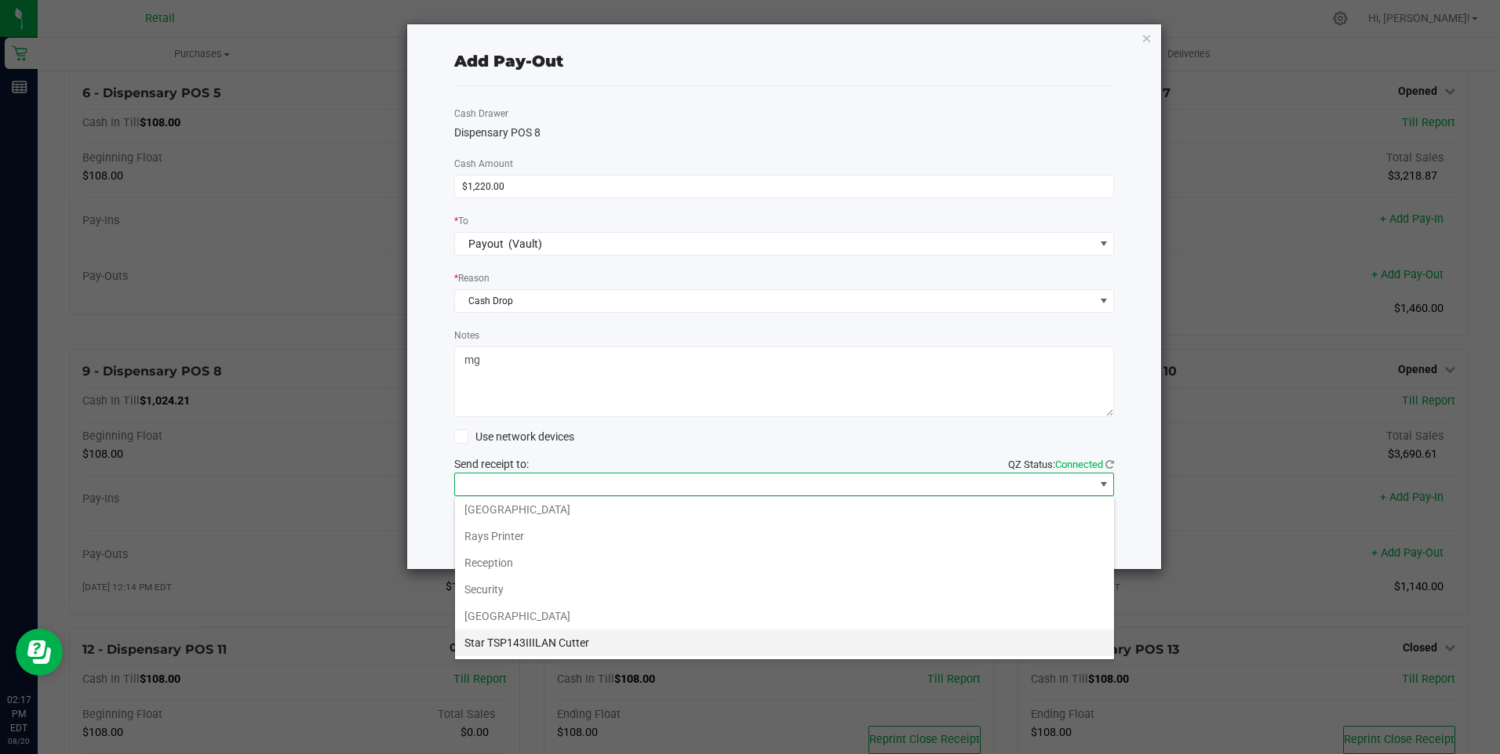
click at [575, 641] on Cutter "Star TSP143IIILAN Cutter" at bounding box center [784, 643] width 659 height 27
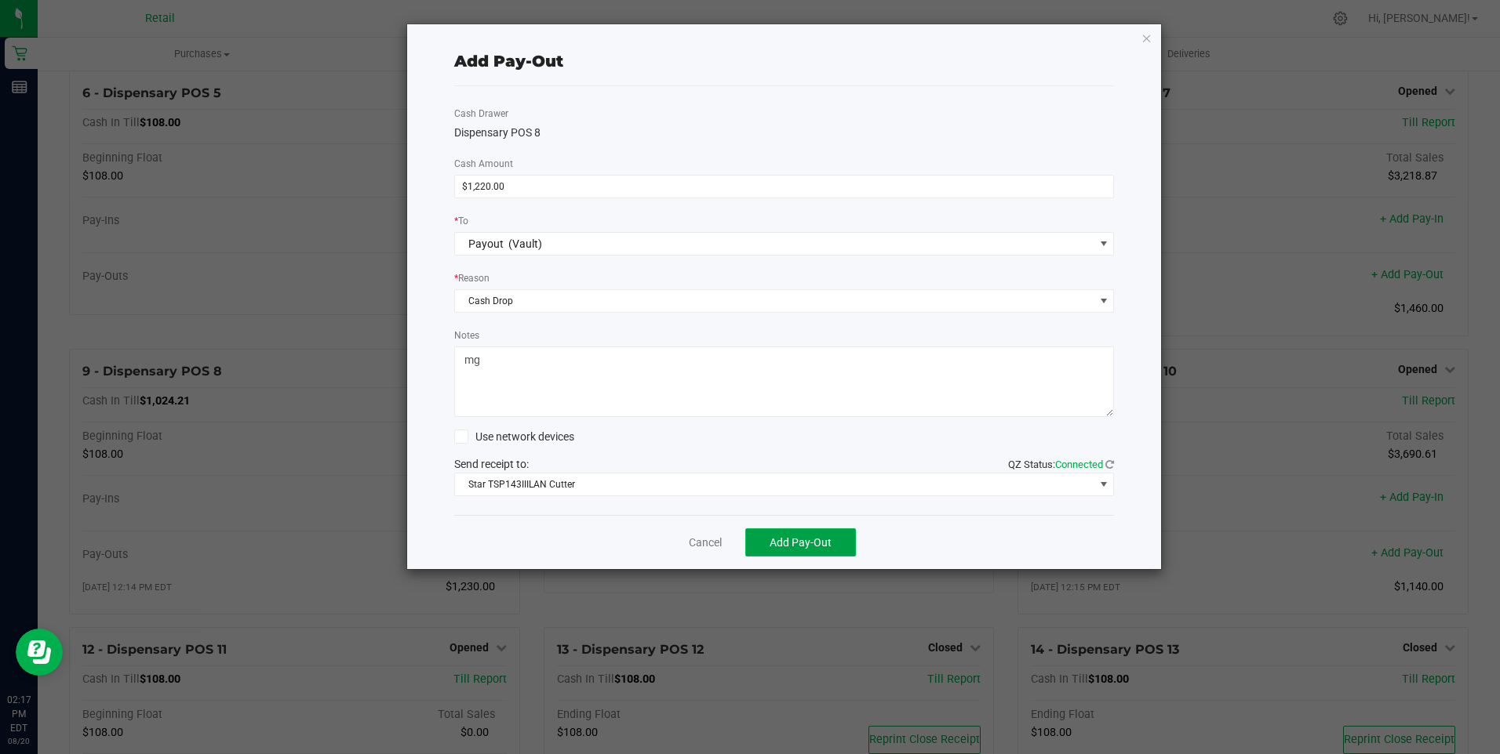
click at [787, 539] on span "Add Pay-Out" at bounding box center [800, 542] width 62 height 13
click at [703, 541] on link "Dismiss" at bounding box center [700, 543] width 38 height 16
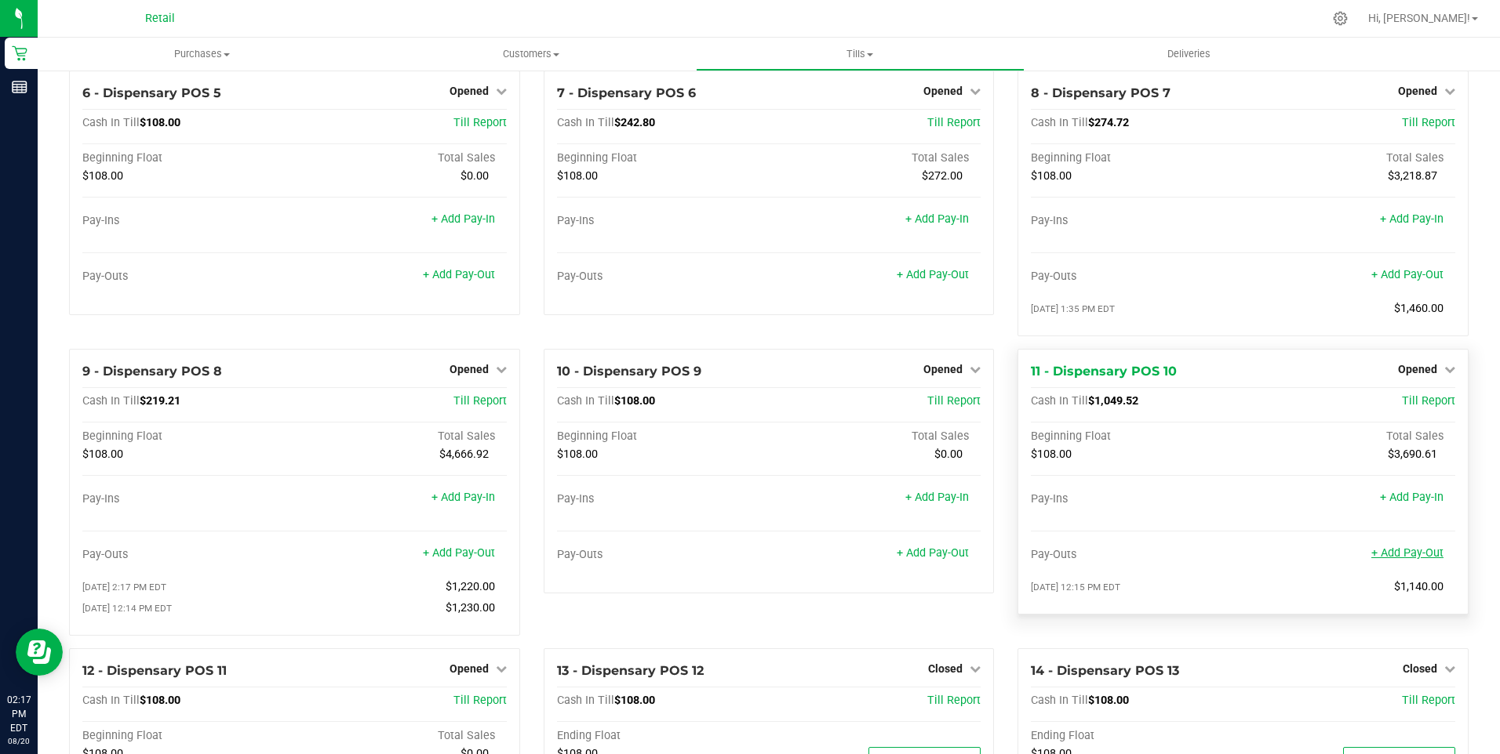
click at [1395, 560] on link "+ Add Pay-Out" at bounding box center [1407, 553] width 72 height 13
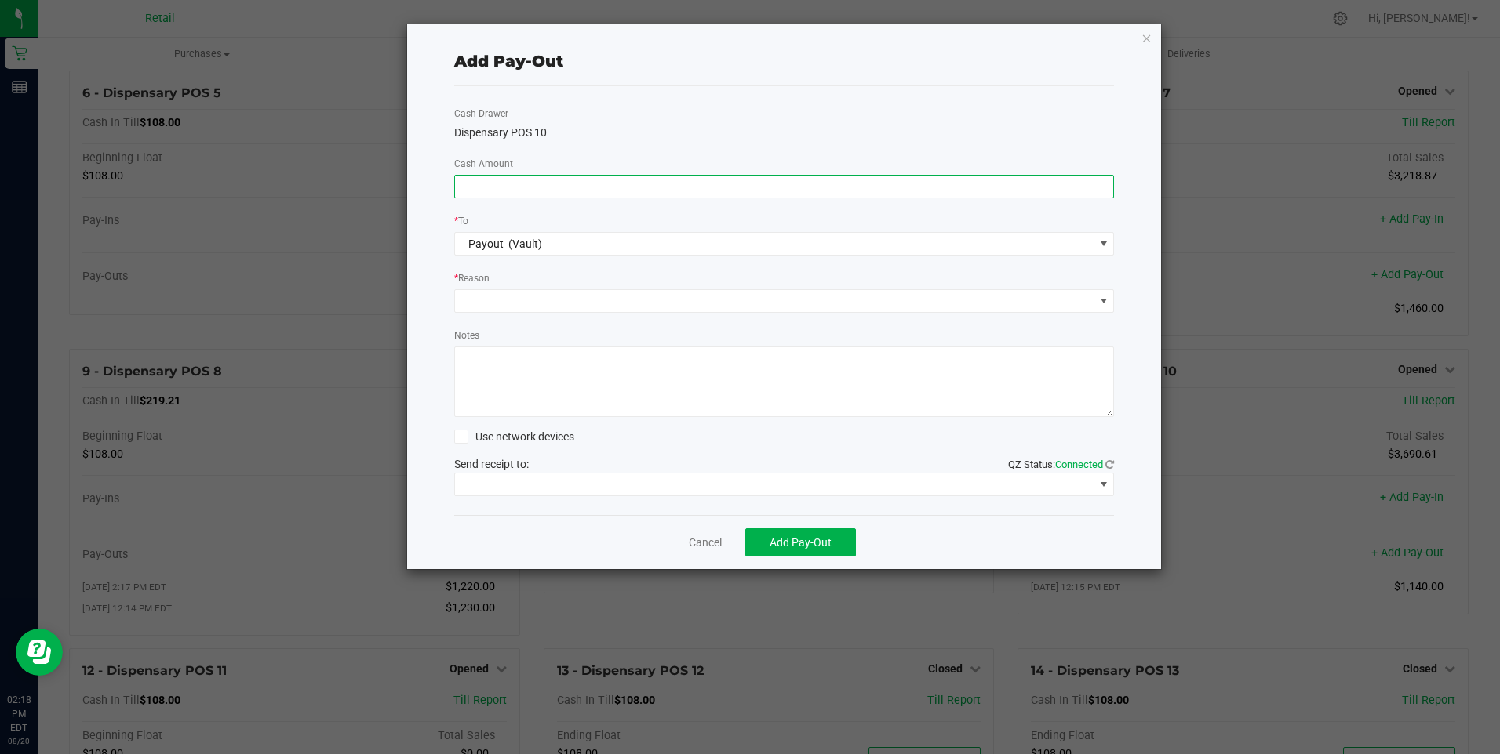
click at [485, 191] on input at bounding box center [784, 187] width 659 height 22
type input "$1,070.00"
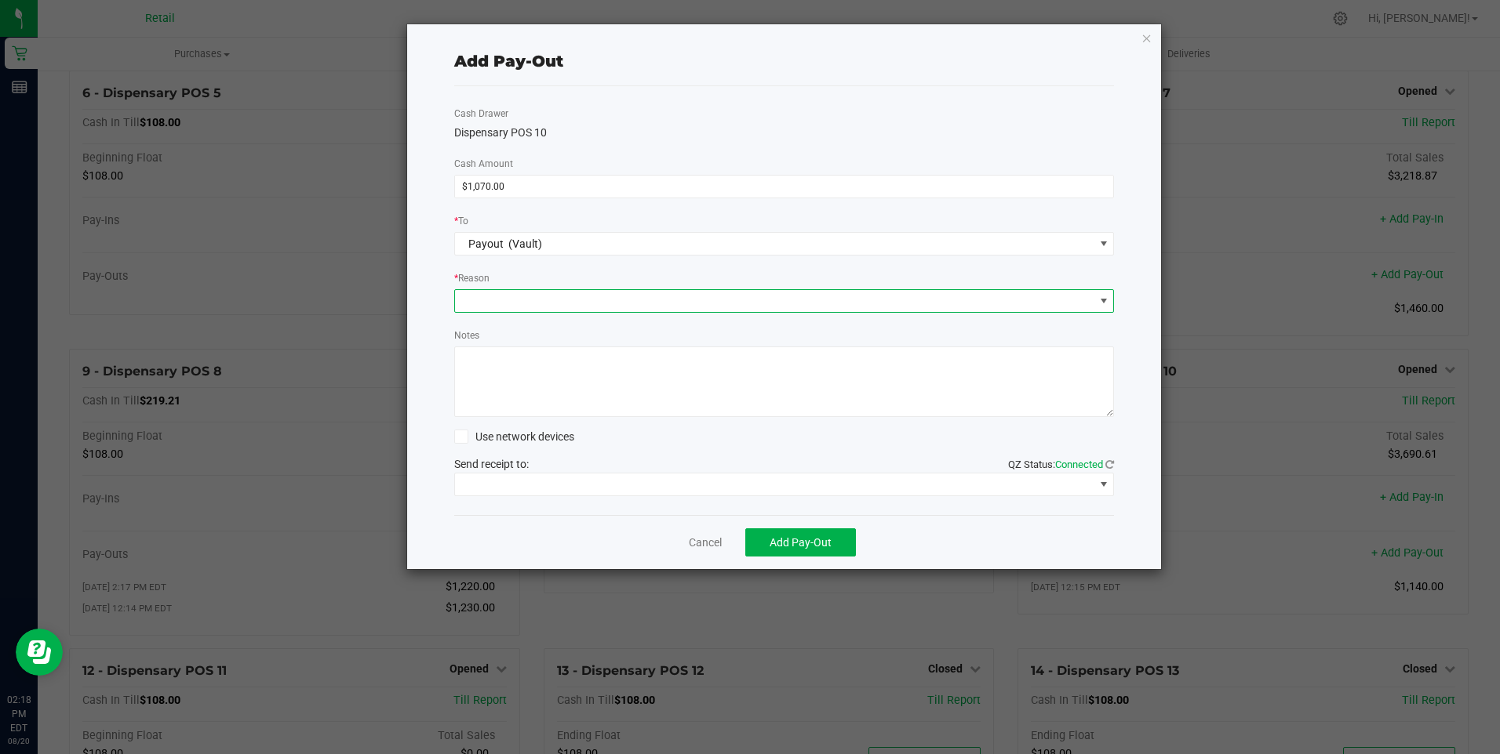
click at [488, 295] on span at bounding box center [774, 301] width 639 height 22
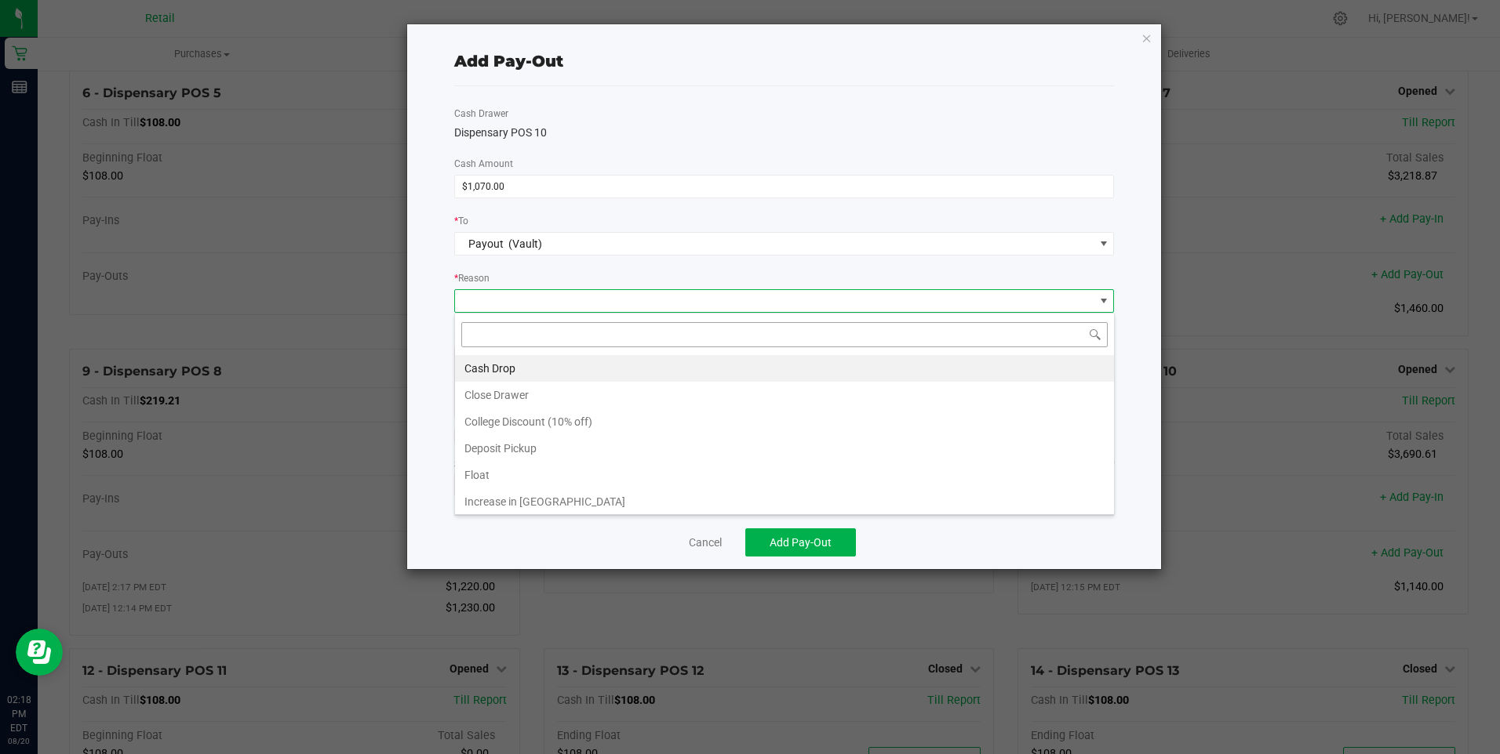
scroll to position [24, 660]
click at [512, 362] on li "Cash Drop" at bounding box center [784, 368] width 659 height 27
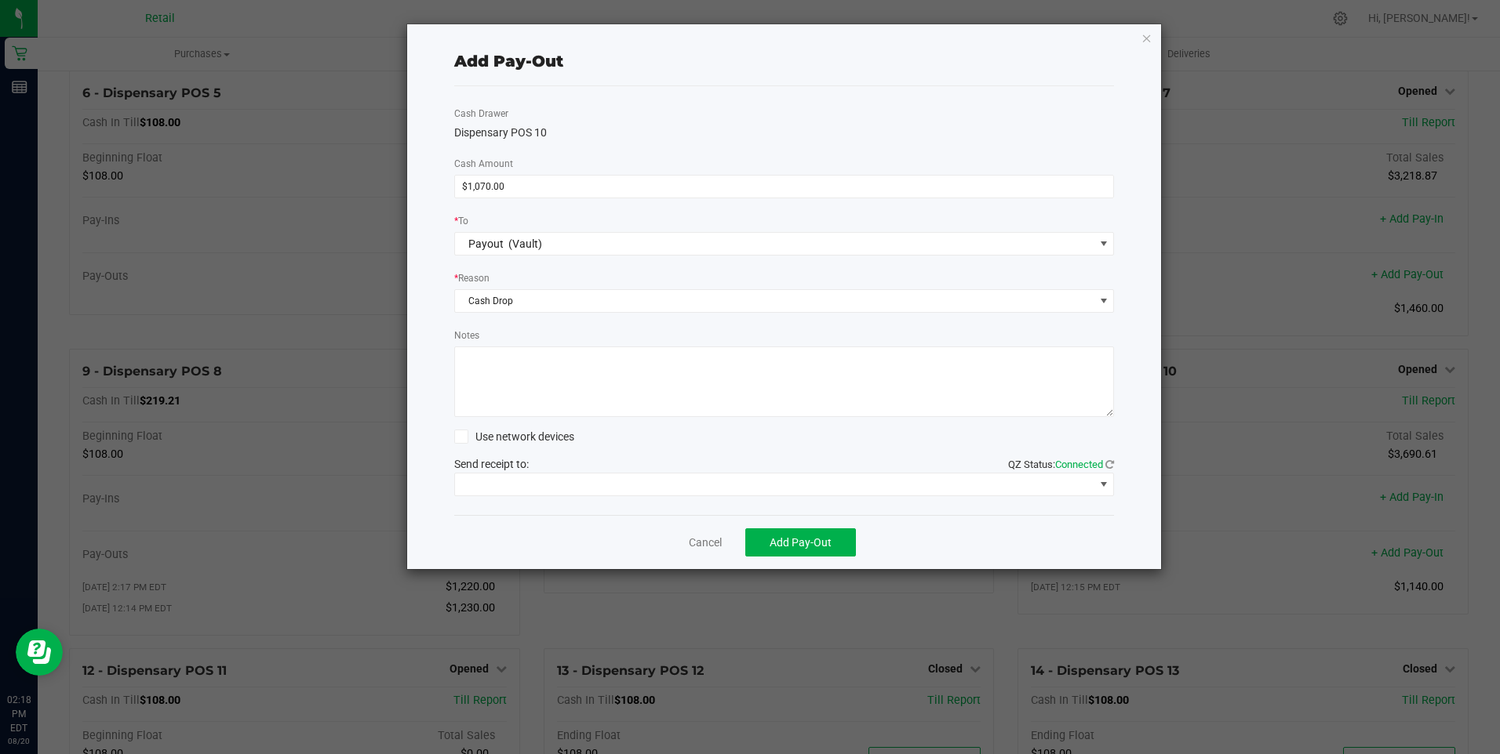
click at [509, 382] on textarea "Notes" at bounding box center [784, 382] width 660 height 71
type textarea "mg"
click at [543, 480] on span at bounding box center [774, 485] width 639 height 22
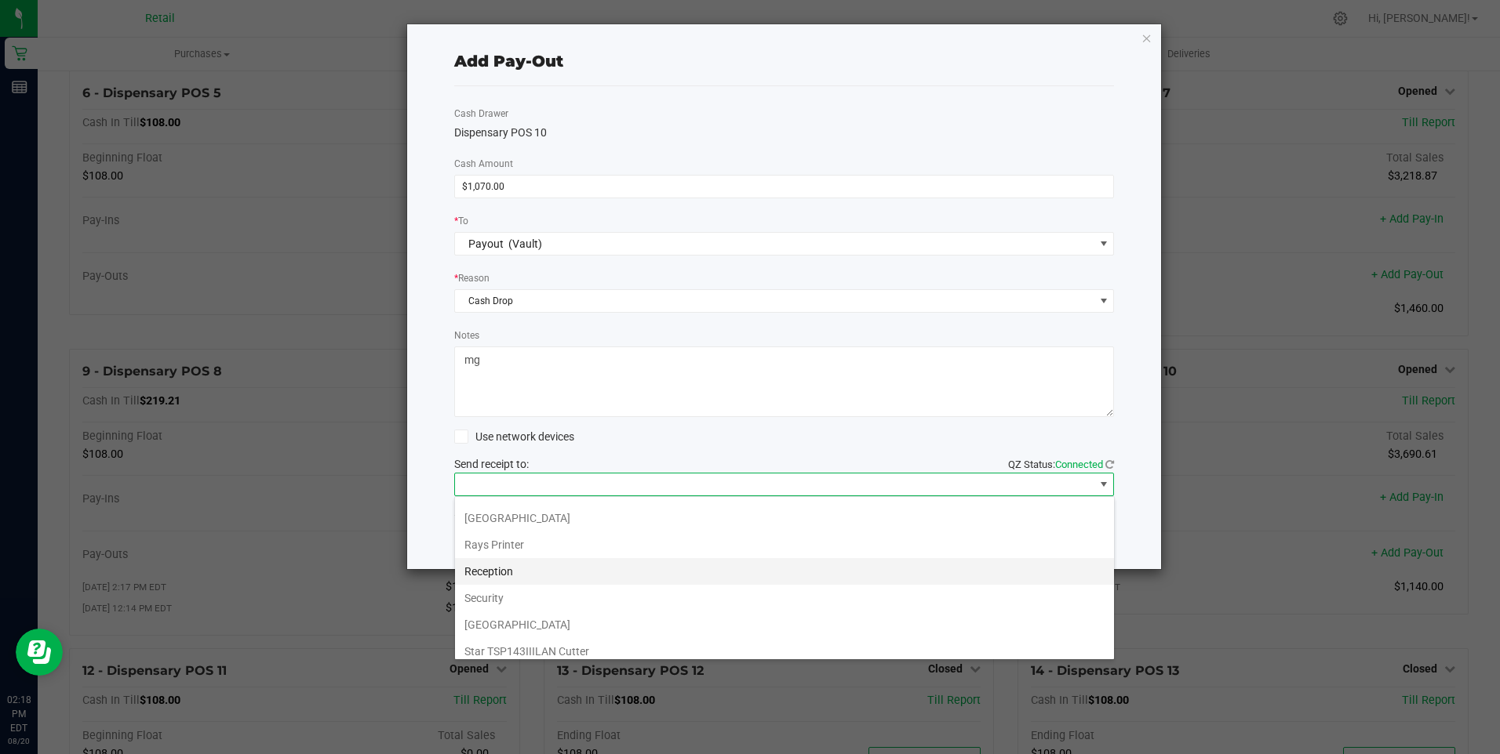
scroll to position [243, 0]
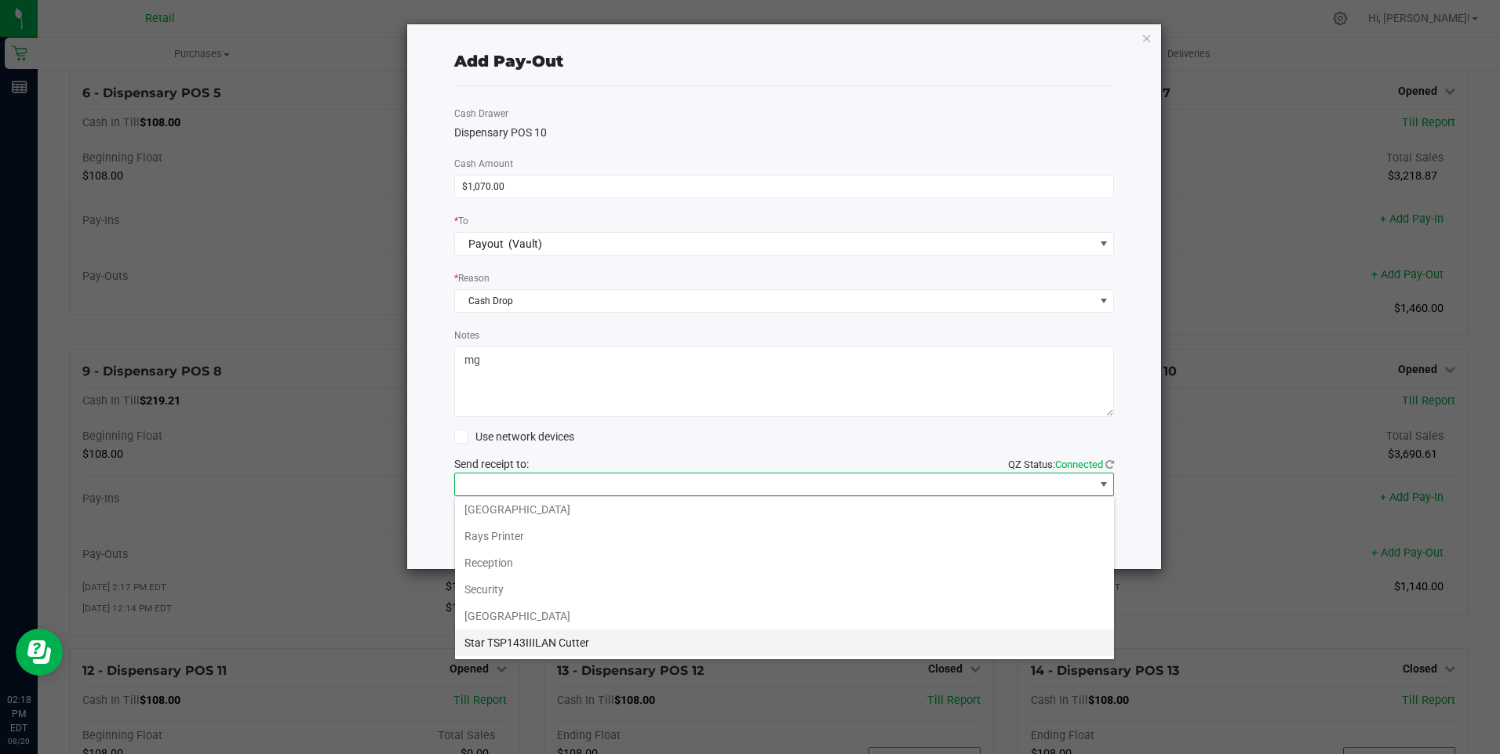
click at [573, 639] on Cutter "Star TSP143IIILAN Cutter" at bounding box center [784, 643] width 659 height 27
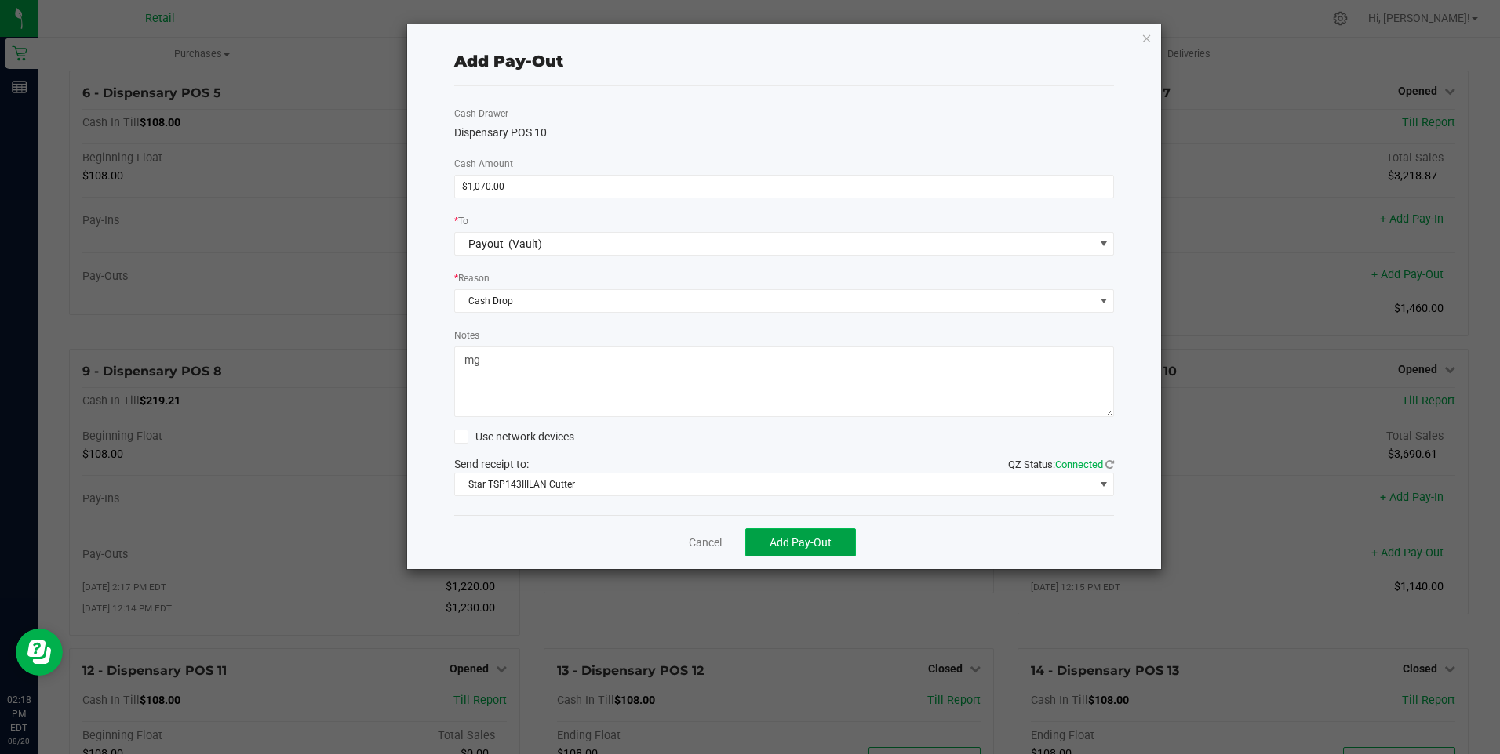
click at [799, 540] on span "Add Pay-Out" at bounding box center [800, 542] width 62 height 13
click at [702, 543] on link "Dismiss" at bounding box center [700, 543] width 38 height 16
